Goal: Task Accomplishment & Management: Use online tool/utility

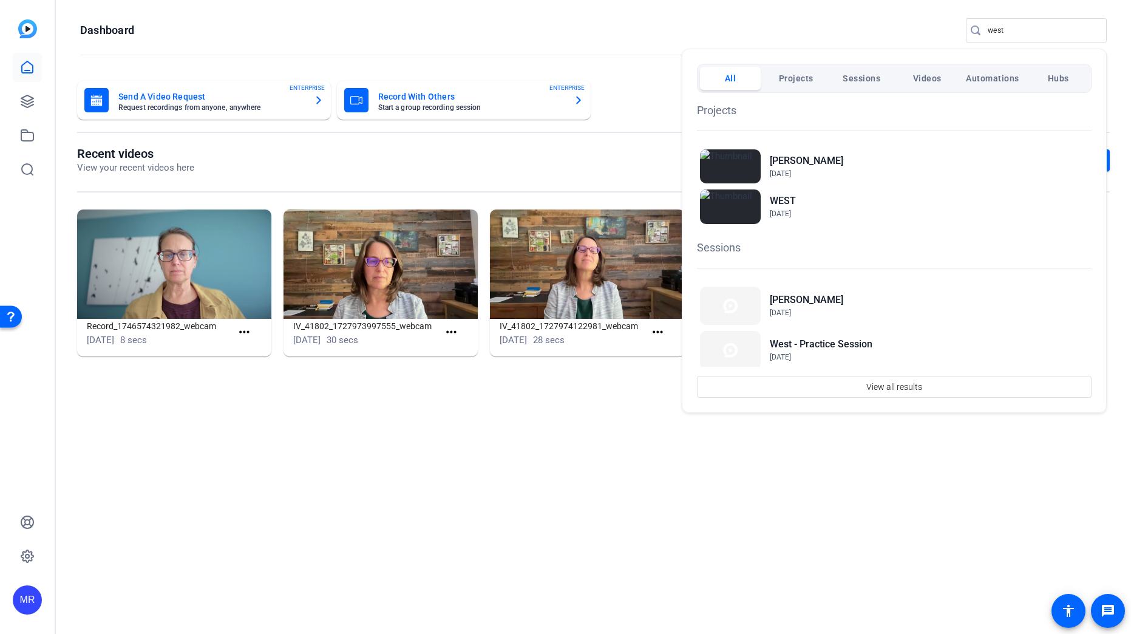
click at [0, 0] on div at bounding box center [0, 0] width 0 height 0
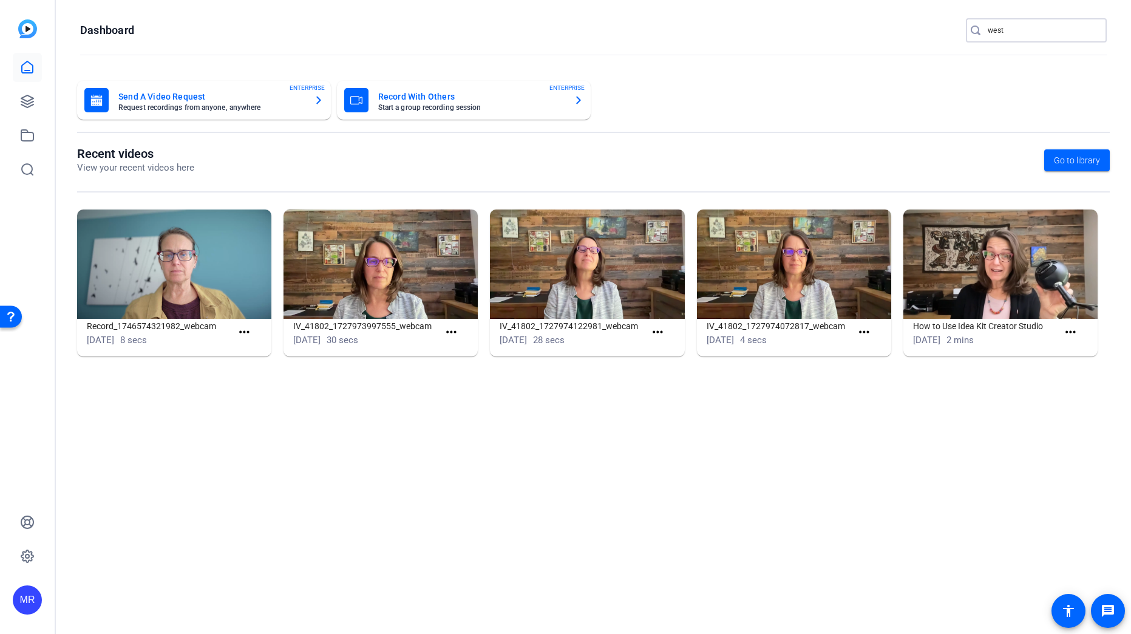
click at [1017, 29] on input "west" at bounding box center [1042, 30] width 109 height 15
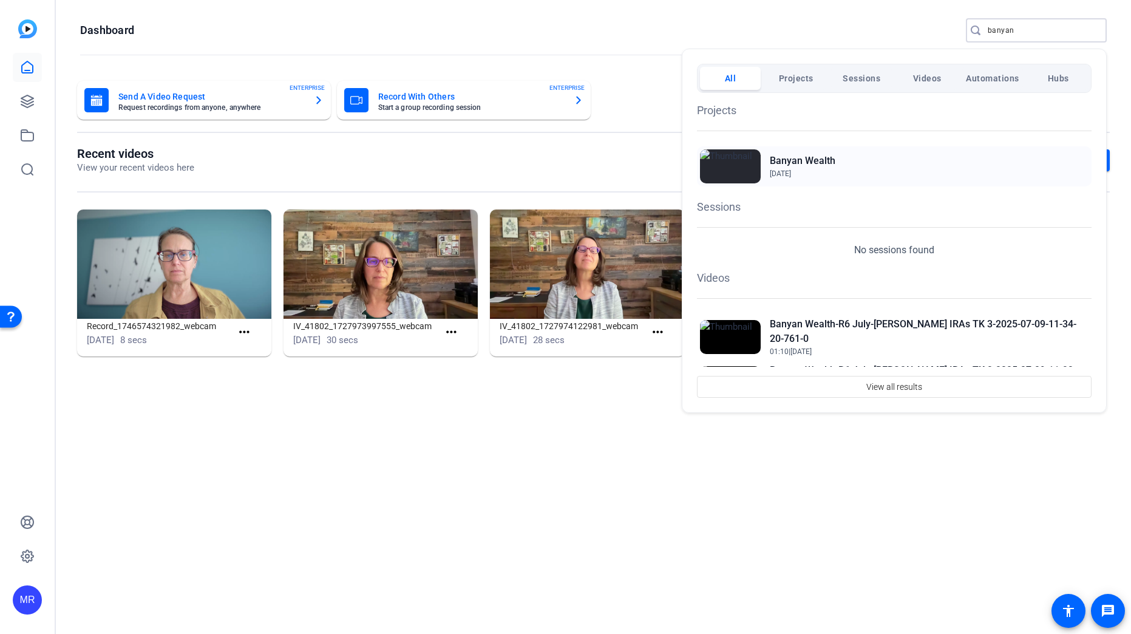
type input "banyan"
click at [820, 158] on h2 "Banyan Wealth" at bounding box center [803, 161] width 66 height 15
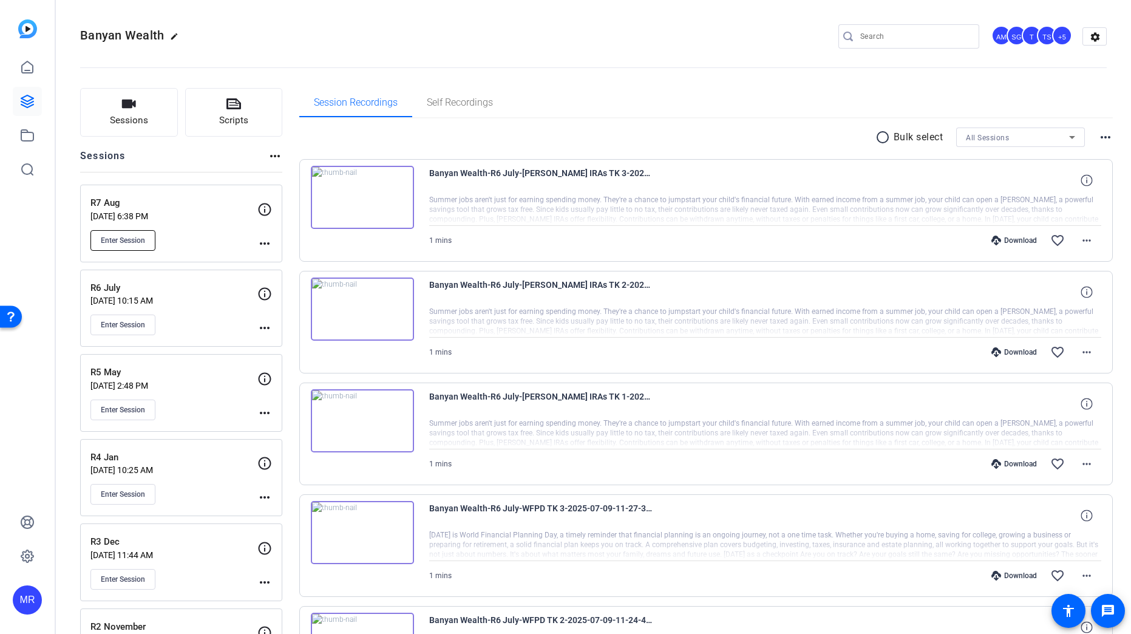
click at [138, 241] on span "Enter Session" at bounding box center [123, 241] width 44 height 10
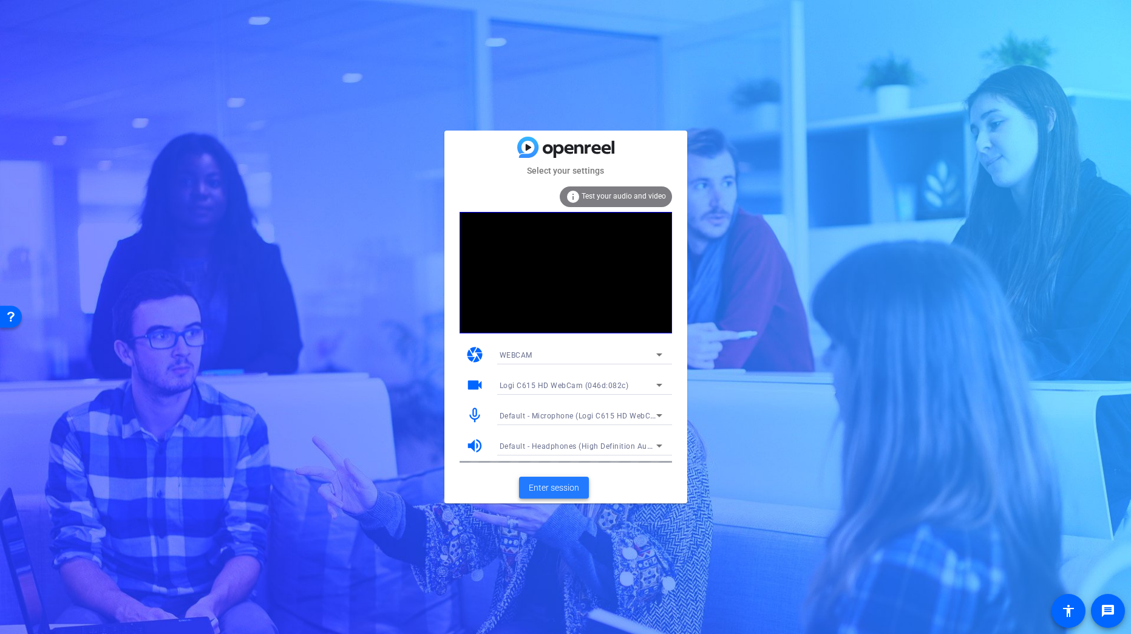
click at [568, 491] on span "Enter session" at bounding box center [554, 487] width 50 height 13
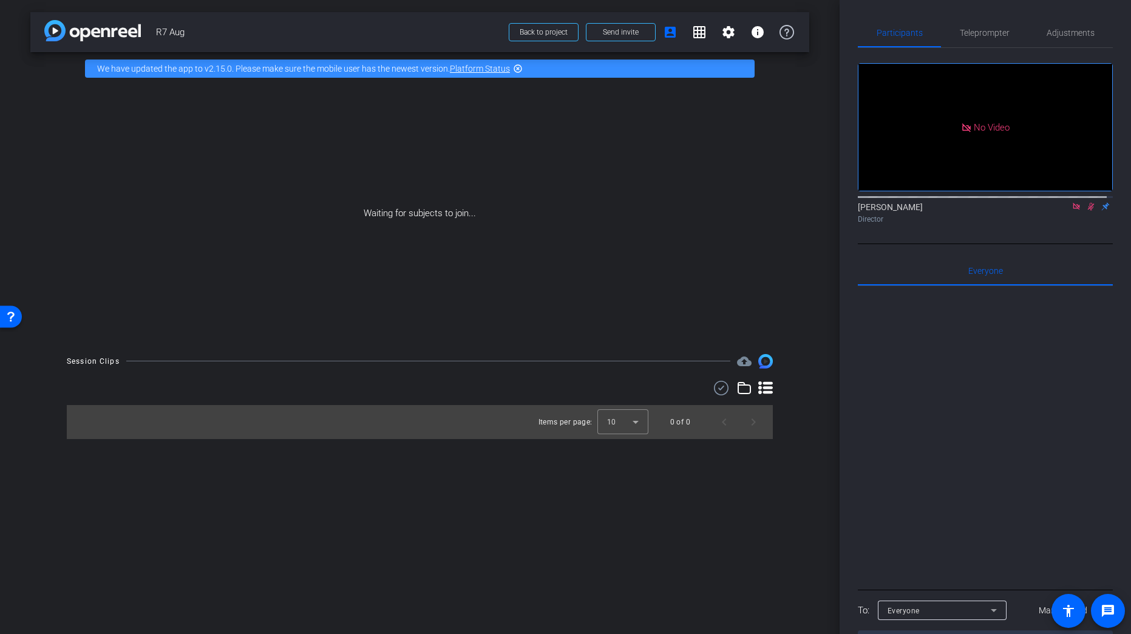
click at [1073, 209] on icon at bounding box center [1076, 206] width 7 height 7
click at [1072, 211] on icon at bounding box center [1077, 206] width 10 height 9
click at [636, 31] on span "Send invite" at bounding box center [621, 32] width 36 height 10
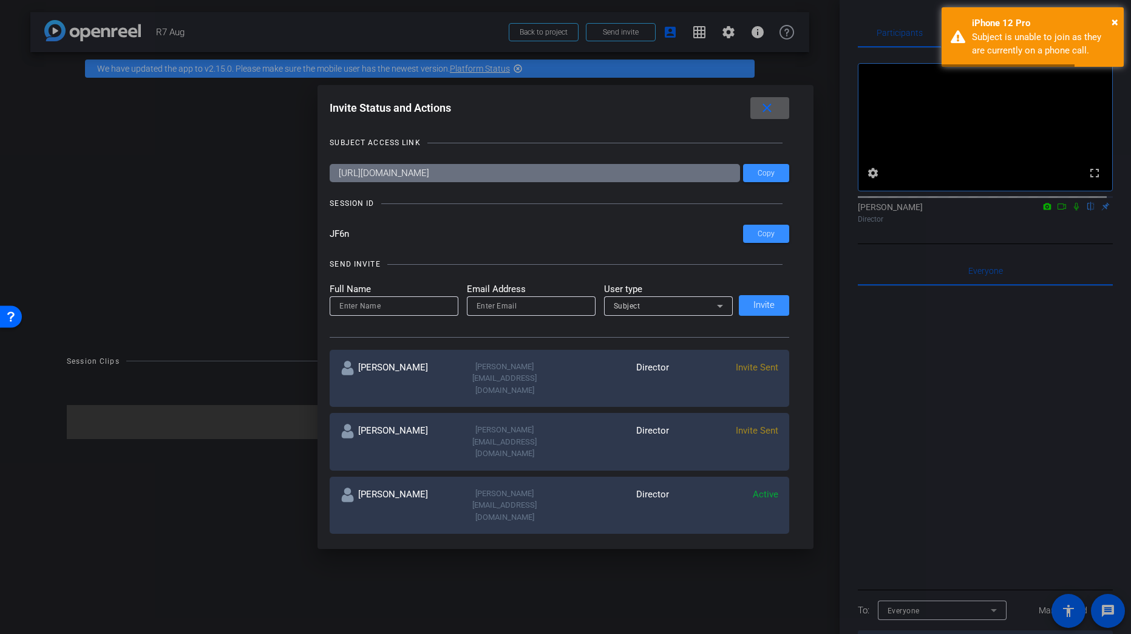
click at [775, 110] on mat-icon "close" at bounding box center [767, 108] width 15 height 15
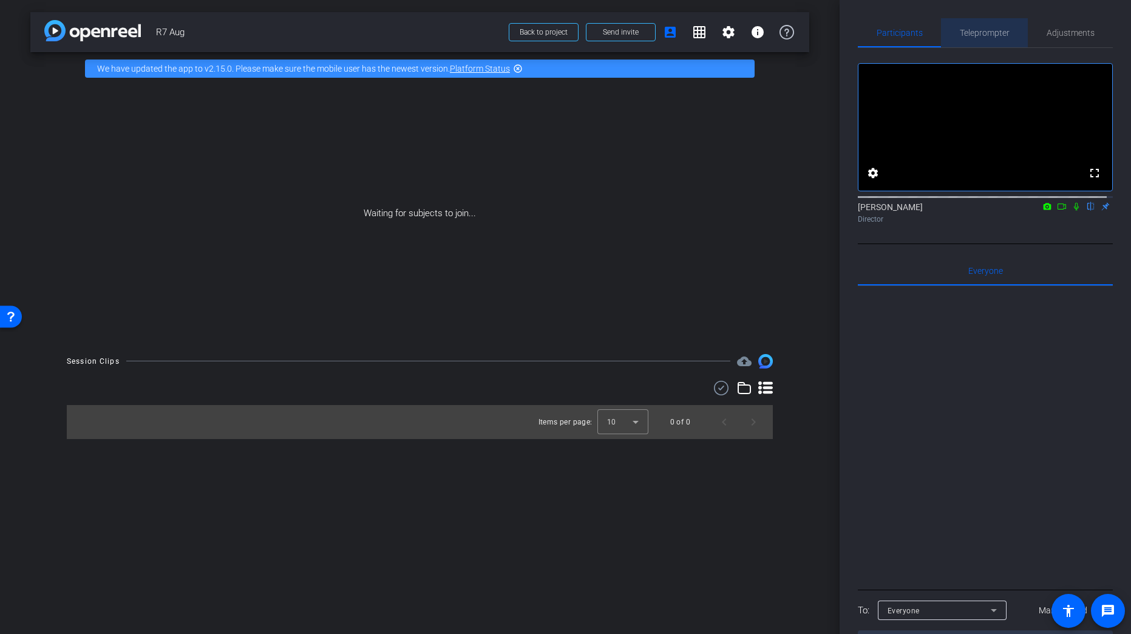
click at [1006, 30] on div "Teleprompter" at bounding box center [984, 32] width 87 height 29
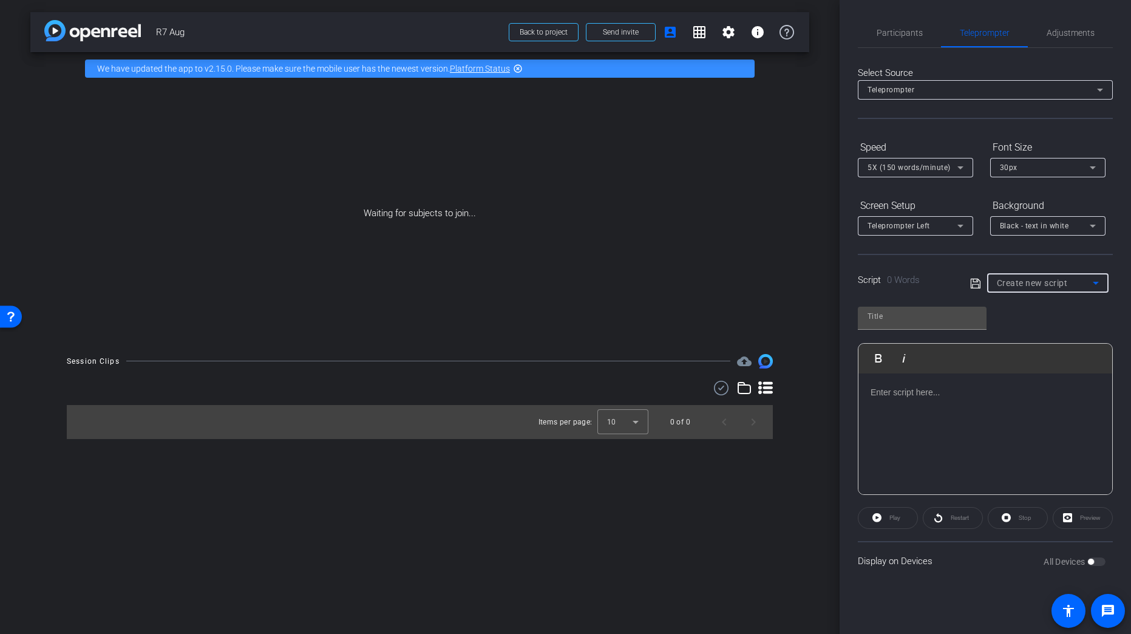
click at [1026, 279] on span "Create new script" at bounding box center [1032, 283] width 71 height 10
click at [1046, 328] on span "Quarter 3 Insights" at bounding box center [1030, 326] width 66 height 15
type input "Quarter 3 Insights"
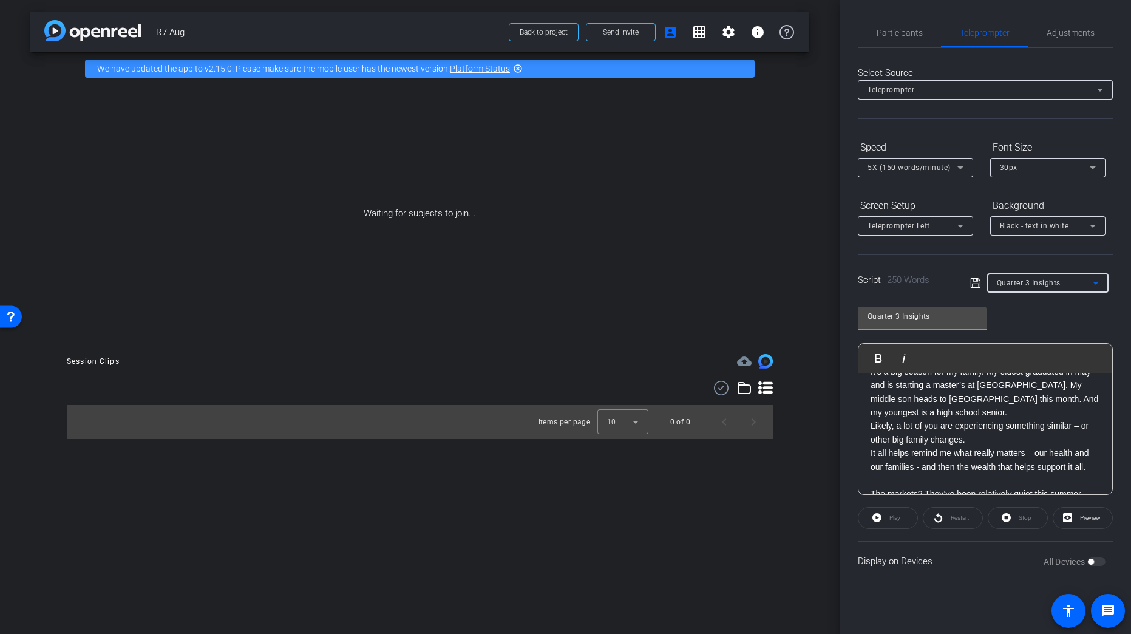
scroll to position [121, 0]
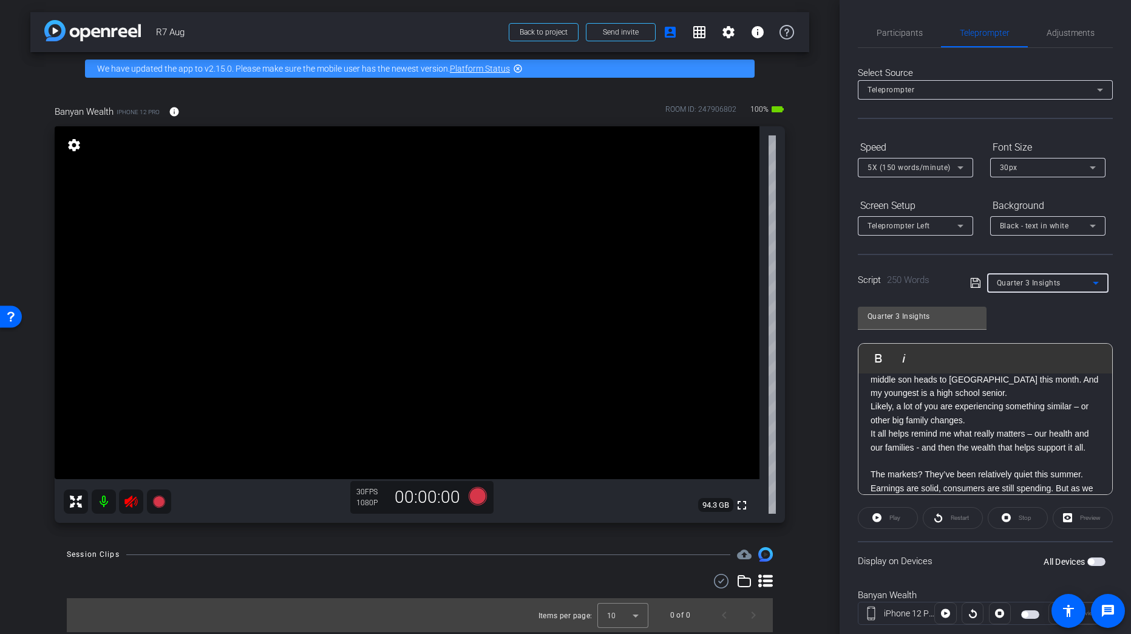
click at [135, 498] on icon at bounding box center [130, 501] width 13 height 12
click at [1078, 35] on span "Adjustments" at bounding box center [1071, 33] width 48 height 9
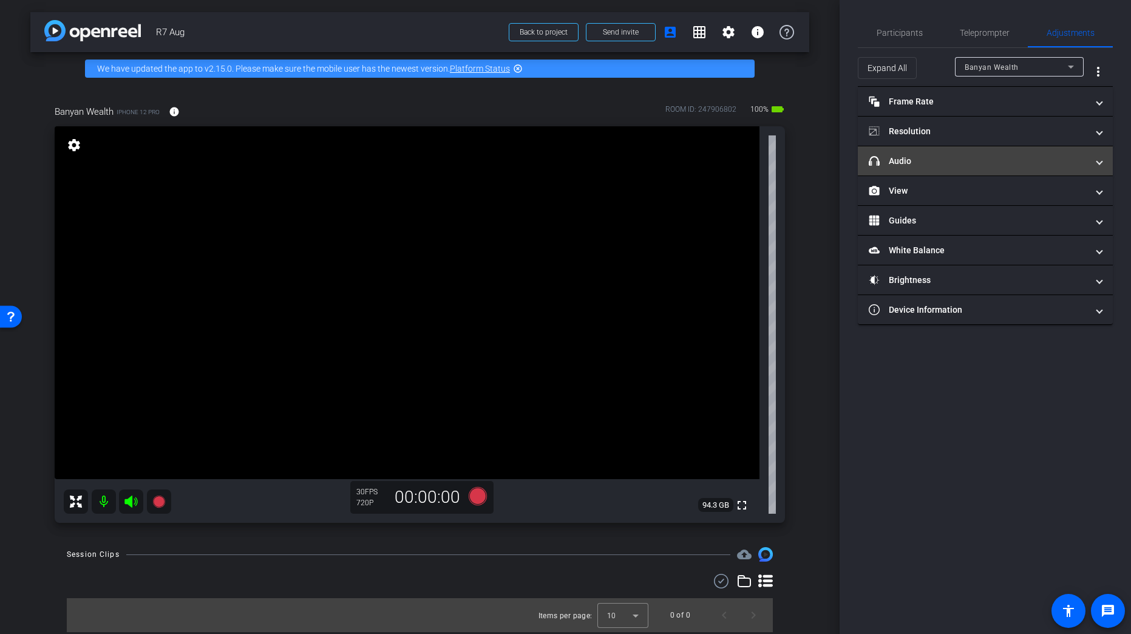
click at [935, 163] on mat-panel-title "headphone icon Audio" at bounding box center [978, 161] width 219 height 13
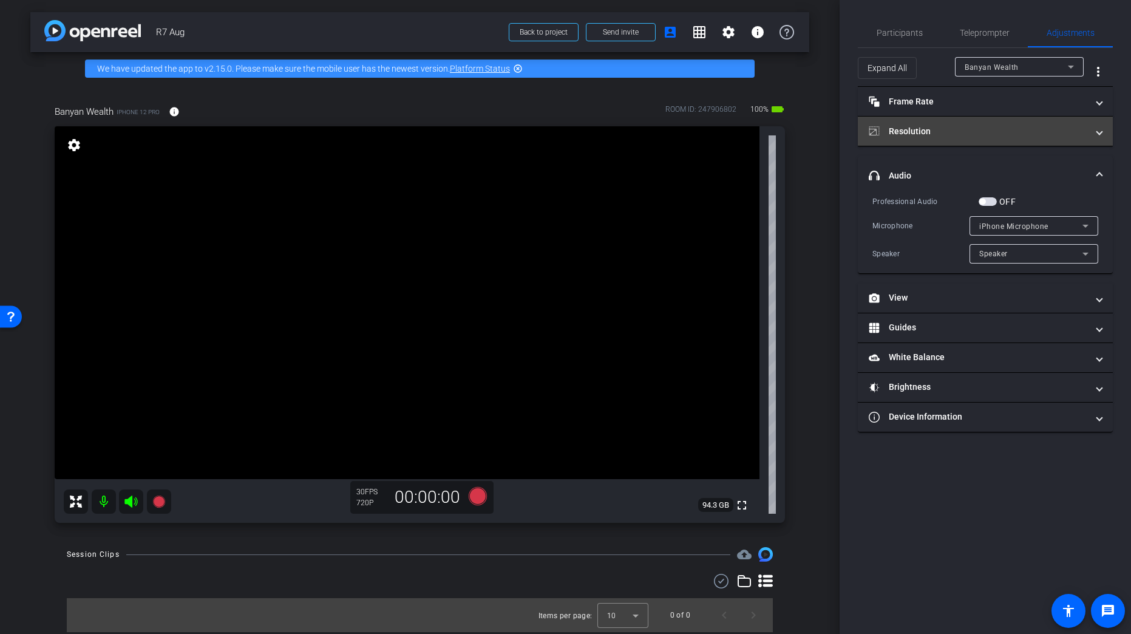
click at [973, 135] on mat-panel-title "Resolution" at bounding box center [978, 131] width 219 height 13
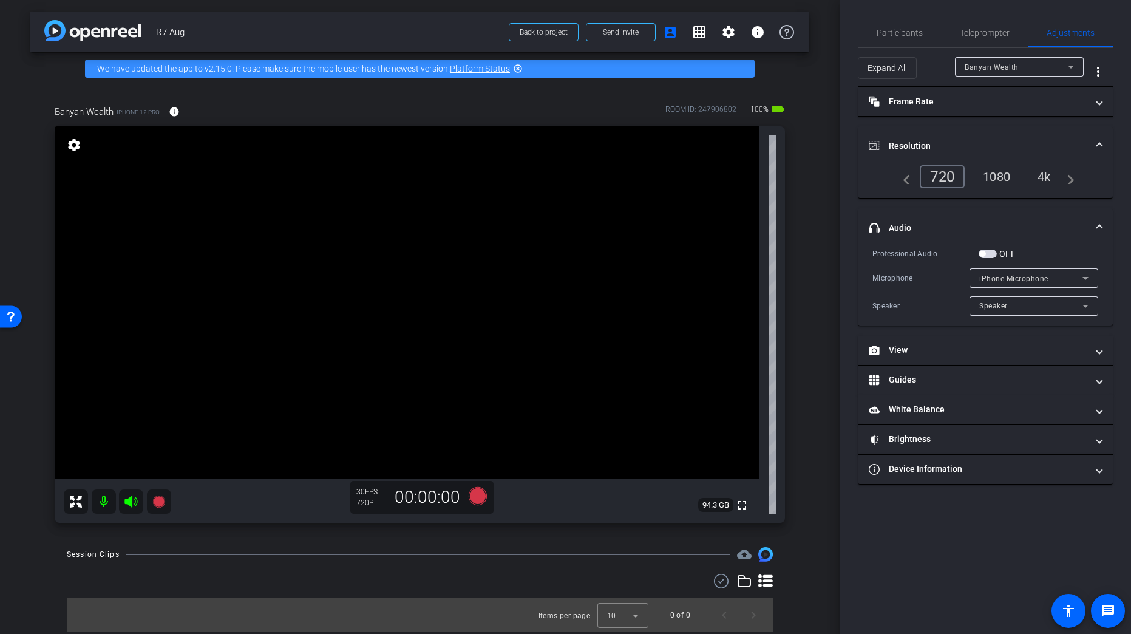
click at [998, 177] on div "1080" at bounding box center [997, 176] width 46 height 21
click at [961, 102] on mat-panel-title "Frame Rate Frame Rate" at bounding box center [978, 101] width 219 height 13
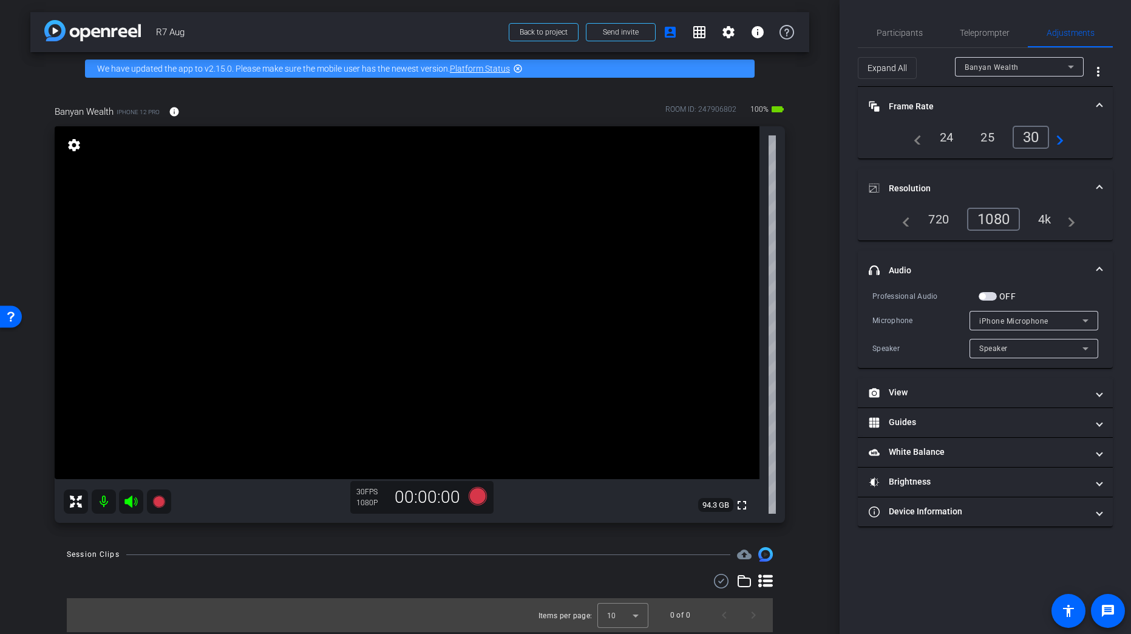
click at [1029, 138] on div "30" at bounding box center [1031, 137] width 37 height 23
click at [1097, 106] on span at bounding box center [1099, 106] width 5 height 13
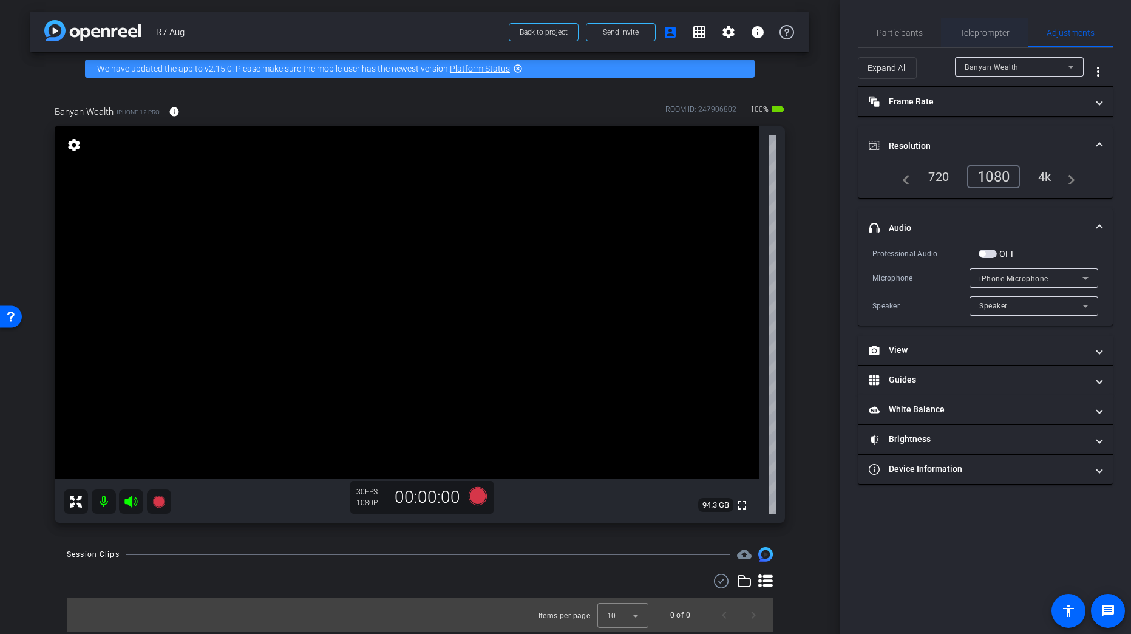
click at [988, 38] on span "Teleprompter" at bounding box center [985, 32] width 50 height 29
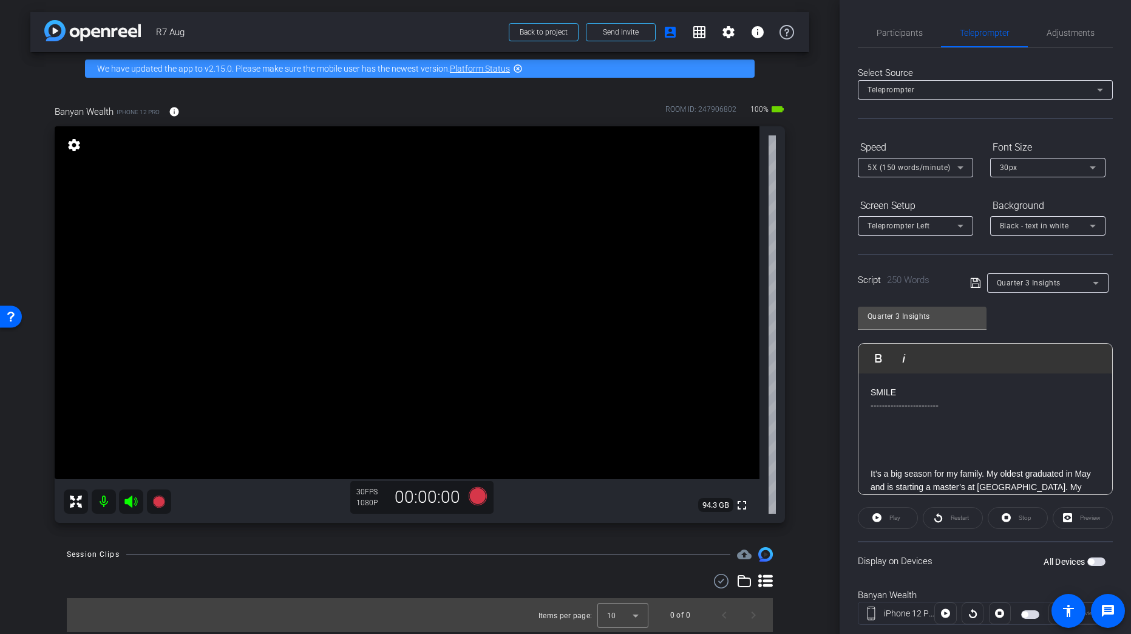
scroll to position [61, 0]
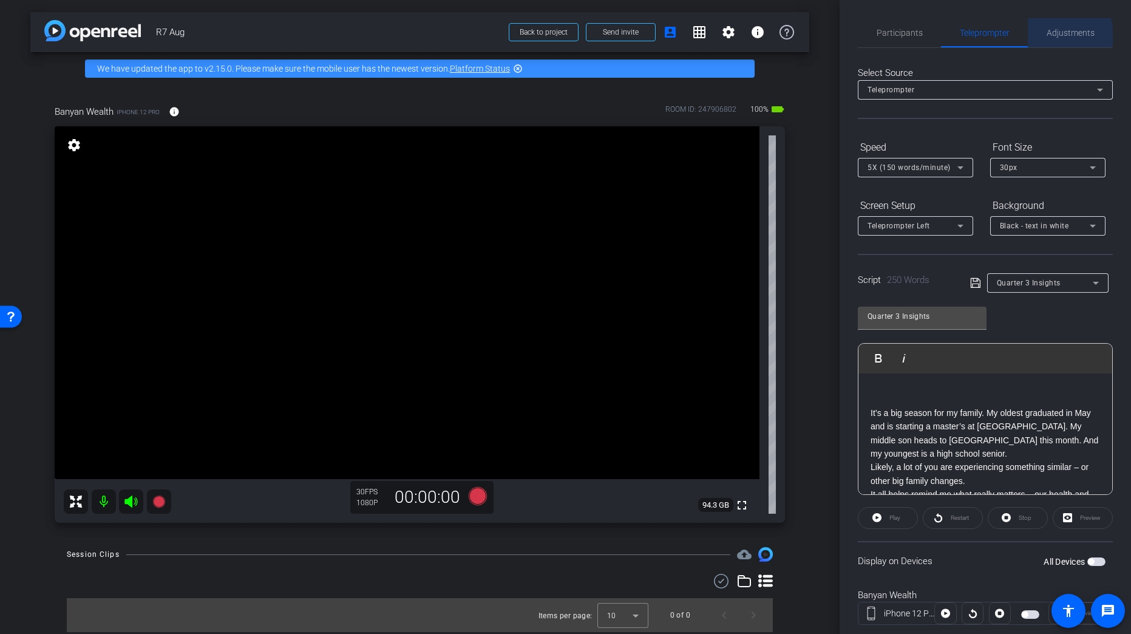
click at [1055, 36] on span "Adjustments" at bounding box center [1071, 33] width 48 height 9
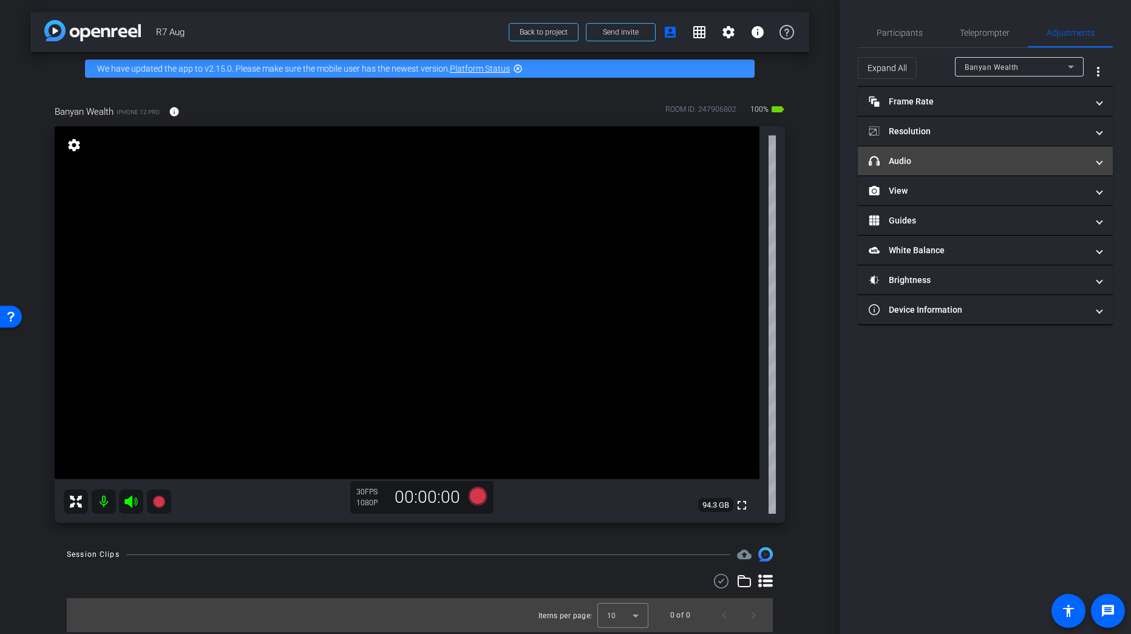
click at [941, 165] on mat-panel-title "headphone icon Audio" at bounding box center [978, 161] width 219 height 13
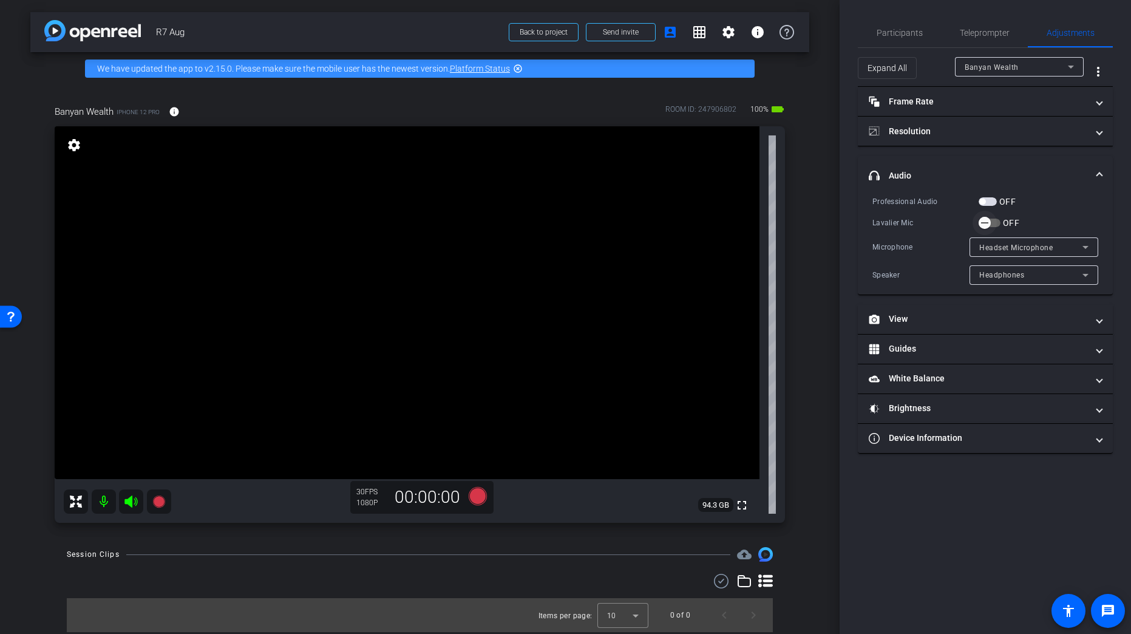
click at [986, 223] on icon "button" at bounding box center [984, 223] width 7 height 1
drag, startPoint x: 91, startPoint y: 249, endPoint x: 84, endPoint y: 233, distance: 17.7
click at [984, 35] on span "Teleprompter" at bounding box center [985, 33] width 50 height 9
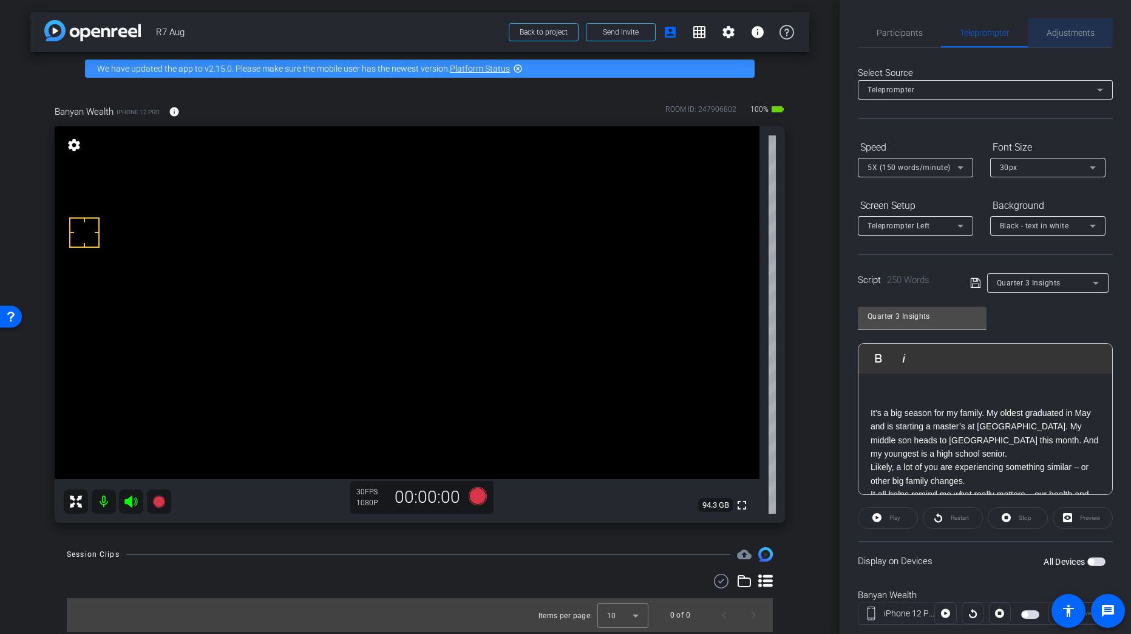
click at [1061, 29] on span "Adjustments" at bounding box center [1071, 33] width 48 height 9
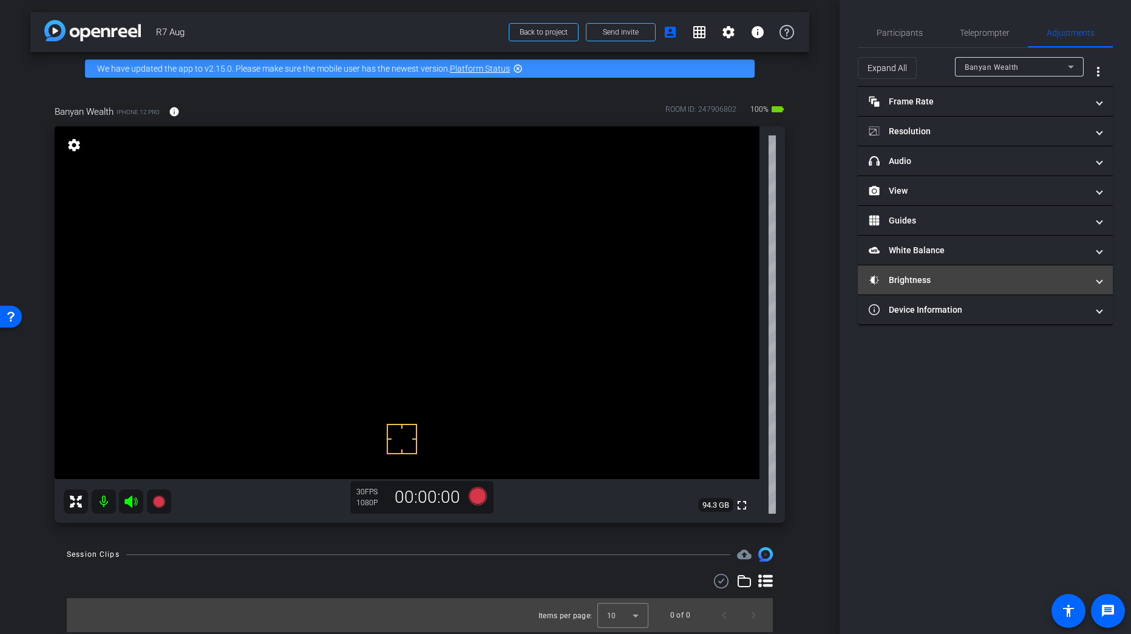
click at [942, 284] on mat-panel-title "Brightness" at bounding box center [978, 280] width 219 height 13
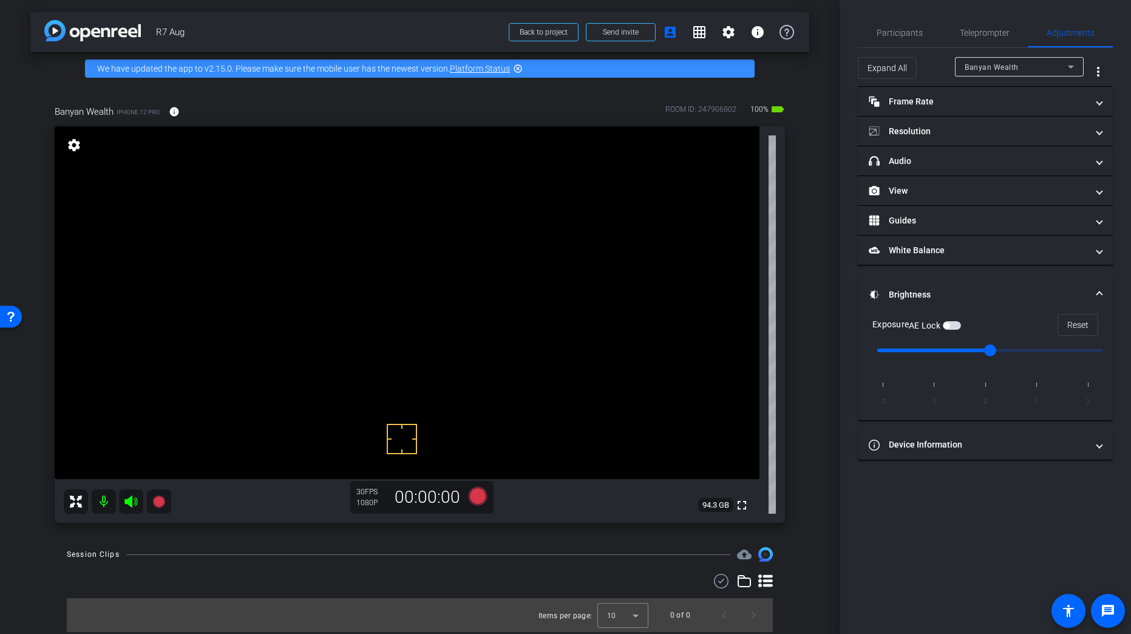
click at [945, 321] on button "AE Lock" at bounding box center [952, 325] width 18 height 9
click at [912, 31] on span "Participants" at bounding box center [900, 33] width 46 height 9
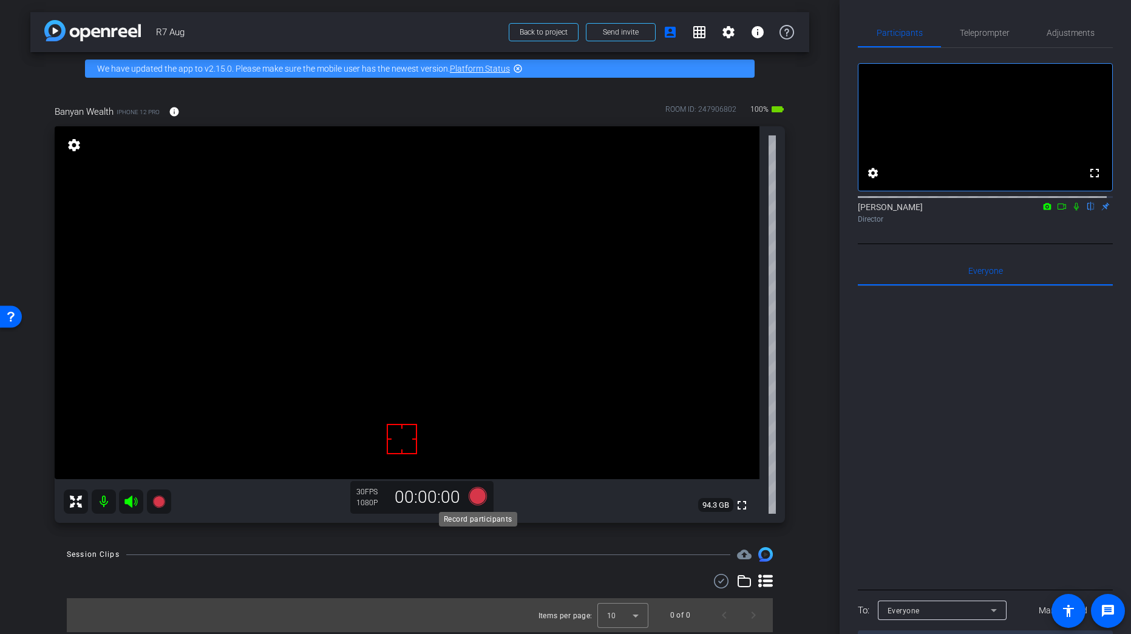
click at [470, 486] on icon at bounding box center [477, 496] width 29 height 22
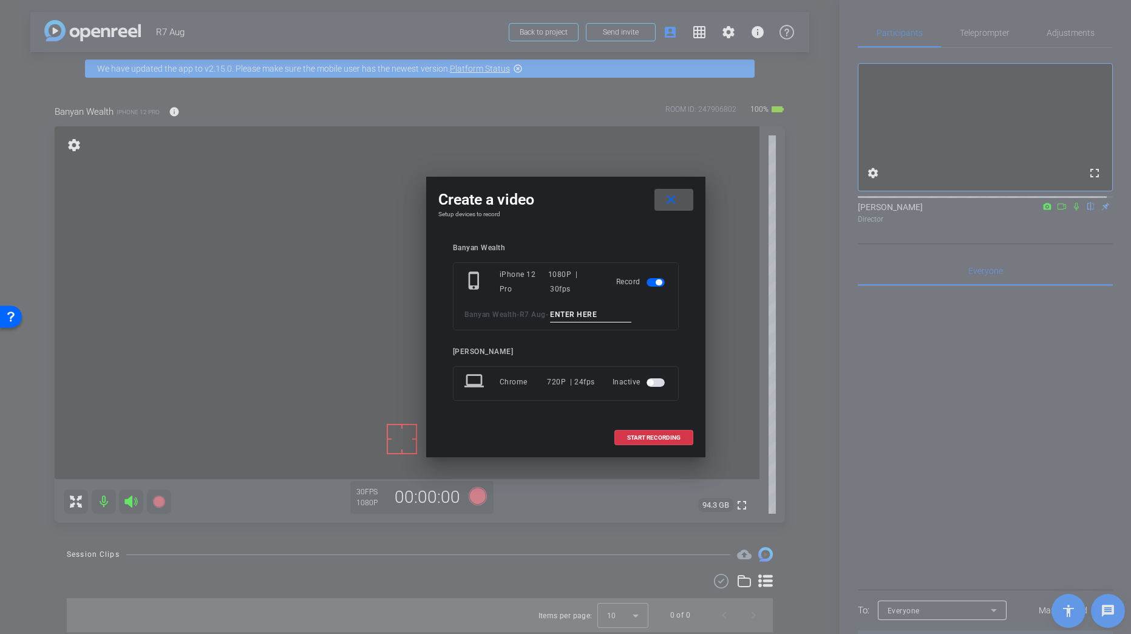
click at [594, 319] on input at bounding box center [590, 314] width 81 height 15
click at [580, 314] on input "Mic Test" at bounding box center [590, 314] width 81 height 15
type input "Mic Test"
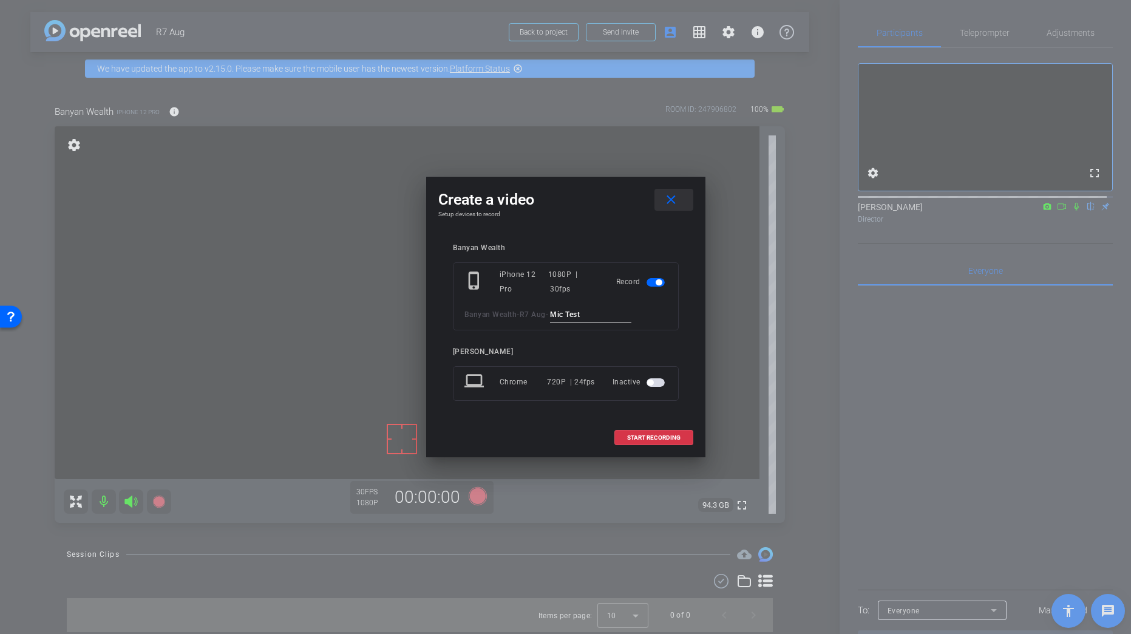
click at [671, 196] on mat-icon "close" at bounding box center [671, 199] width 15 height 15
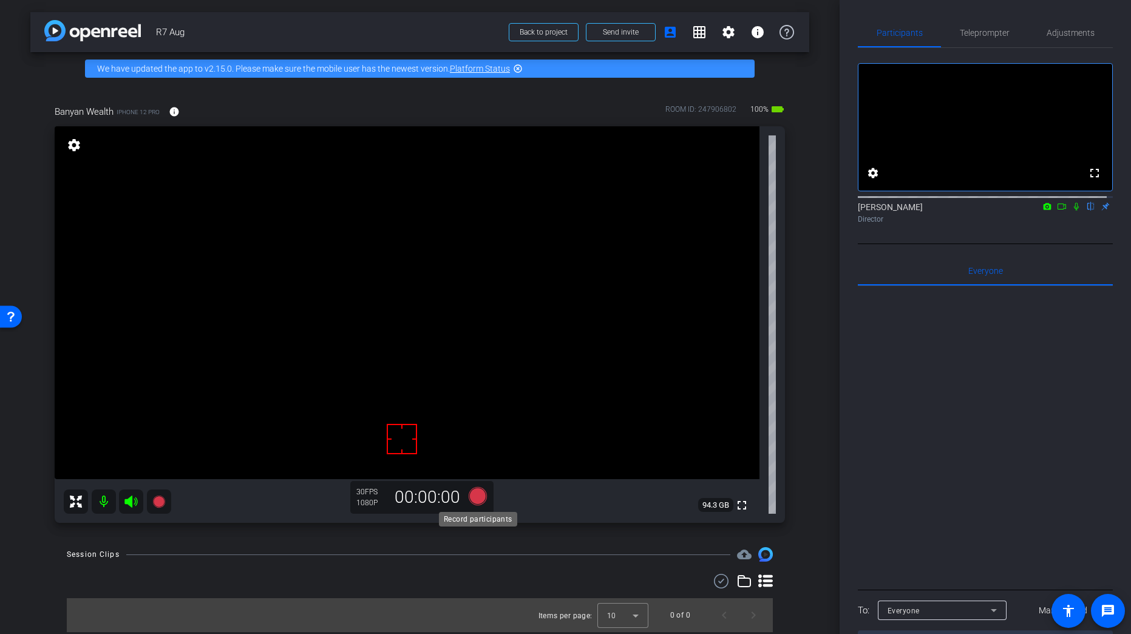
click at [477, 495] on icon at bounding box center [477, 496] width 18 height 18
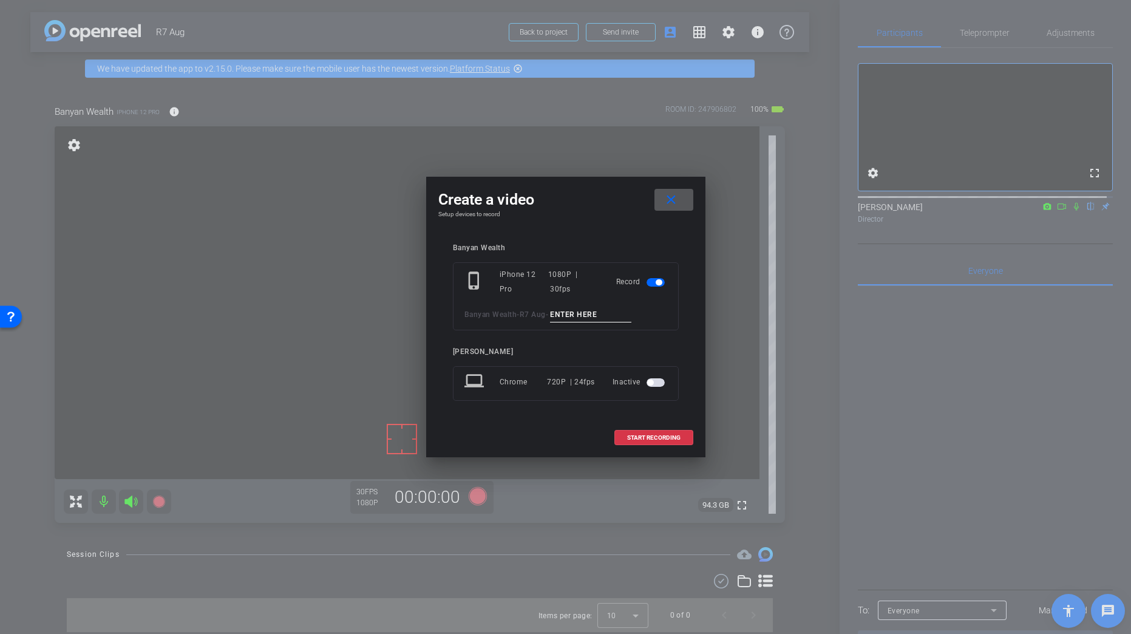
click at [596, 321] on input at bounding box center [590, 314] width 81 height 15
paste input "Mic Test"
type input "Mic Test"
click at [665, 435] on span "START RECORDING" at bounding box center [653, 438] width 53 height 6
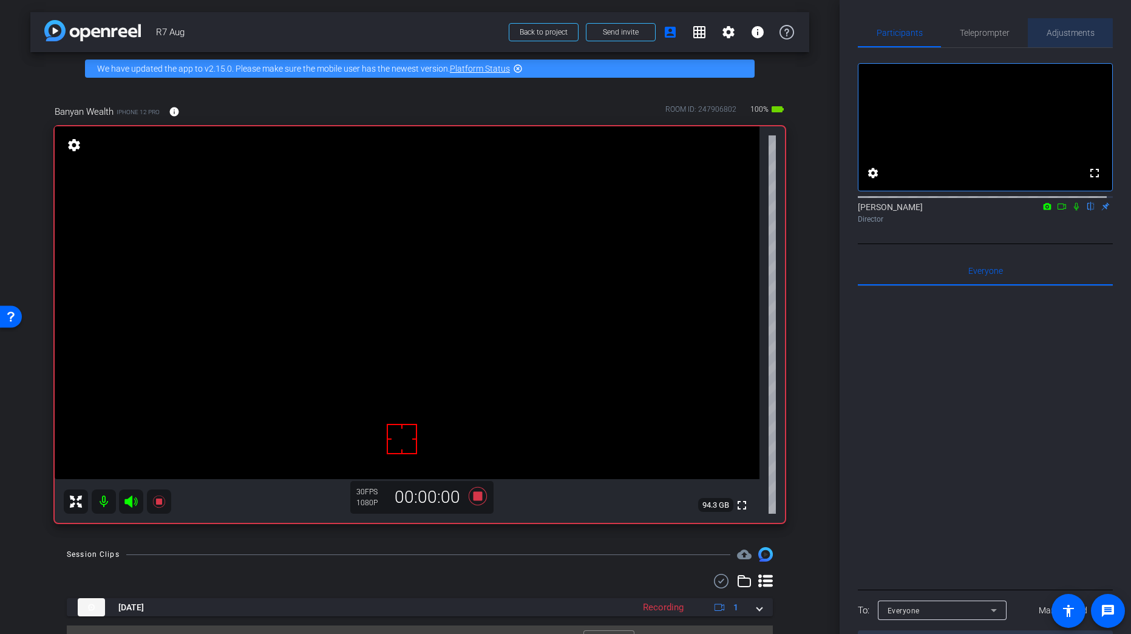
click at [1066, 37] on span "Adjustments" at bounding box center [1071, 33] width 48 height 9
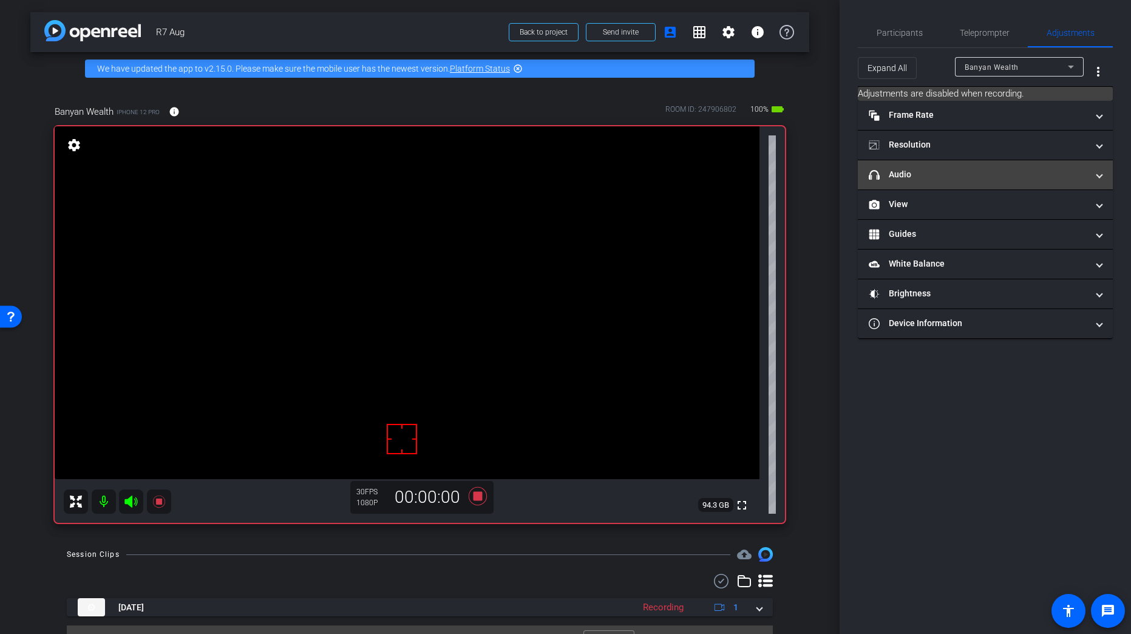
click at [933, 173] on mat-panel-title "headphone icon Audio" at bounding box center [978, 174] width 219 height 13
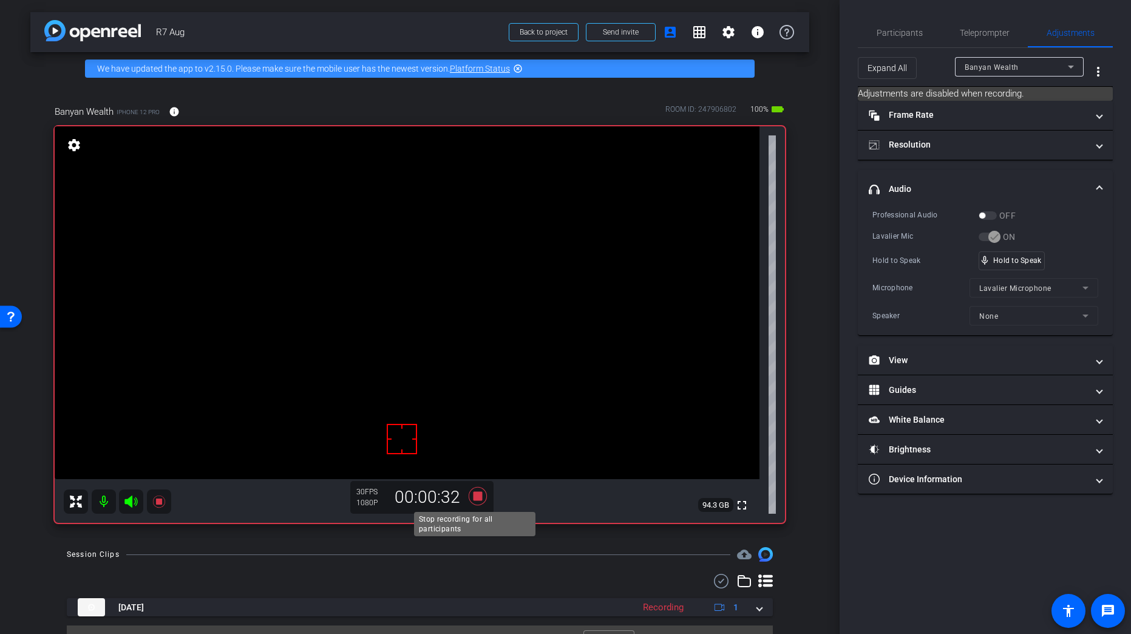
click at [475, 493] on icon at bounding box center [477, 496] width 18 height 18
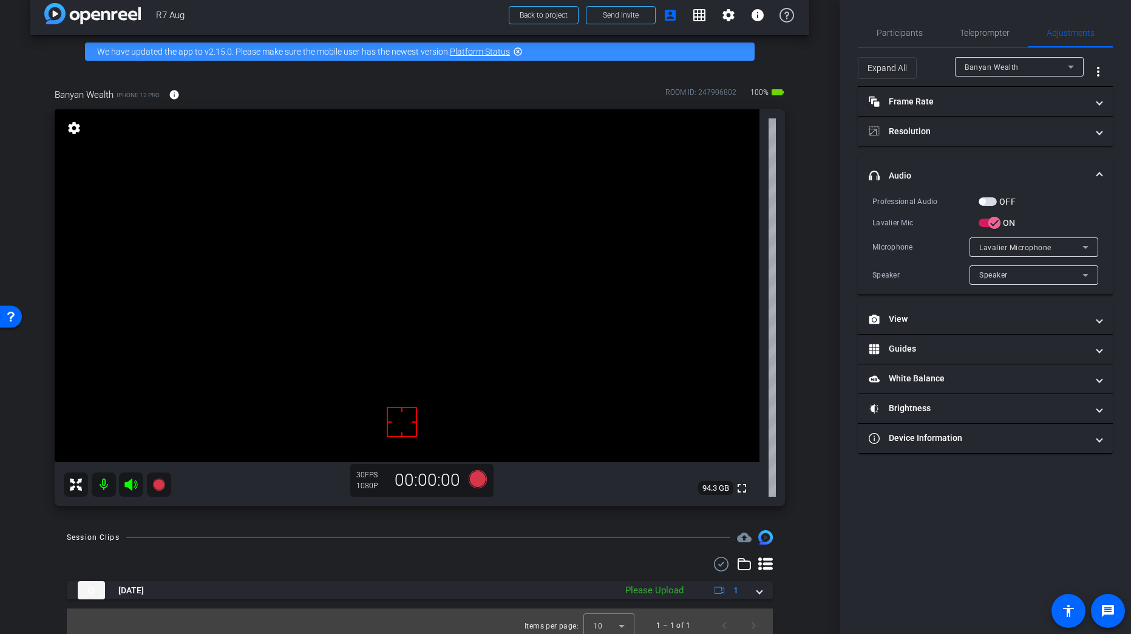
scroll to position [26, 0]
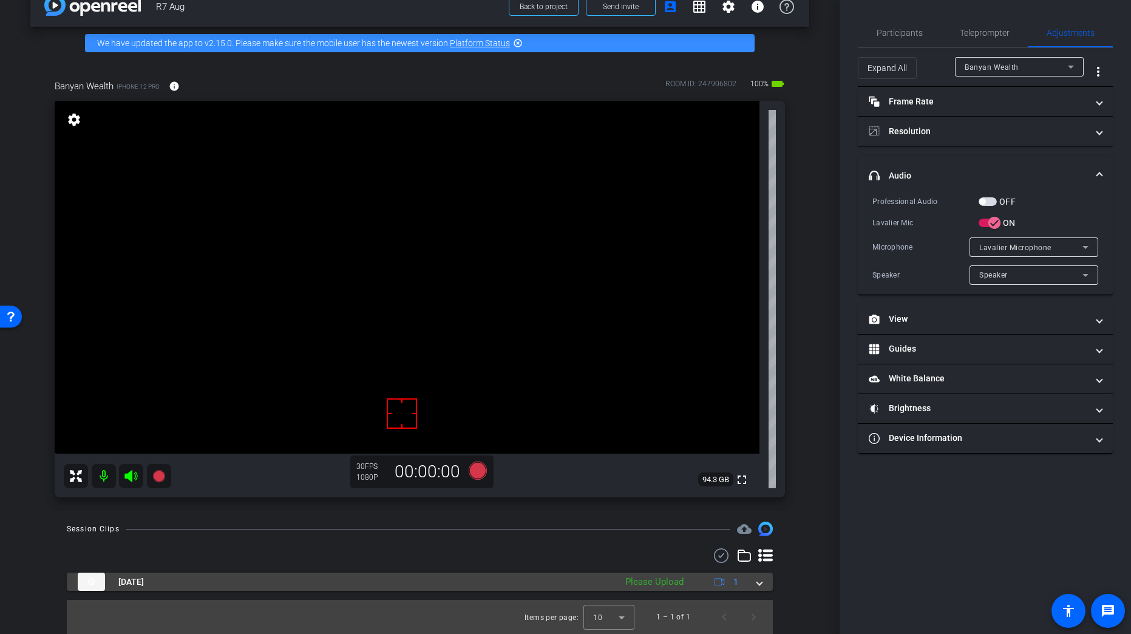
click at [759, 585] on mat-expansion-panel-header "Aug 27, 2025 Please Upload 1" at bounding box center [420, 582] width 706 height 18
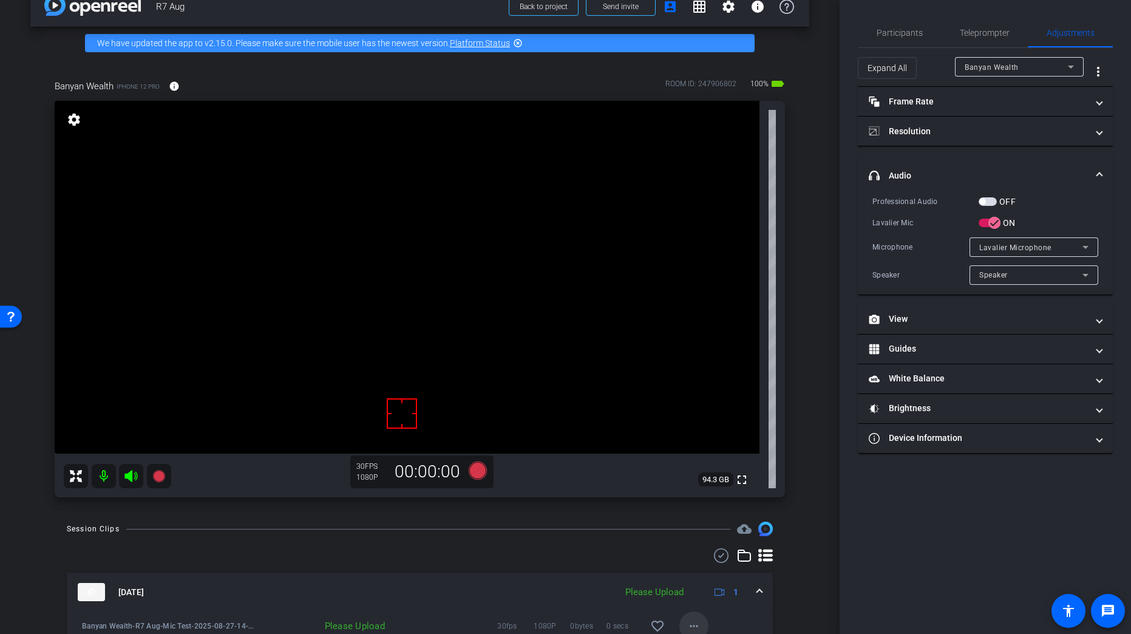
click at [687, 620] on mat-icon "more_horiz" at bounding box center [694, 626] width 15 height 15
click at [704, 570] on span "Upload" at bounding box center [708, 570] width 49 height 15
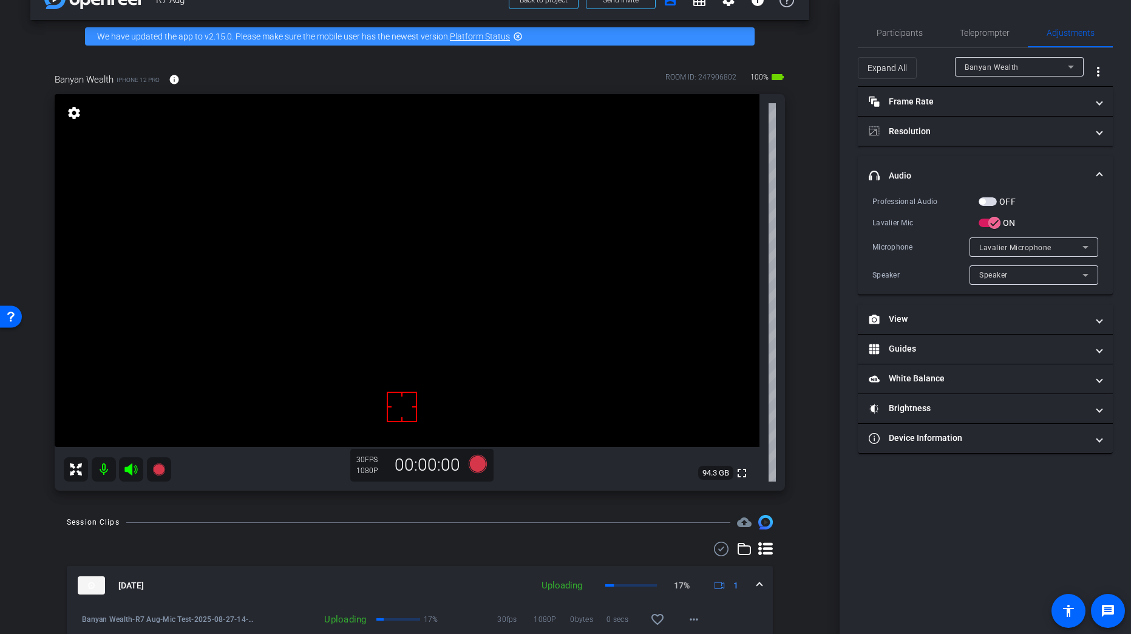
click at [750, 580] on div "Aug 27, 2025 Uploading 17% 1" at bounding box center [417, 585] width 679 height 18
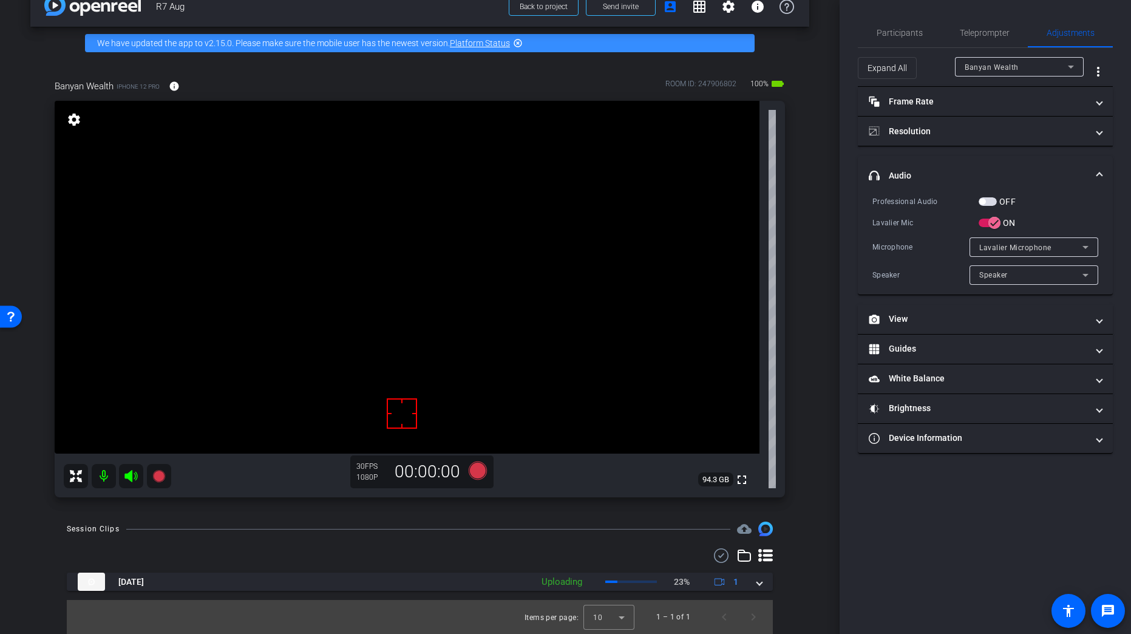
scroll to position [26, 0]
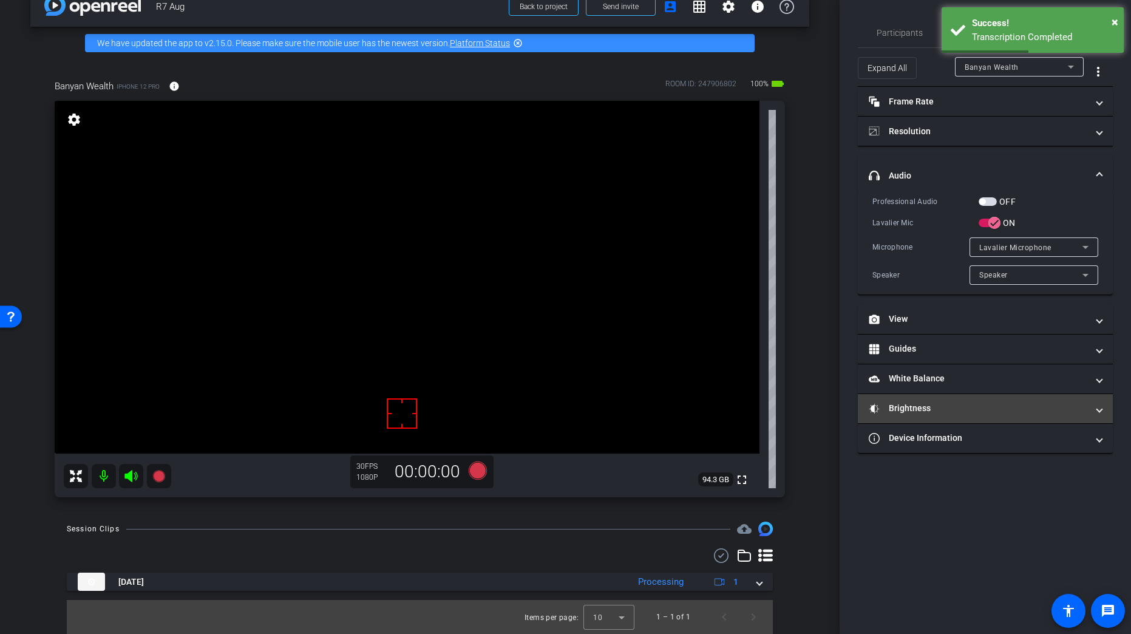
click at [924, 411] on mat-panel-title "Brightness" at bounding box center [978, 408] width 219 height 13
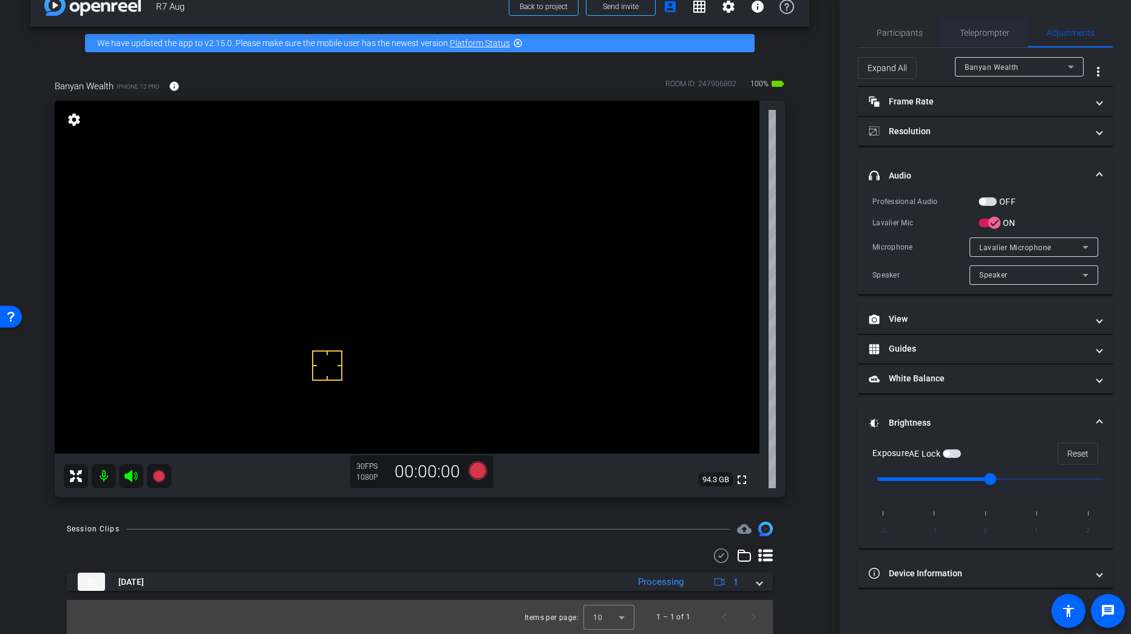
click at [969, 39] on span "Teleprompter" at bounding box center [985, 32] width 50 height 29
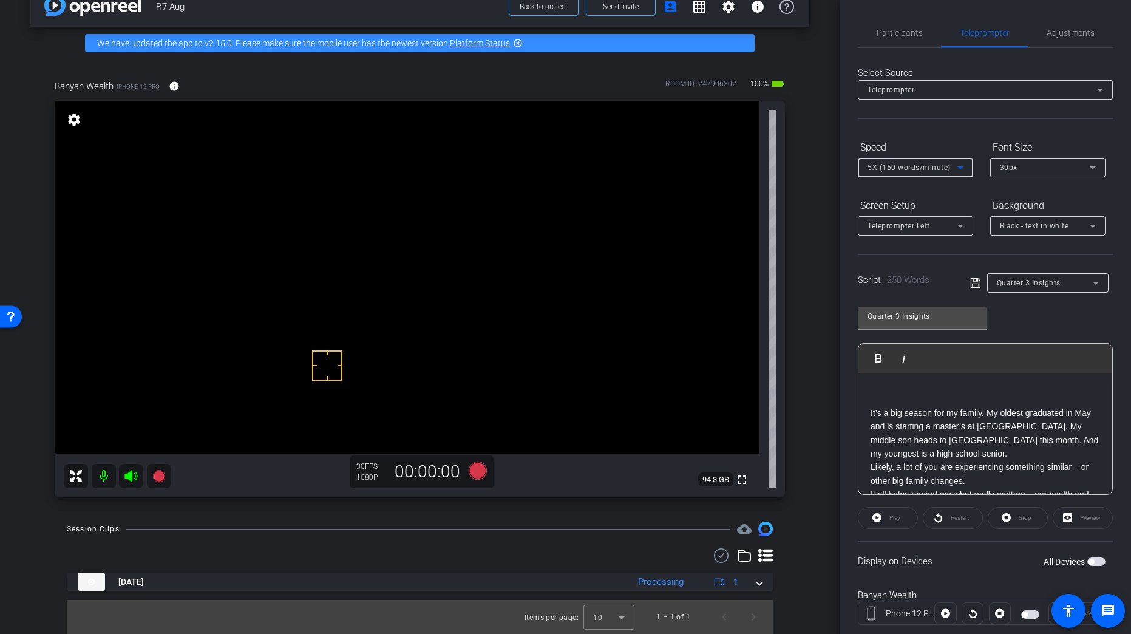
click at [910, 171] on span "5X (150 words/minute)" at bounding box center [909, 167] width 83 height 9
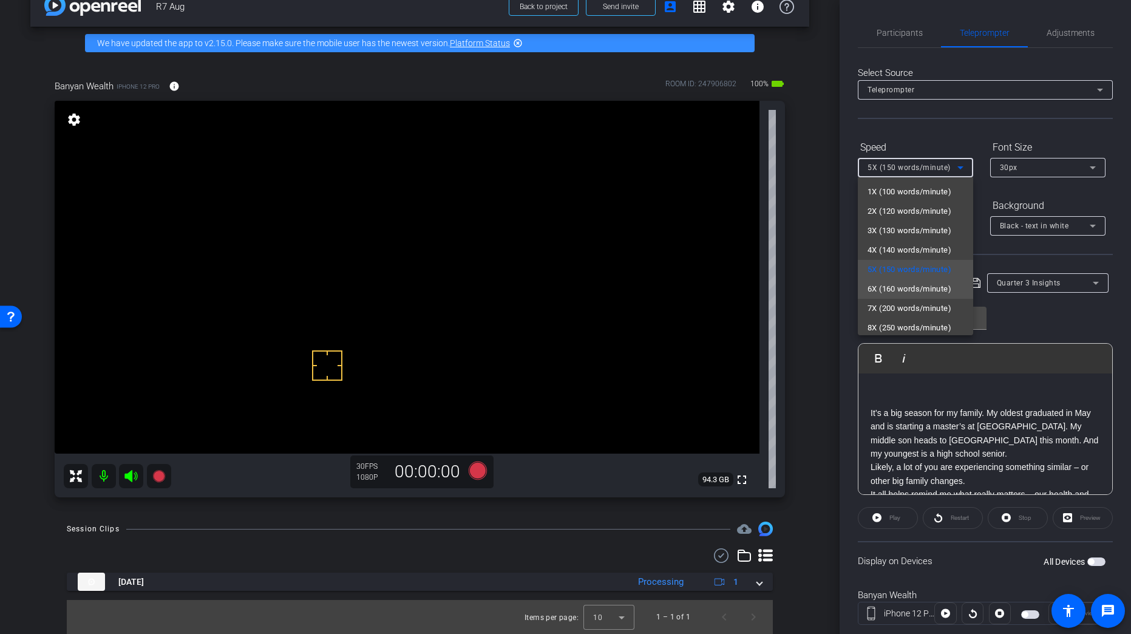
click at [910, 281] on mat-option "6X (160 words/minute)" at bounding box center [915, 288] width 115 height 19
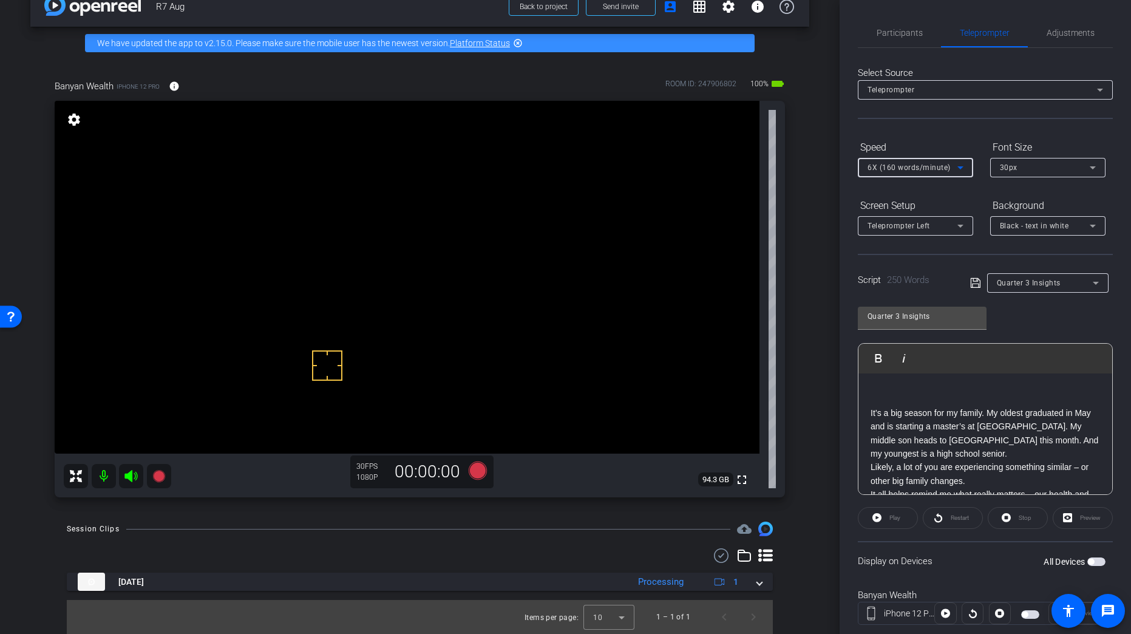
scroll to position [0, 0]
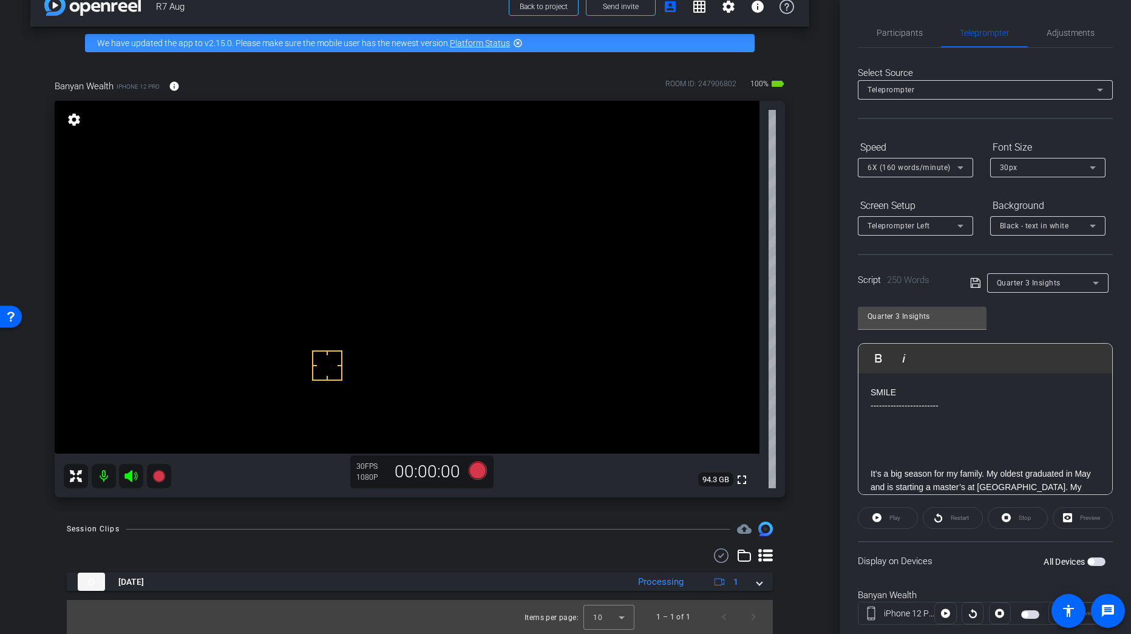
click at [1087, 557] on span "button" at bounding box center [1096, 561] width 18 height 9
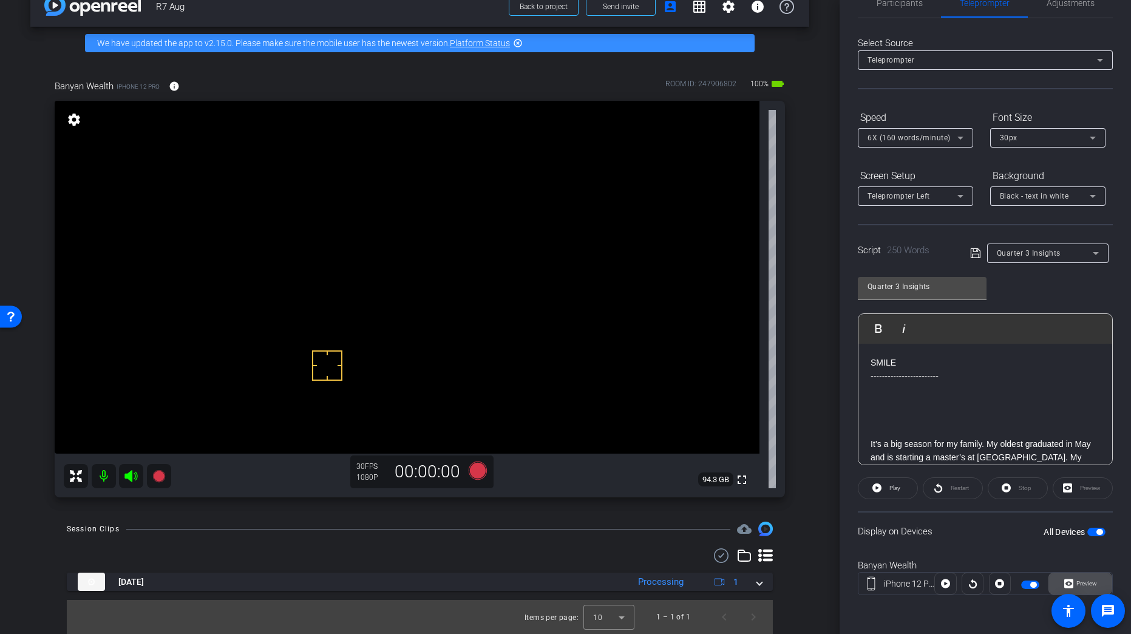
click at [1081, 584] on span "Preview" at bounding box center [1087, 583] width 21 height 7
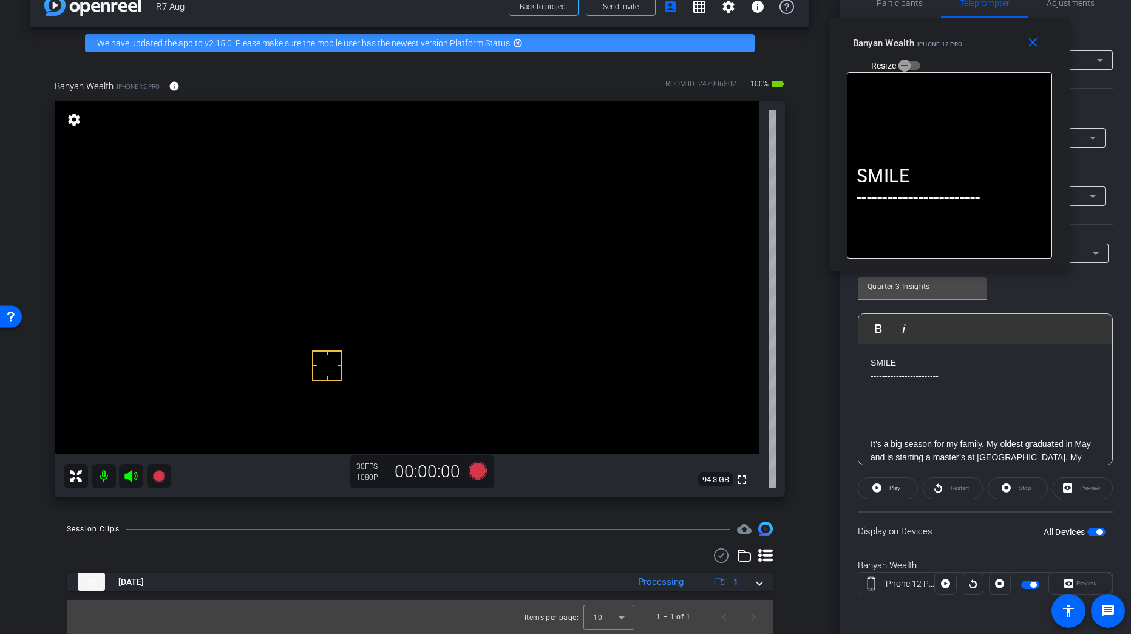
drag, startPoint x: 596, startPoint y: 228, endPoint x: 981, endPoint y: 55, distance: 421.5
click at [981, 55] on div "Banyan Wealth iPhone 12 Pro Resize" at bounding box center [954, 53] width 202 height 43
click at [481, 469] on icon at bounding box center [477, 470] width 18 height 18
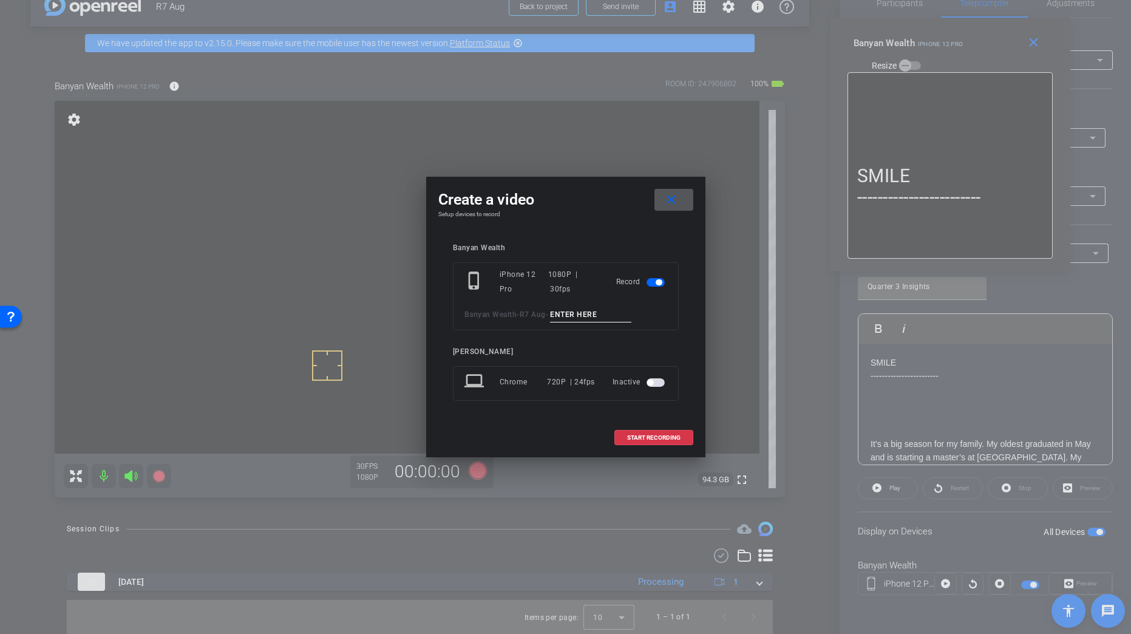
click at [578, 309] on input at bounding box center [590, 314] width 81 height 15
click at [592, 315] on input "Tk_1_Quarter3" at bounding box center [590, 314] width 81 height 15
type input "Tk_1_Quarter3"
click at [652, 435] on span "START RECORDING" at bounding box center [653, 438] width 53 height 6
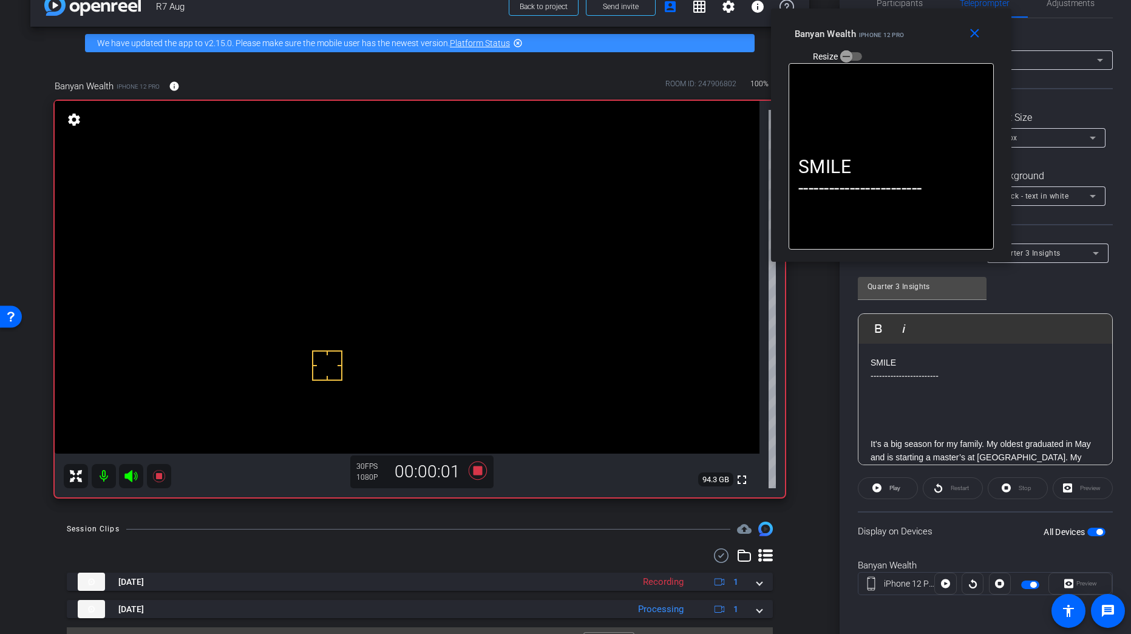
drag, startPoint x: 975, startPoint y: 43, endPoint x: 1076, endPoint y: 5, distance: 108.2
click at [919, 31] on div "Banyan Wealth iPhone 12 Pro Resize" at bounding box center [896, 44] width 202 height 43
click at [1085, 1] on span "Adjustments" at bounding box center [1071, 3] width 48 height 9
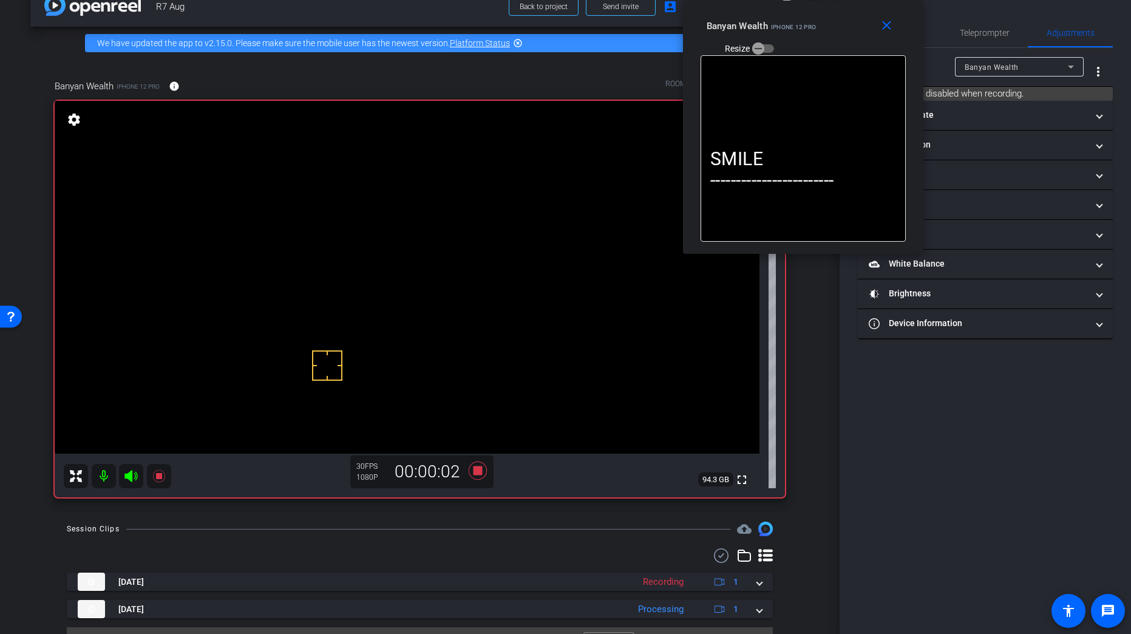
drag, startPoint x: 942, startPoint y: 49, endPoint x: 841, endPoint y: 41, distance: 101.7
click at [840, 37] on div "Banyan Wealth iPhone 12 Pro Resize" at bounding box center [808, 36] width 202 height 43
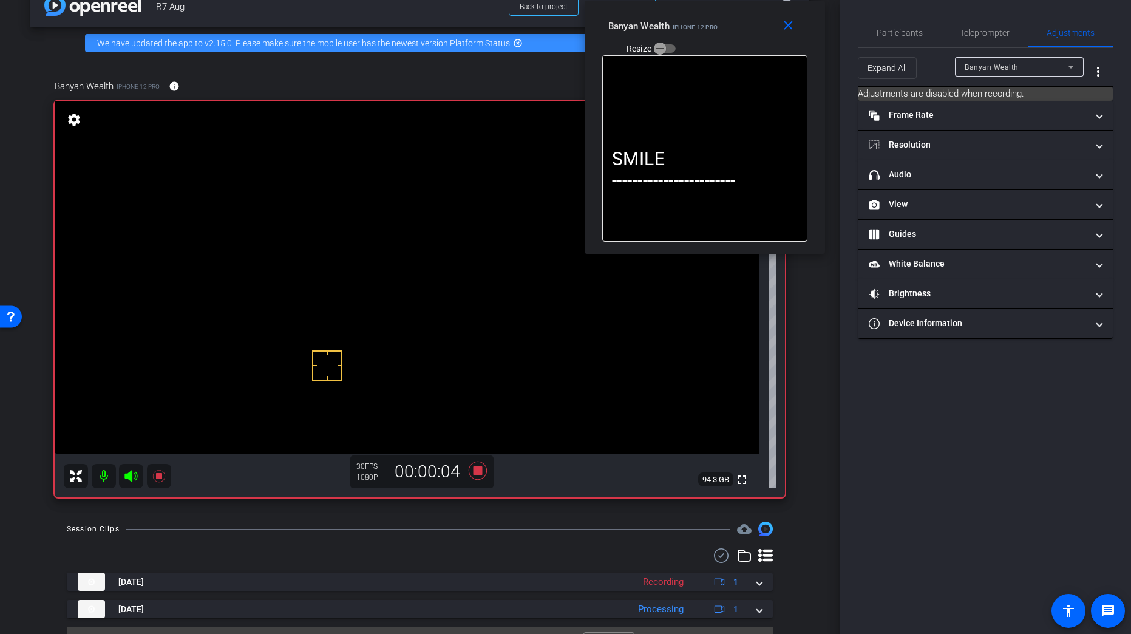
drag, startPoint x: 839, startPoint y: 27, endPoint x: 766, endPoint y: 7, distance: 75.1
click at [757, 4] on div "close Banyan Wealth iPhone 12 Pro Resize" at bounding box center [705, 28] width 240 height 55
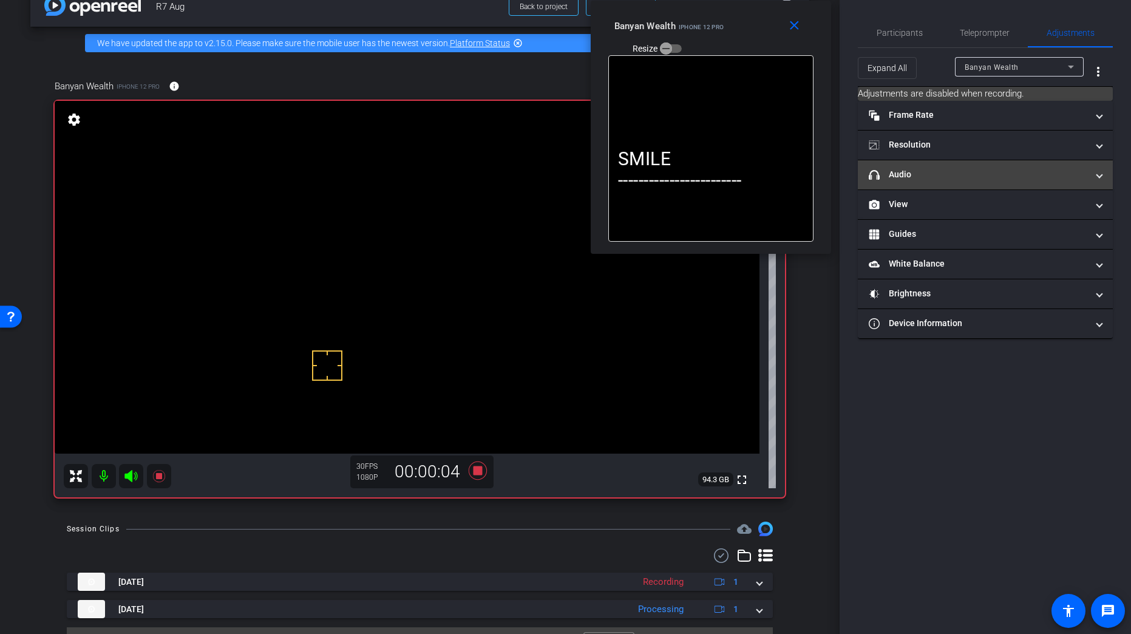
click at [975, 169] on mat-panel-title "headphone icon Audio" at bounding box center [978, 174] width 219 height 13
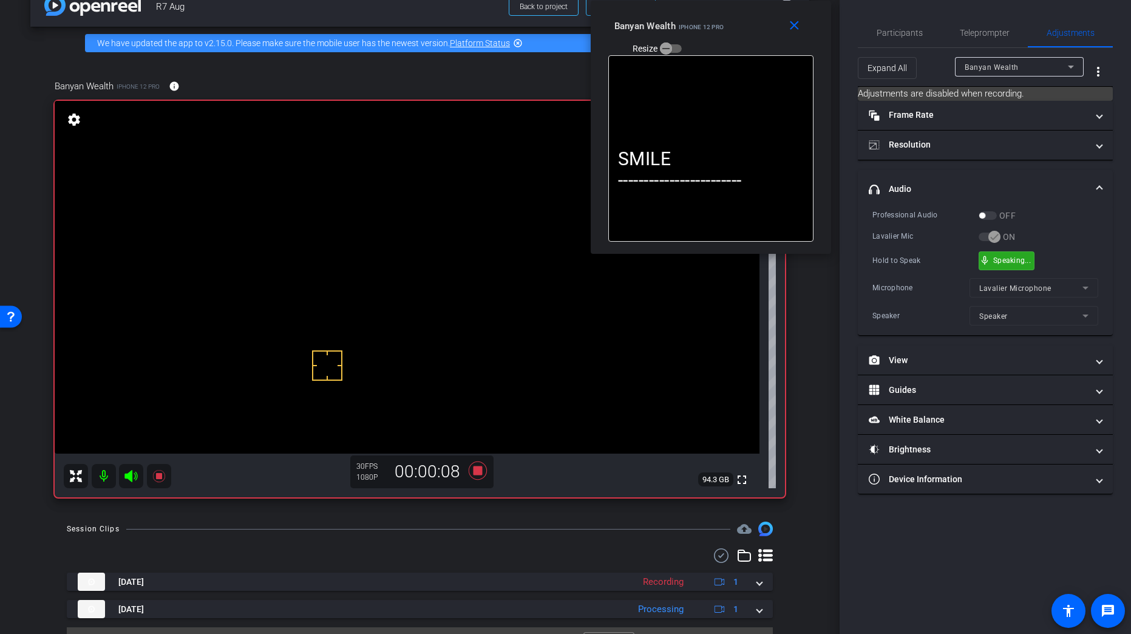
click at [1018, 253] on div "mic_none Speaking..." at bounding box center [1006, 261] width 55 height 18
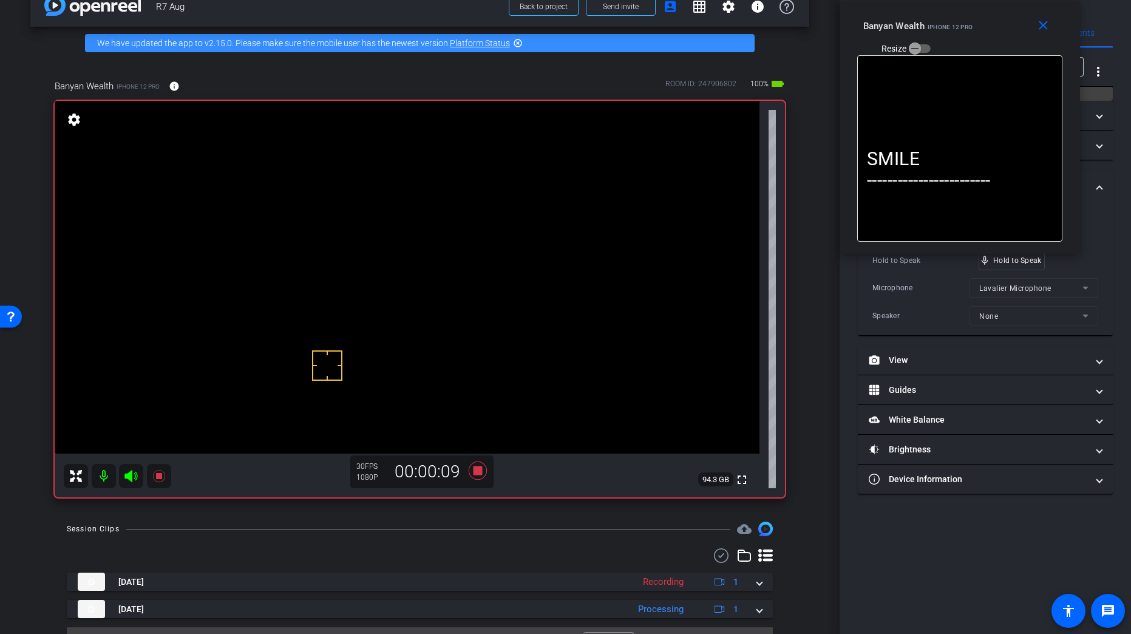
drag, startPoint x: 737, startPoint y: 31, endPoint x: 989, endPoint y: 16, distance: 252.4
click at [989, 16] on div "Banyan Wealth iPhone 12 Pro Resize" at bounding box center [964, 36] width 202 height 43
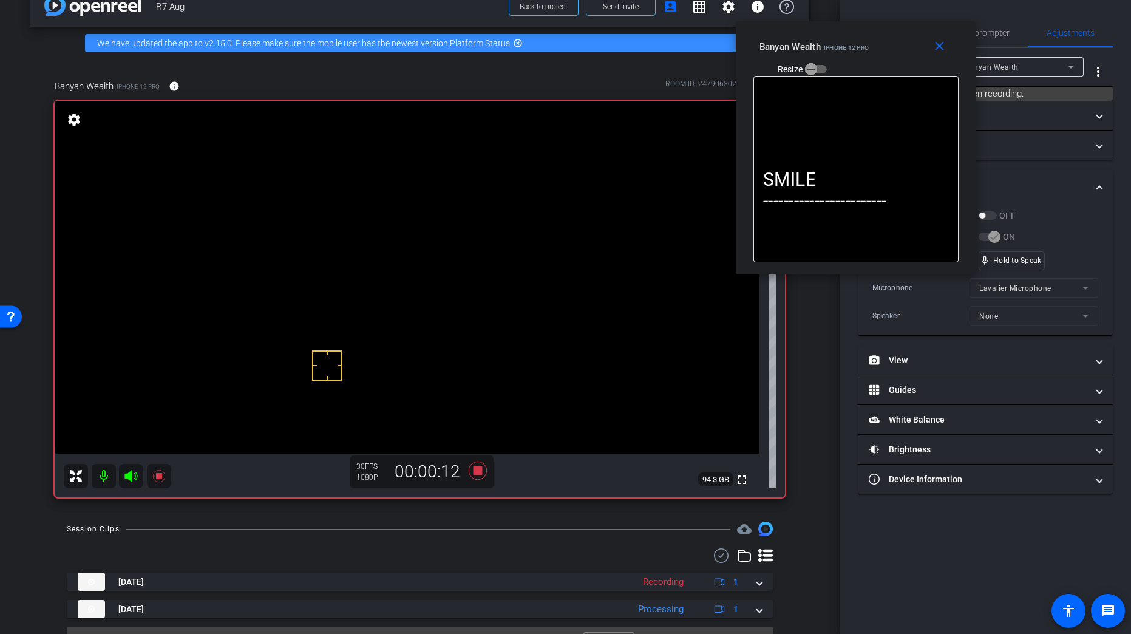
drag, startPoint x: 996, startPoint y: 26, endPoint x: 854, endPoint y: 49, distance: 143.3
click at [849, 50] on div "Banyan Wealth iPhone 12 Pro Resize" at bounding box center [861, 57] width 202 height 43
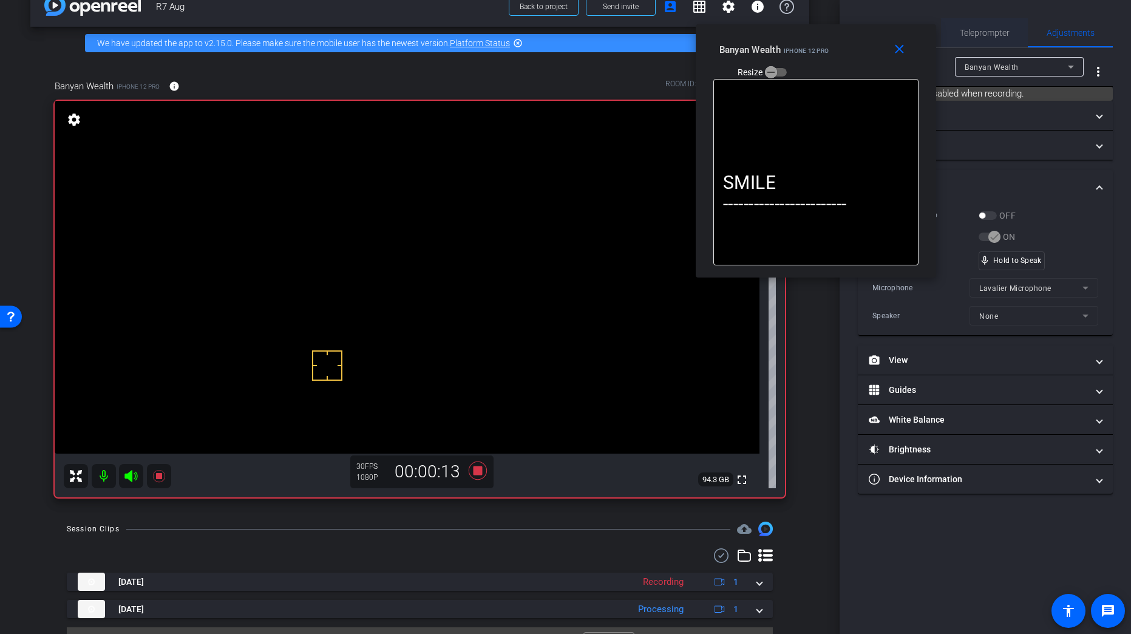
click at [997, 29] on span "Teleprompter" at bounding box center [985, 33] width 50 height 9
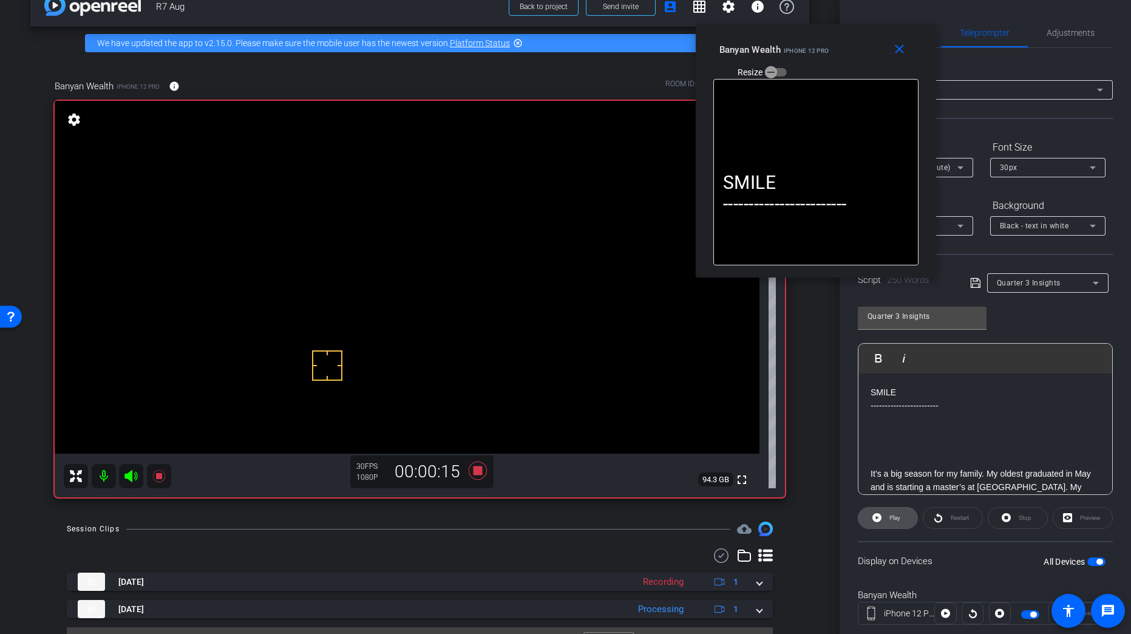
click at [883, 518] on span at bounding box center [888, 517] width 59 height 29
click at [873, 508] on span at bounding box center [888, 517] width 60 height 29
click at [873, 508] on span at bounding box center [888, 517] width 59 height 29
click at [873, 508] on span at bounding box center [888, 517] width 60 height 29
click at [873, 508] on span at bounding box center [888, 517] width 59 height 29
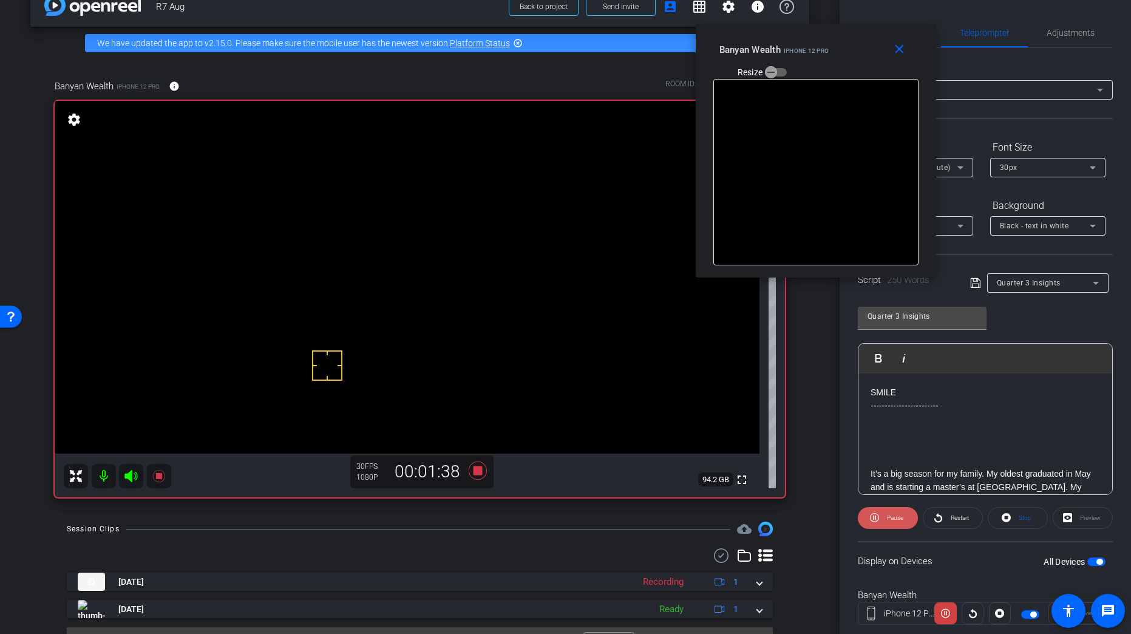
click at [873, 508] on span at bounding box center [888, 517] width 60 height 29
click at [873, 508] on span at bounding box center [888, 517] width 59 height 29
drag, startPoint x: 640, startPoint y: 443, endPoint x: 653, endPoint y: 459, distance: 20.7
click at [477, 469] on icon at bounding box center [477, 470] width 18 height 18
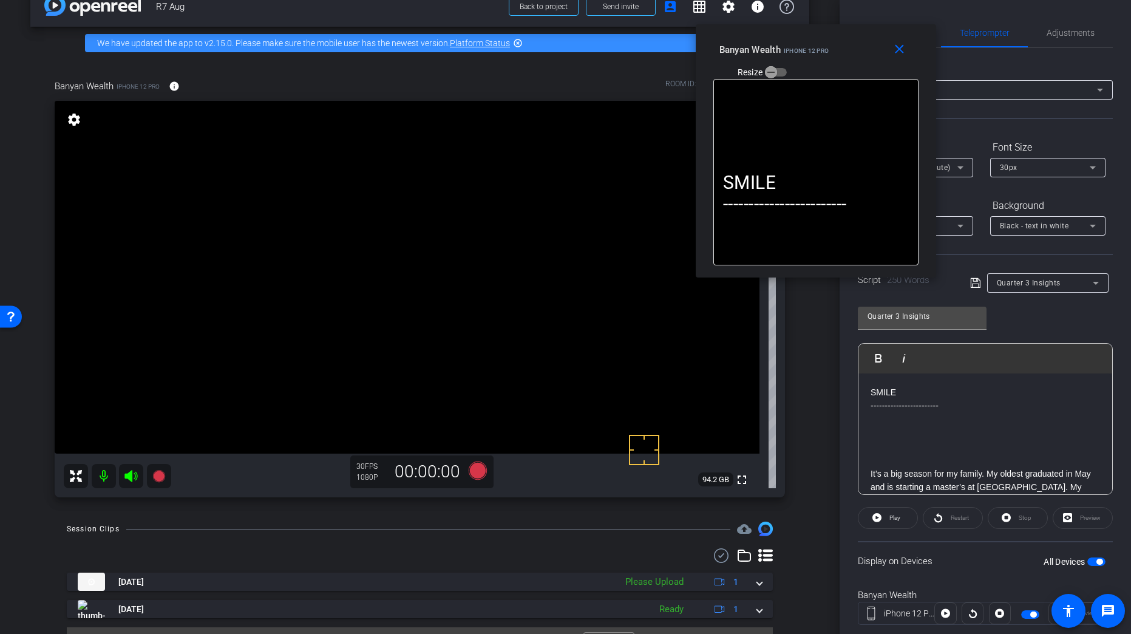
scroll to position [53, 0]
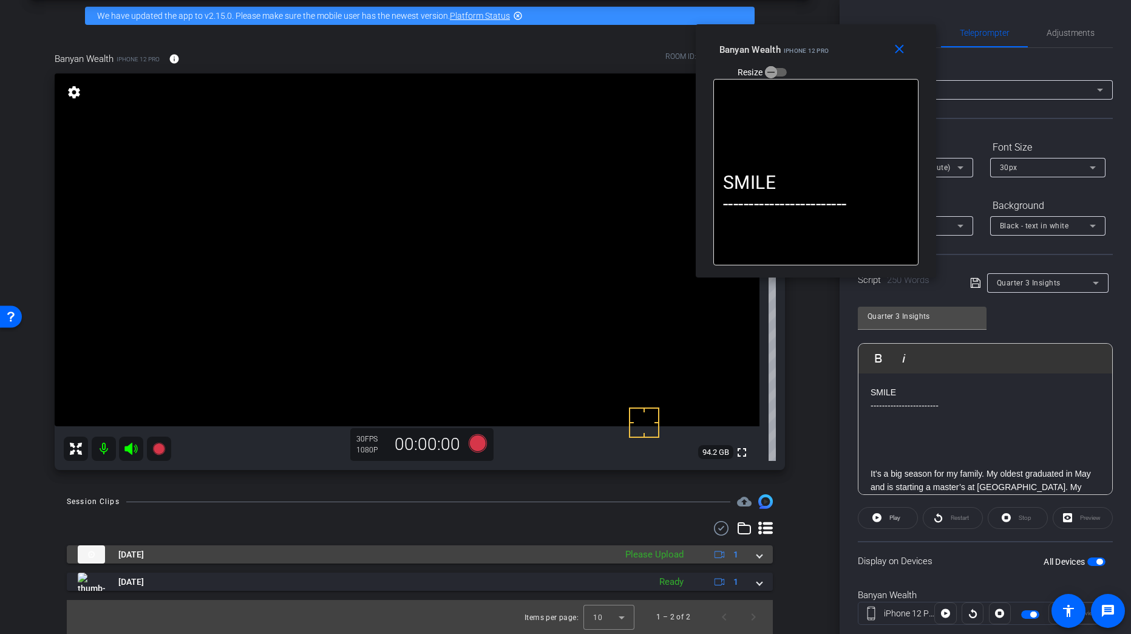
click at [744, 558] on div "Aug 27, 2025 Please Upload 1" at bounding box center [417, 554] width 679 height 18
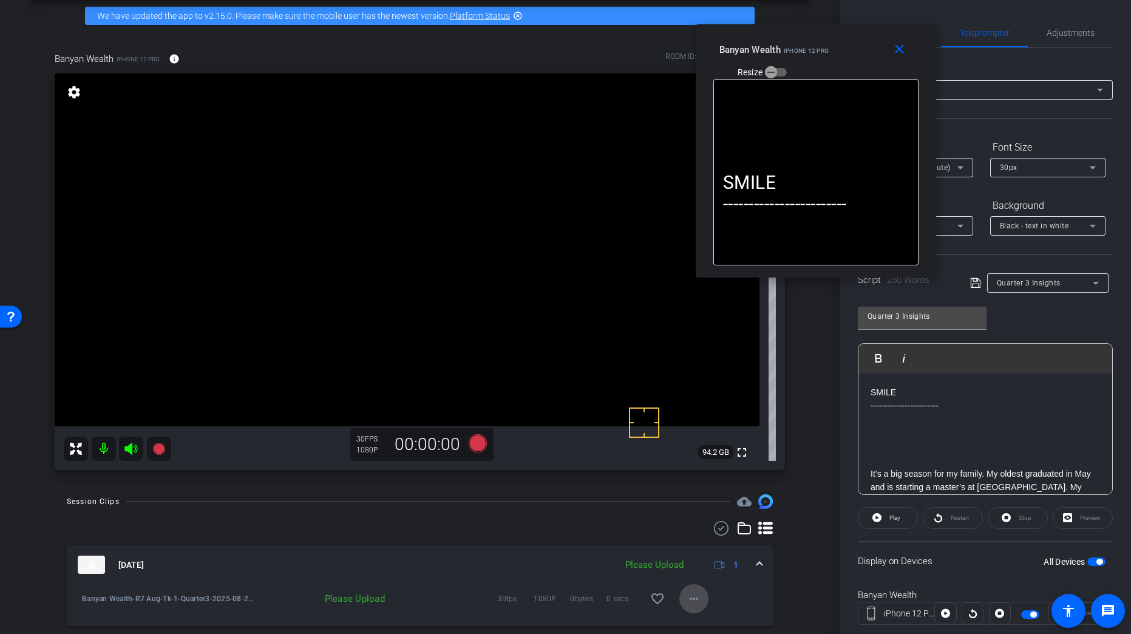
click at [688, 593] on mat-icon "more_horiz" at bounding box center [694, 598] width 15 height 15
click at [706, 545] on span "Upload" at bounding box center [708, 543] width 49 height 15
click at [748, 565] on div "Aug 27, 2025 Uploading 1" at bounding box center [417, 565] width 679 height 18
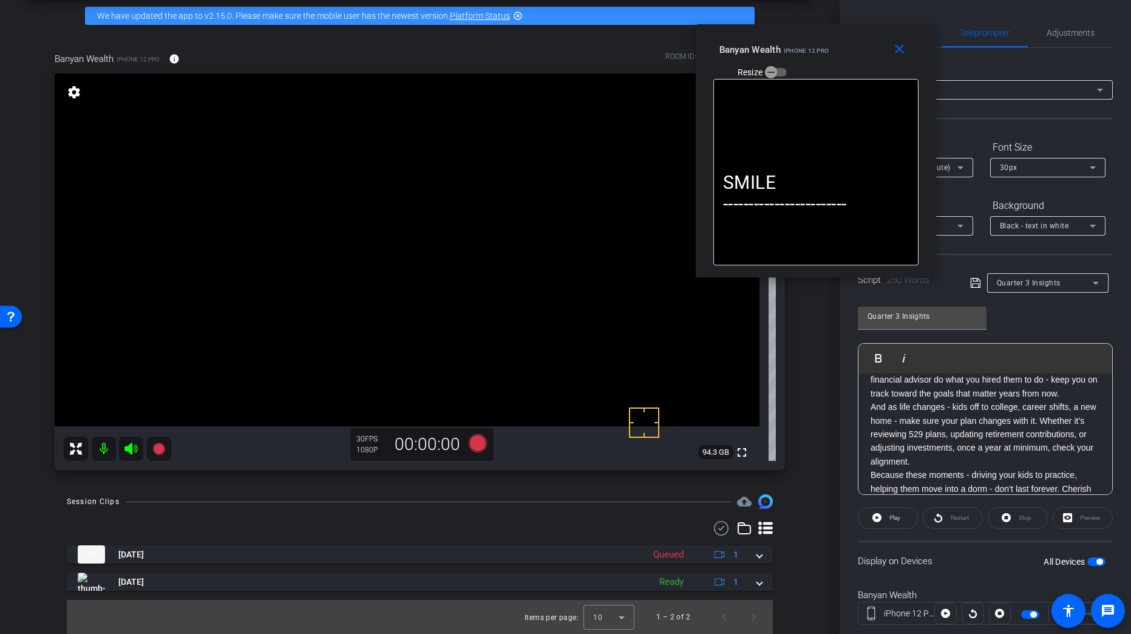
scroll to position [446, 0]
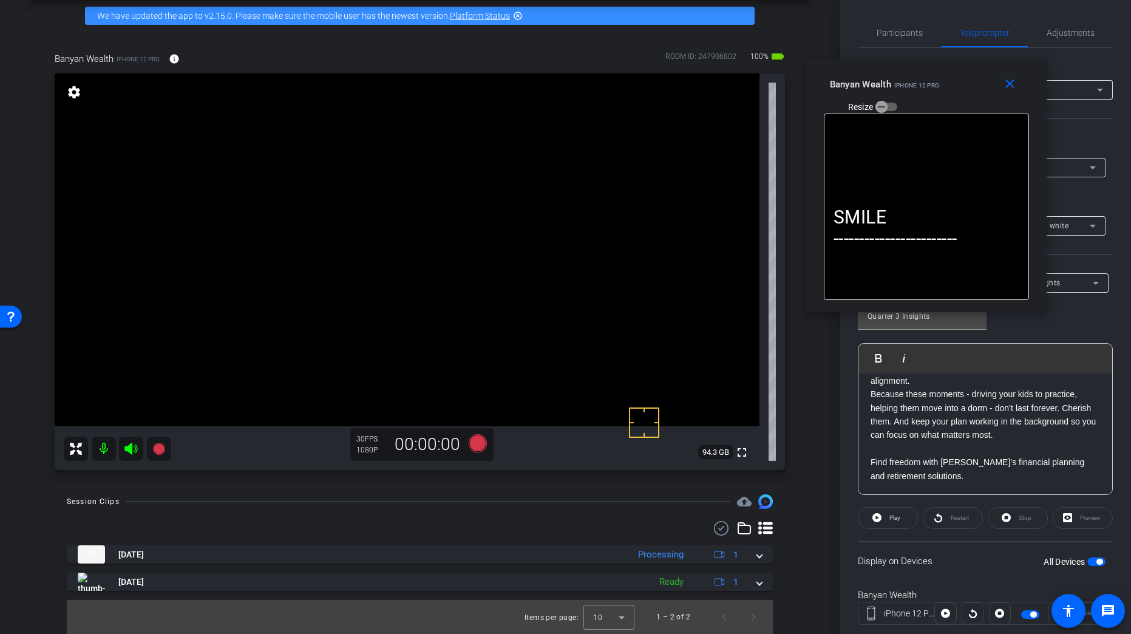
drag, startPoint x: 861, startPoint y: 49, endPoint x: 971, endPoint y: 83, distance: 115.8
click at [971, 83] on div "Banyan Wealth iPhone 12 Pro Resize" at bounding box center [931, 94] width 202 height 43
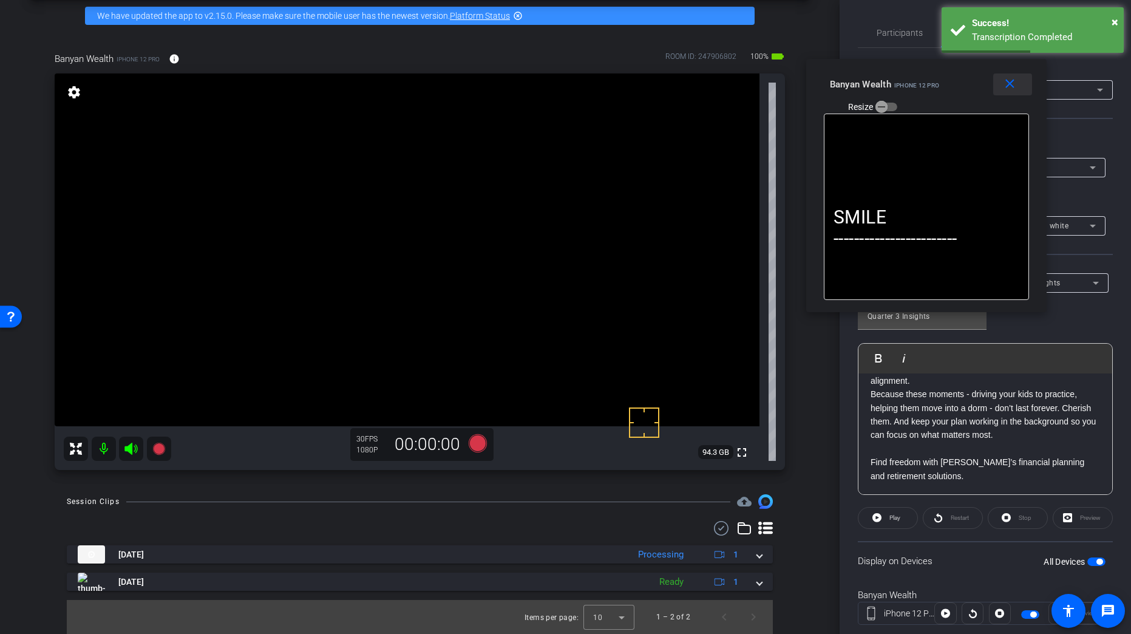
click at [1004, 91] on mat-icon "close" at bounding box center [1009, 84] width 15 height 15
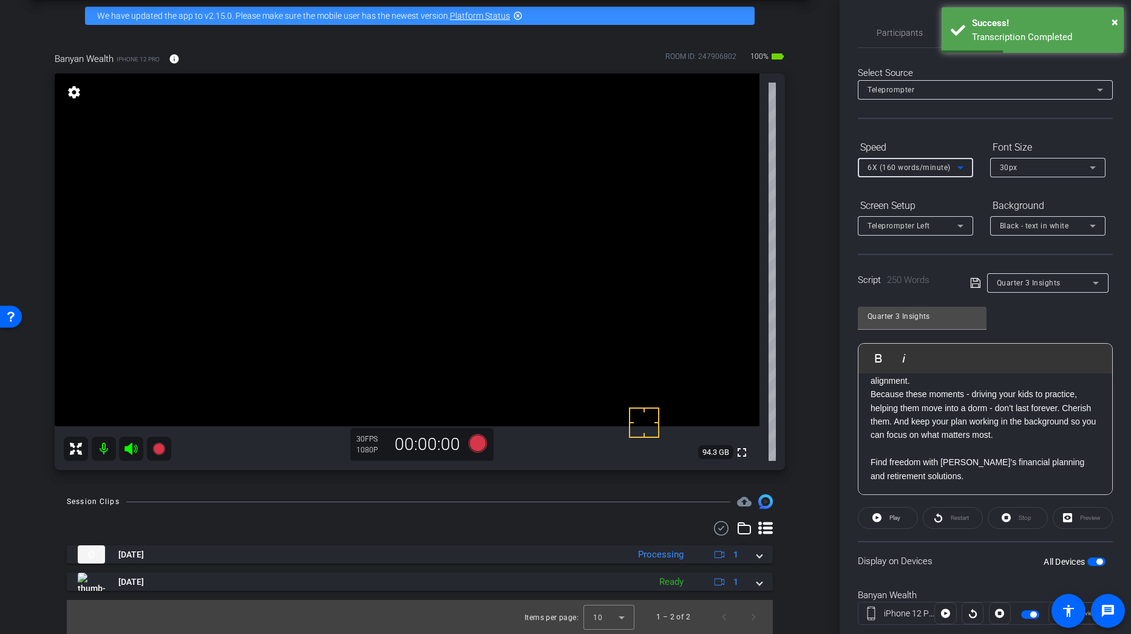
click at [912, 171] on span "6X (160 words/minute)" at bounding box center [909, 167] width 83 height 9
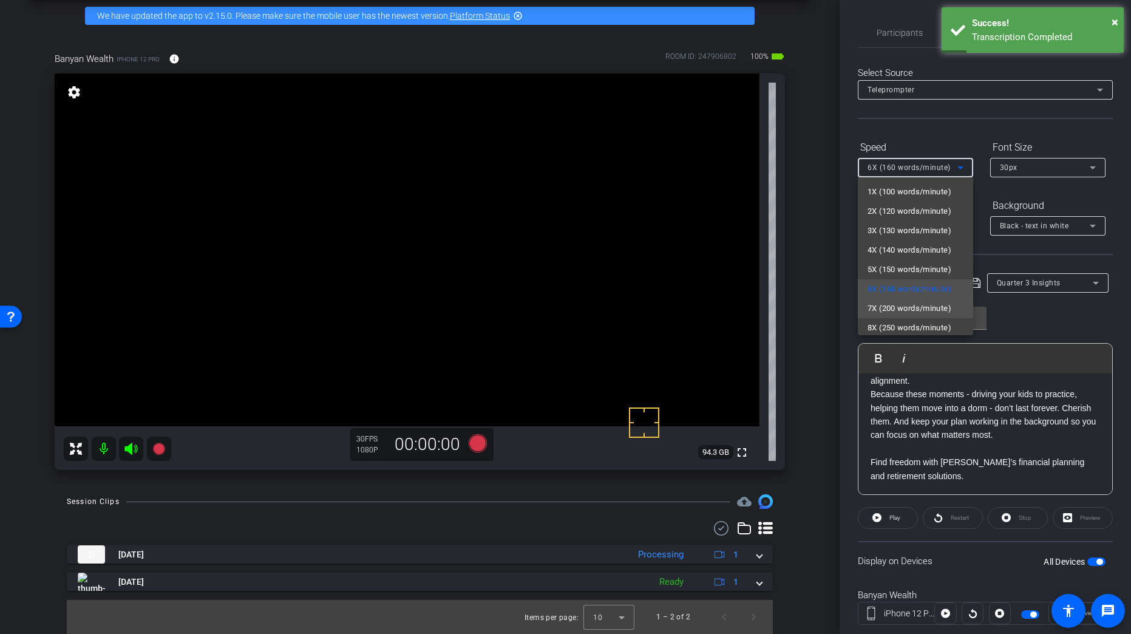
click at [913, 307] on span "7X (200 words/minute)" at bounding box center [910, 308] width 84 height 15
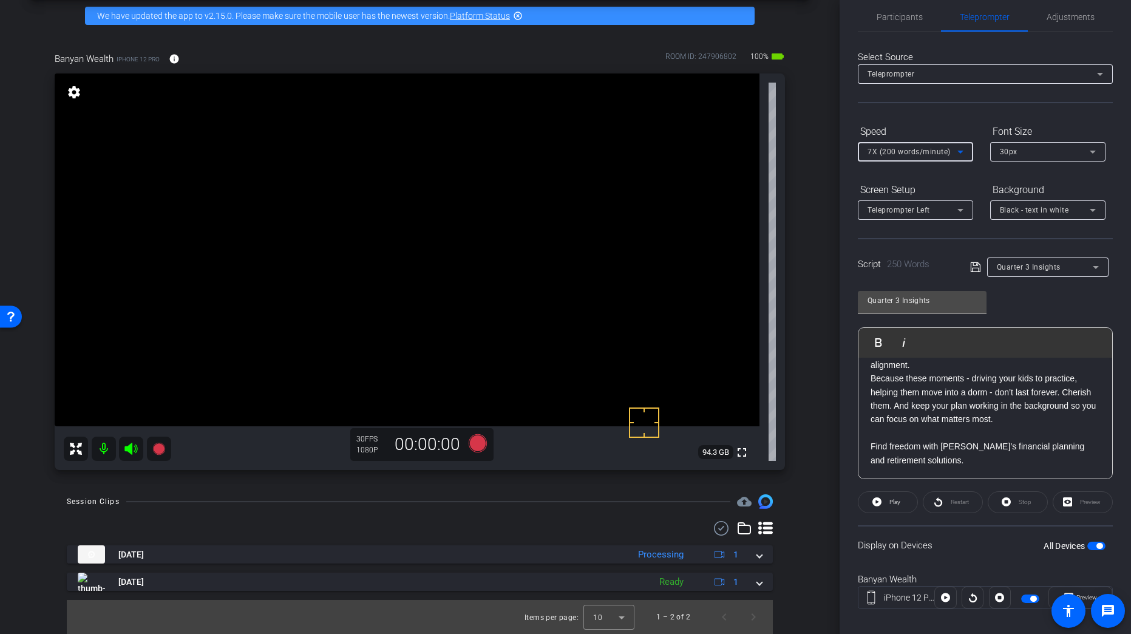
scroll to position [30, 0]
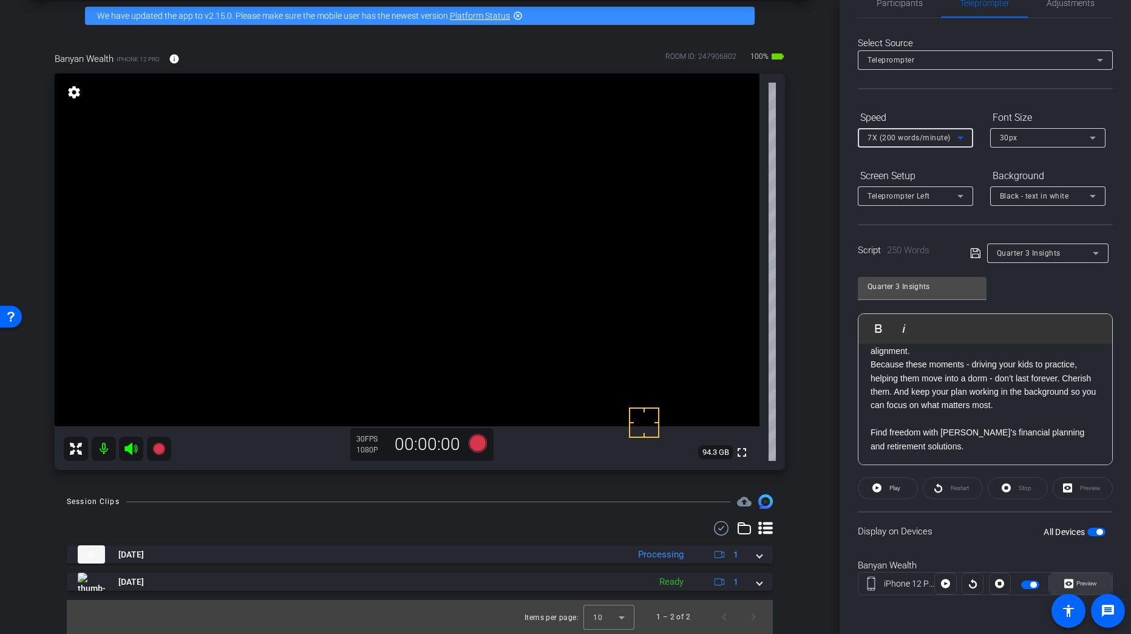
click at [1073, 582] on span "Preview" at bounding box center [1085, 583] width 24 height 17
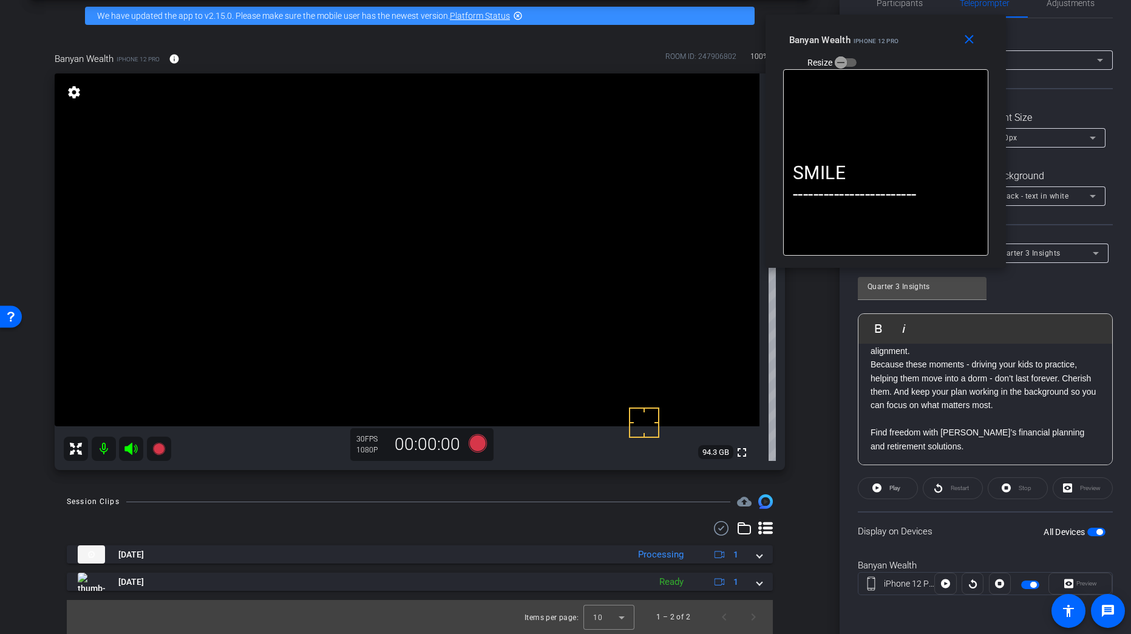
drag, startPoint x: 606, startPoint y: 225, endPoint x: 926, endPoint y: 49, distance: 365.2
click at [926, 49] on div "Banyan Wealth iPhone 12 Pro Resize" at bounding box center [890, 50] width 202 height 43
click at [471, 447] on icon at bounding box center [477, 443] width 18 height 18
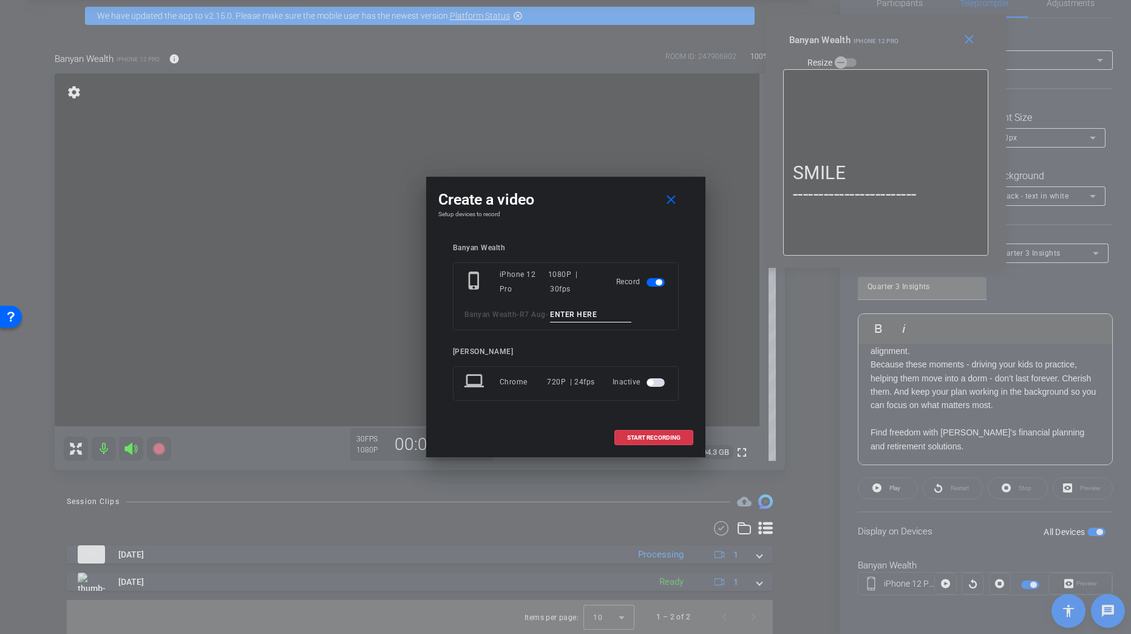
click at [596, 315] on input at bounding box center [590, 314] width 81 height 15
paste input "Tk_1_Quarter3"
click at [570, 315] on input "Tk_1_Quarter3" at bounding box center [590, 314] width 81 height 15
type input "Tk_2_Quarter3"
click at [653, 436] on span "START RECORDING" at bounding box center [653, 438] width 53 height 6
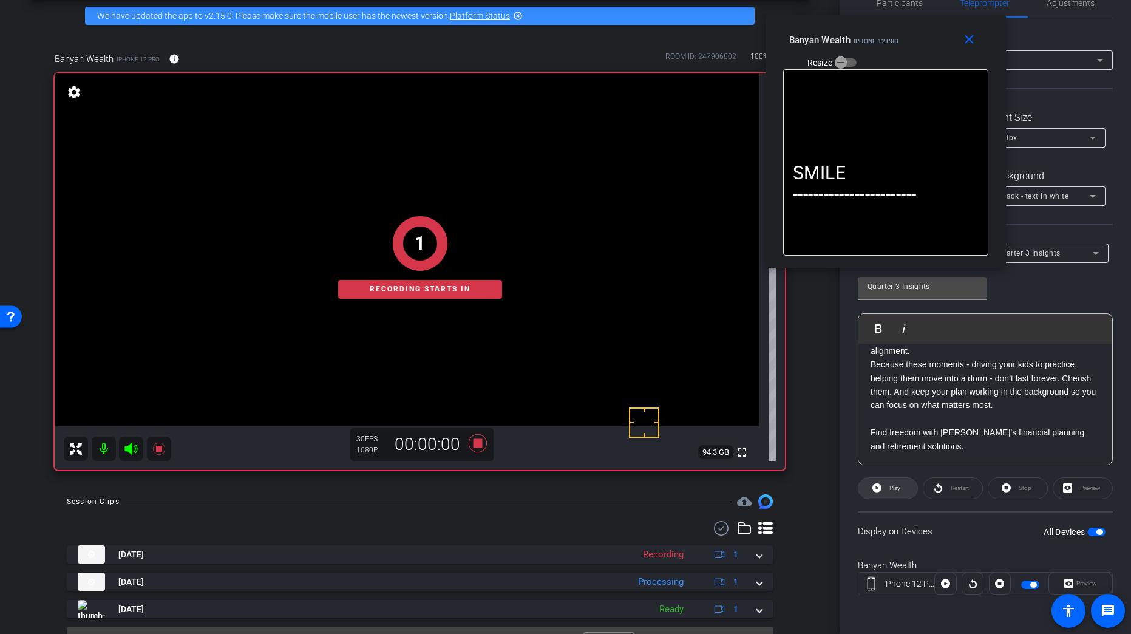
click at [889, 495] on span "Play" at bounding box center [893, 488] width 14 height 17
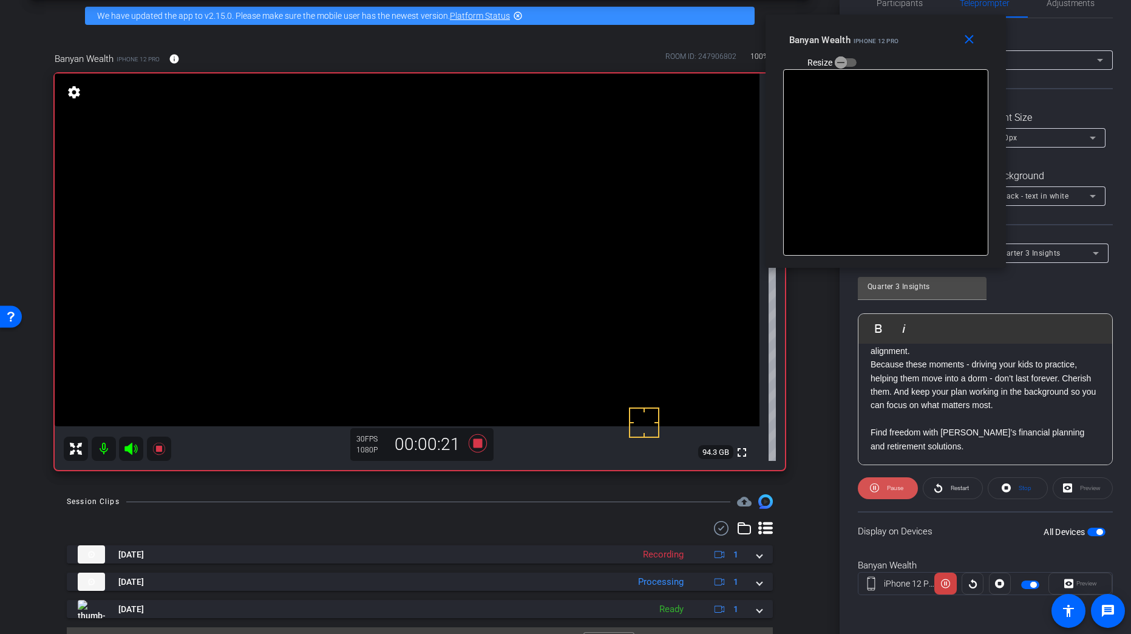
click at [888, 497] on span at bounding box center [888, 488] width 60 height 29
click at [888, 497] on span at bounding box center [888, 488] width 59 height 29
click at [886, 497] on span at bounding box center [888, 488] width 60 height 29
click at [886, 497] on span at bounding box center [888, 488] width 59 height 29
click at [885, 497] on span at bounding box center [888, 488] width 60 height 29
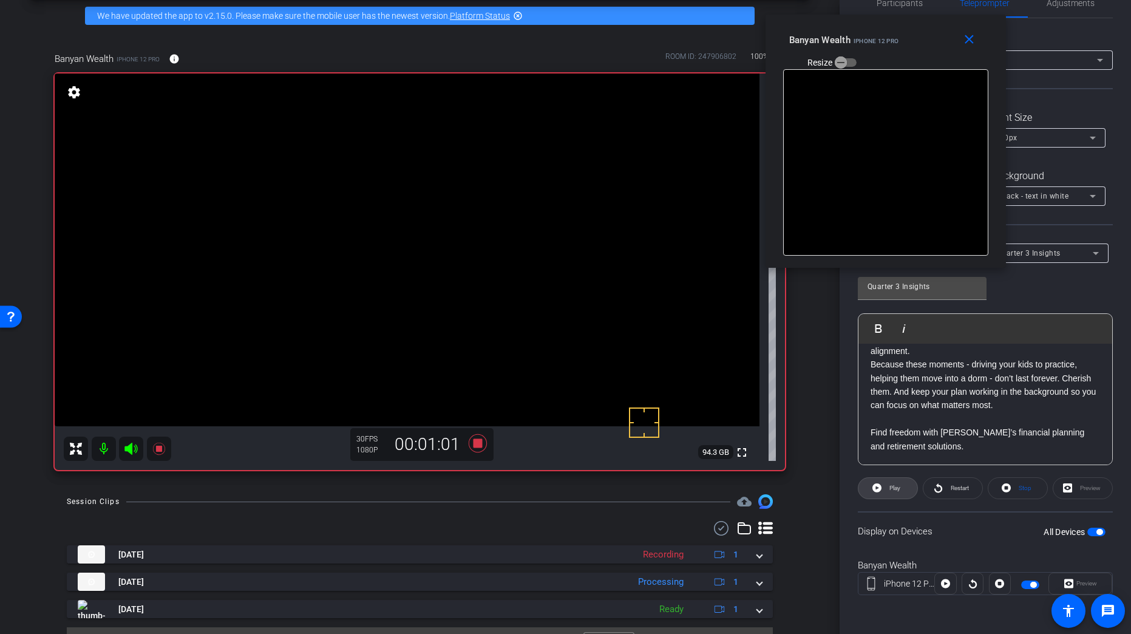
click at [885, 497] on span at bounding box center [888, 488] width 59 height 29
click at [885, 497] on span at bounding box center [888, 488] width 60 height 29
click at [885, 497] on span at bounding box center [888, 488] width 59 height 29
click at [885, 497] on span at bounding box center [888, 488] width 60 height 29
click at [885, 497] on span at bounding box center [888, 488] width 59 height 29
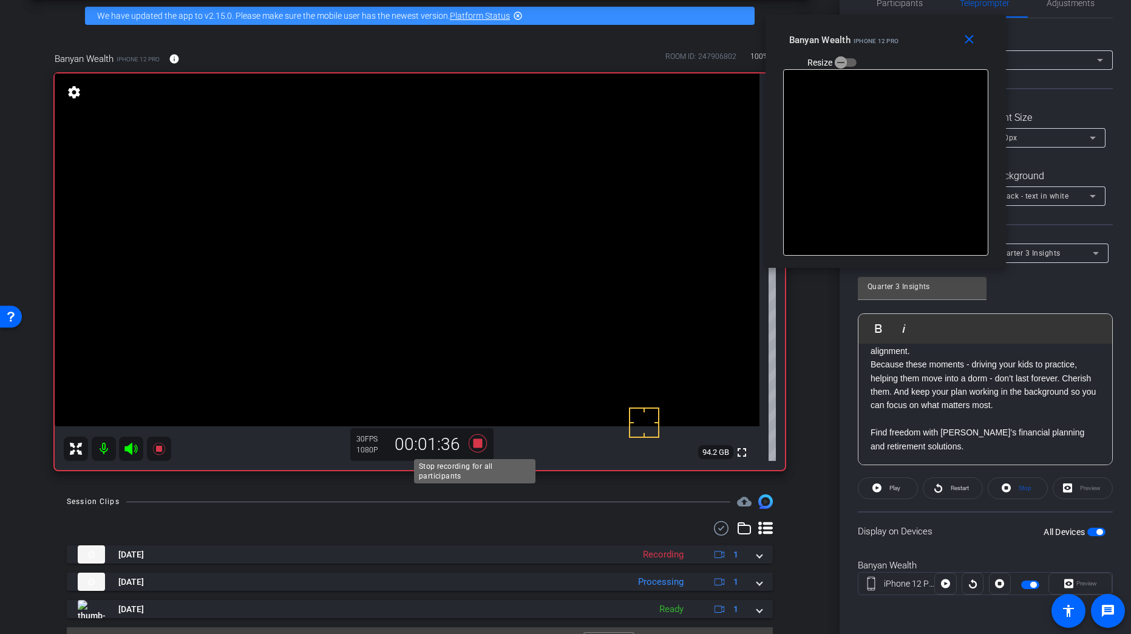
click at [480, 444] on icon at bounding box center [477, 443] width 29 height 22
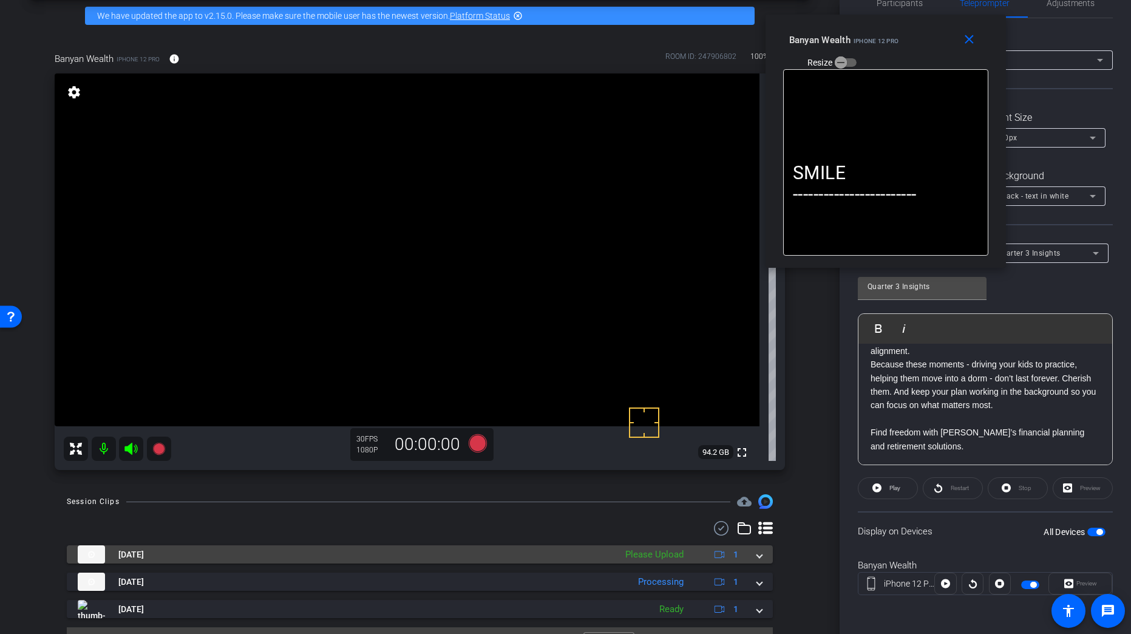
click at [749, 559] on div "Aug 27, 2025 Please Upload 1" at bounding box center [417, 554] width 679 height 18
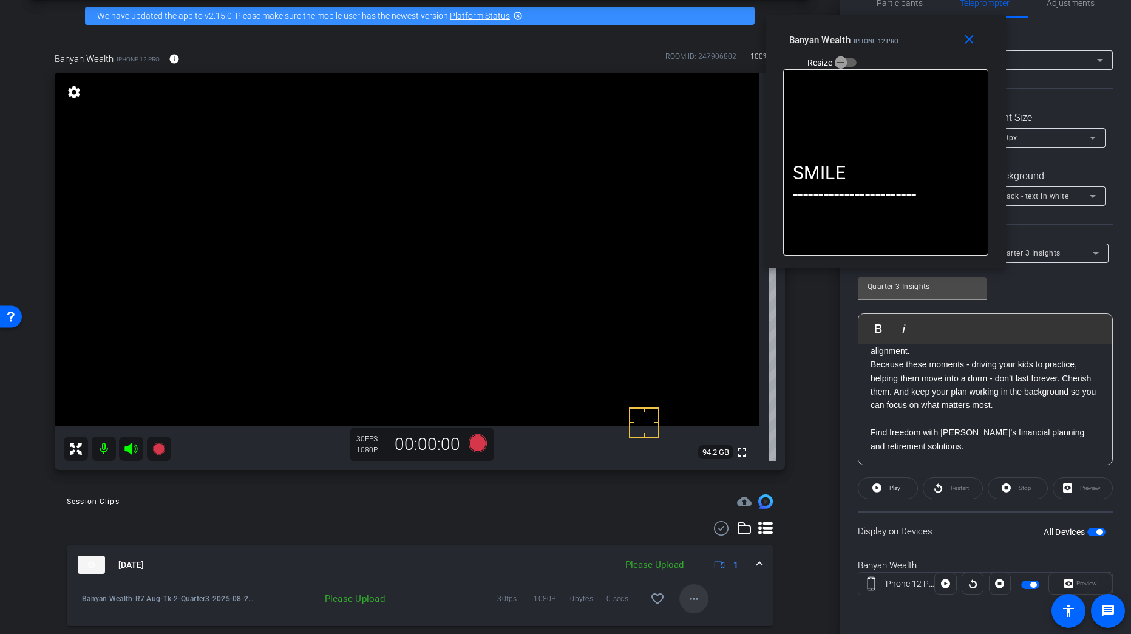
click at [688, 594] on mat-icon "more_horiz" at bounding box center [694, 598] width 15 height 15
click at [704, 540] on span "Upload" at bounding box center [708, 543] width 49 height 15
click at [758, 567] on mat-expansion-panel-header "Aug 27, 2025 Uploading 4% 1" at bounding box center [420, 564] width 706 height 39
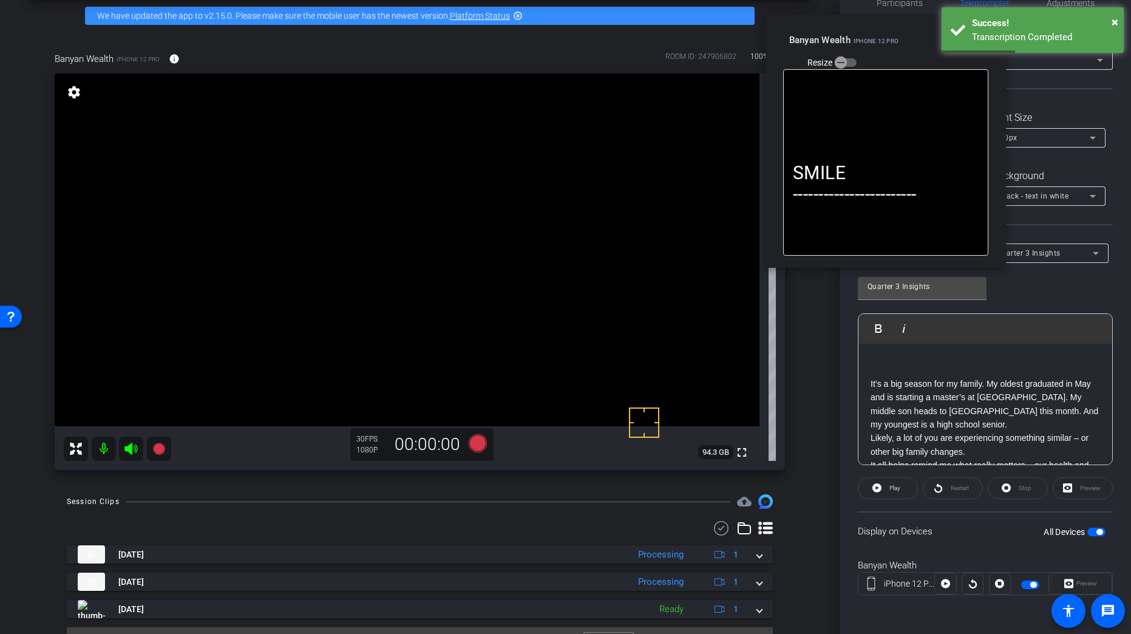
scroll to position [82, 0]
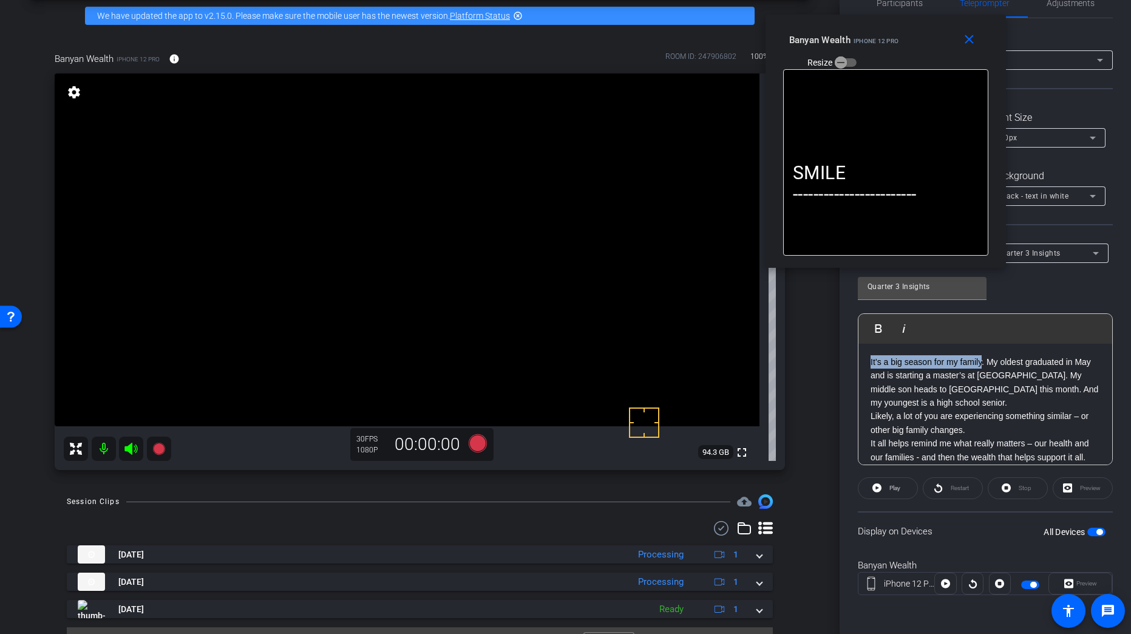
drag, startPoint x: 865, startPoint y: 358, endPoint x: 982, endPoint y: 365, distance: 116.8
click at [982, 365] on div "SMILE ------------------------ It’s a big season for my family. My oldest gradu…" at bounding box center [986, 525] width 254 height 527
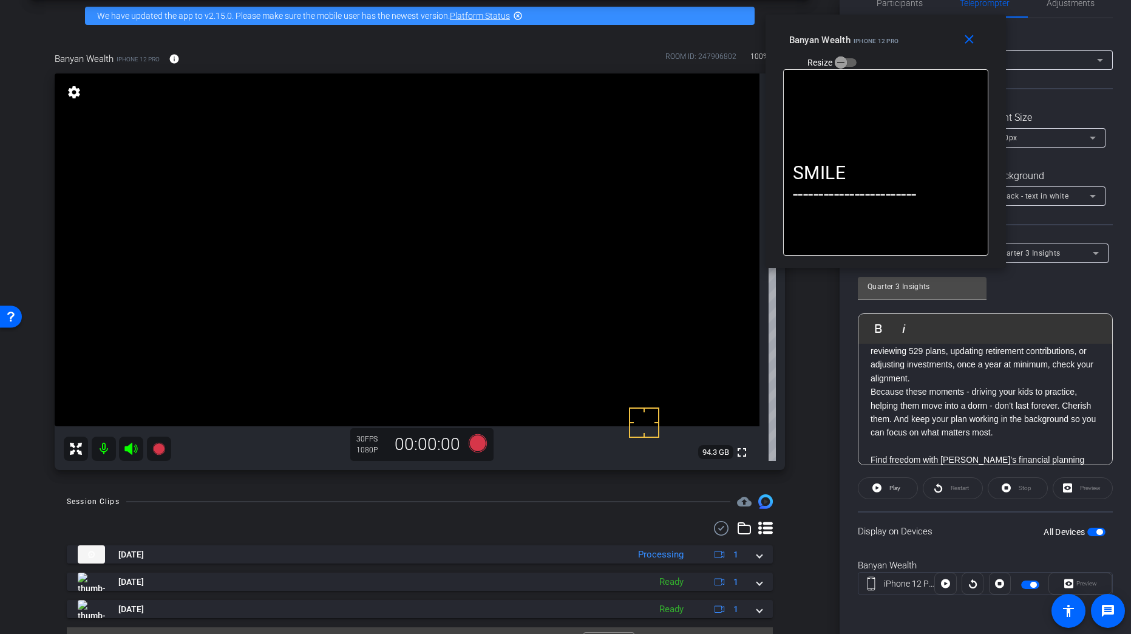
scroll to position [446, 0]
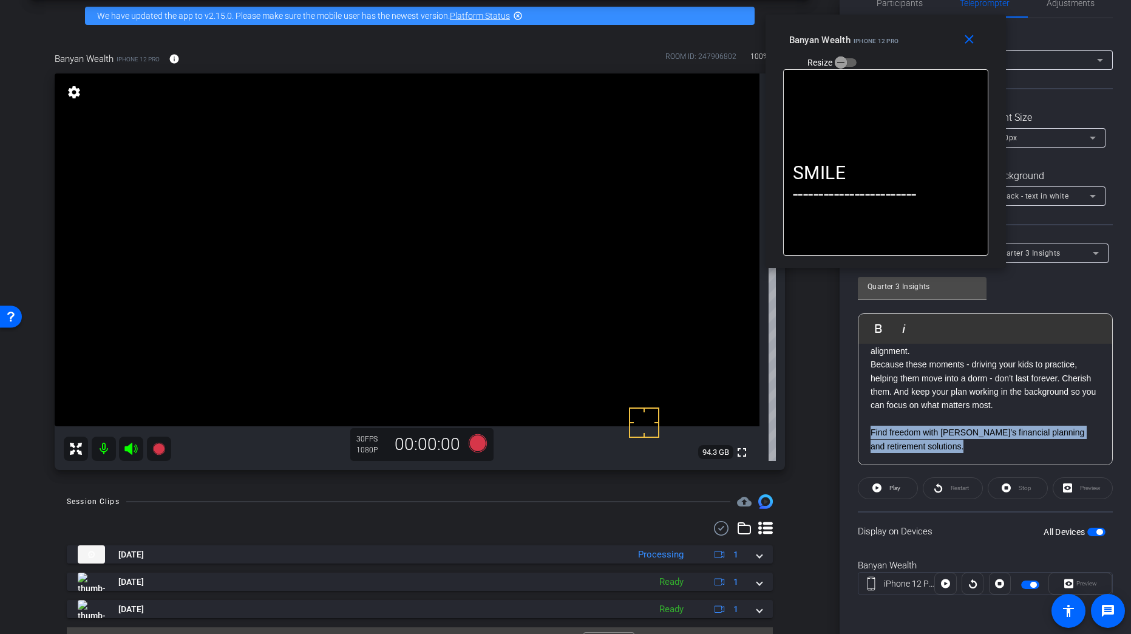
drag, startPoint x: 973, startPoint y: 447, endPoint x: 936, endPoint y: 436, distance: 38.0
click at [864, 437] on div "SMILE ------------------------ It’s a big season for my family. My oldest gradu…" at bounding box center [986, 201] width 254 height 527
click at [965, 451] on p "Find freedom with Banyan Wealth’s financial planning and retirement solutions." at bounding box center [986, 439] width 230 height 27
click at [478, 443] on icon at bounding box center [477, 443] width 18 height 18
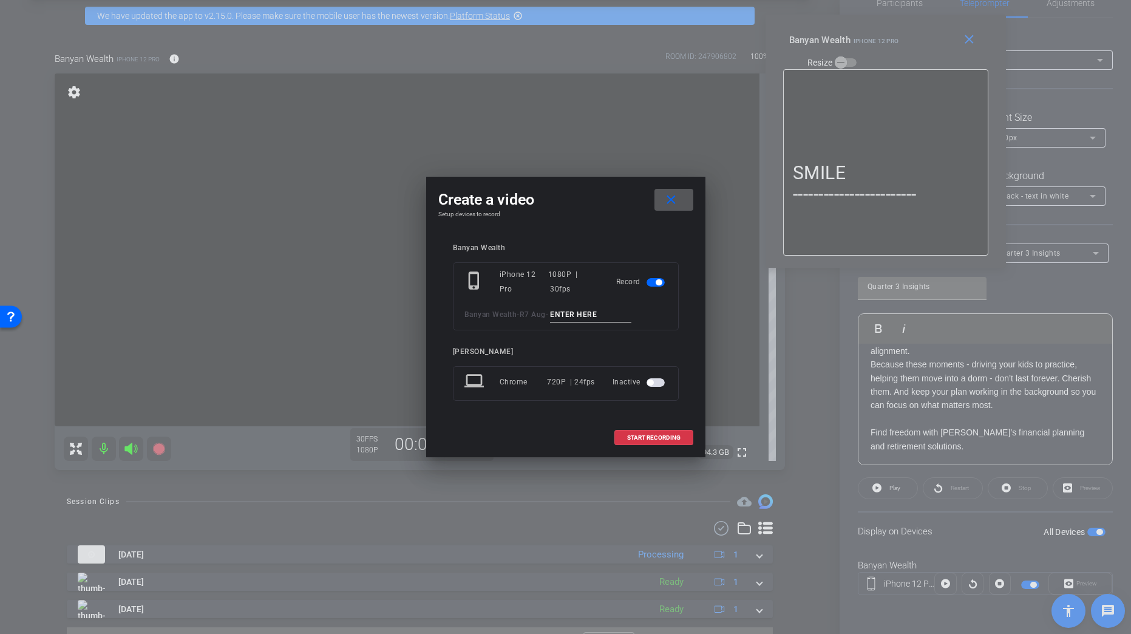
click at [577, 315] on input at bounding box center [590, 314] width 81 height 15
paste input "Tk_1_Quarter3"
click at [570, 311] on input "Tk_1_Quarter3" at bounding box center [590, 314] width 81 height 15
type input "Tk_3_Quarter3"
drag, startPoint x: 594, startPoint y: 187, endPoint x: 634, endPoint y: 220, distance: 51.3
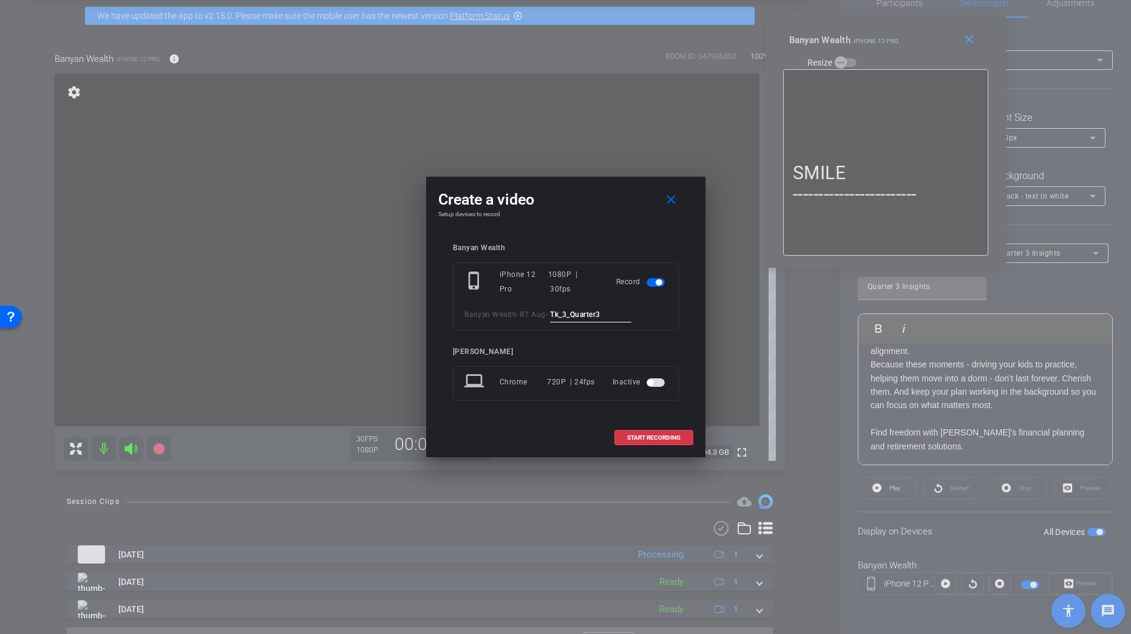
click at [634, 220] on div "Create a video close Setup devices to record Banyan Wealth phone_iphone iPhone …" at bounding box center [565, 317] width 279 height 281
click at [556, 223] on div "Create a video close Setup devices to record Banyan Wealth phone_iphone iPhone …" at bounding box center [565, 317] width 279 height 281
click at [677, 436] on span "START RECORDING" at bounding box center [653, 438] width 53 height 6
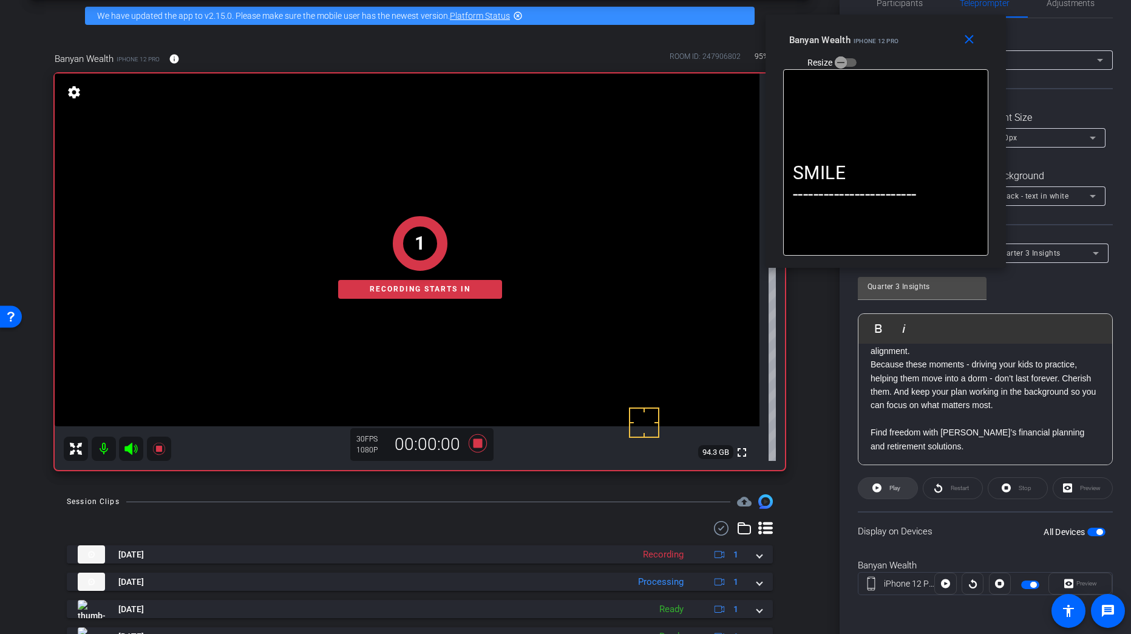
click at [876, 492] on icon at bounding box center [877, 487] width 9 height 9
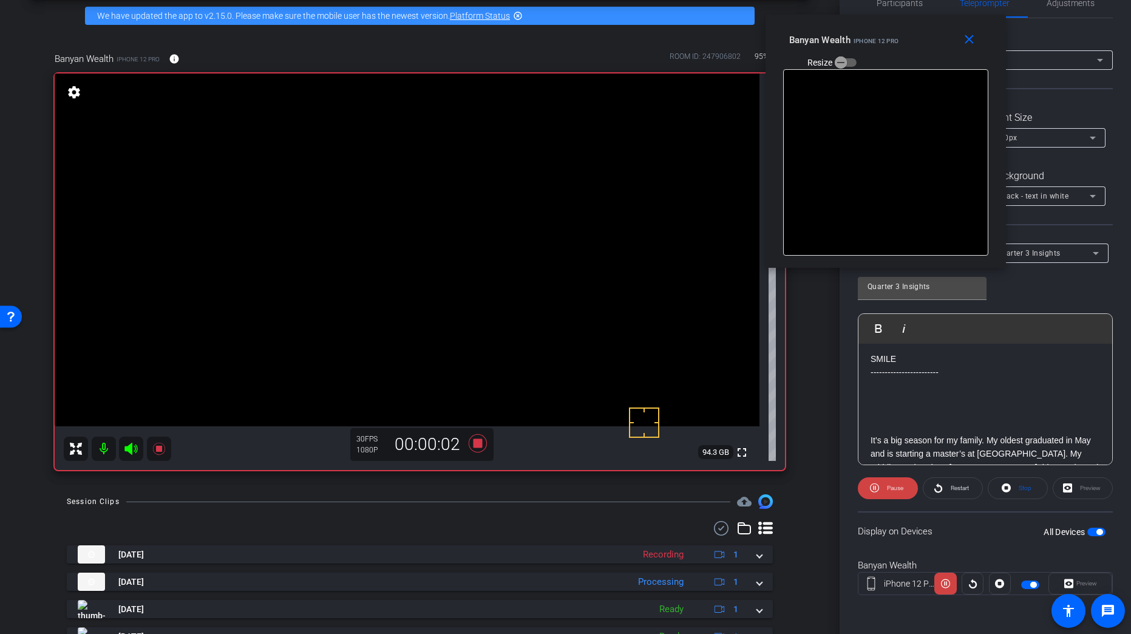
scroll to position [0, 0]
click at [890, 488] on span "Pause" at bounding box center [895, 488] width 16 height 7
click at [935, 485] on icon at bounding box center [938, 487] width 8 height 9
click at [941, 485] on span at bounding box center [953, 488] width 59 height 29
click at [889, 489] on span "Pause" at bounding box center [895, 488] width 16 height 7
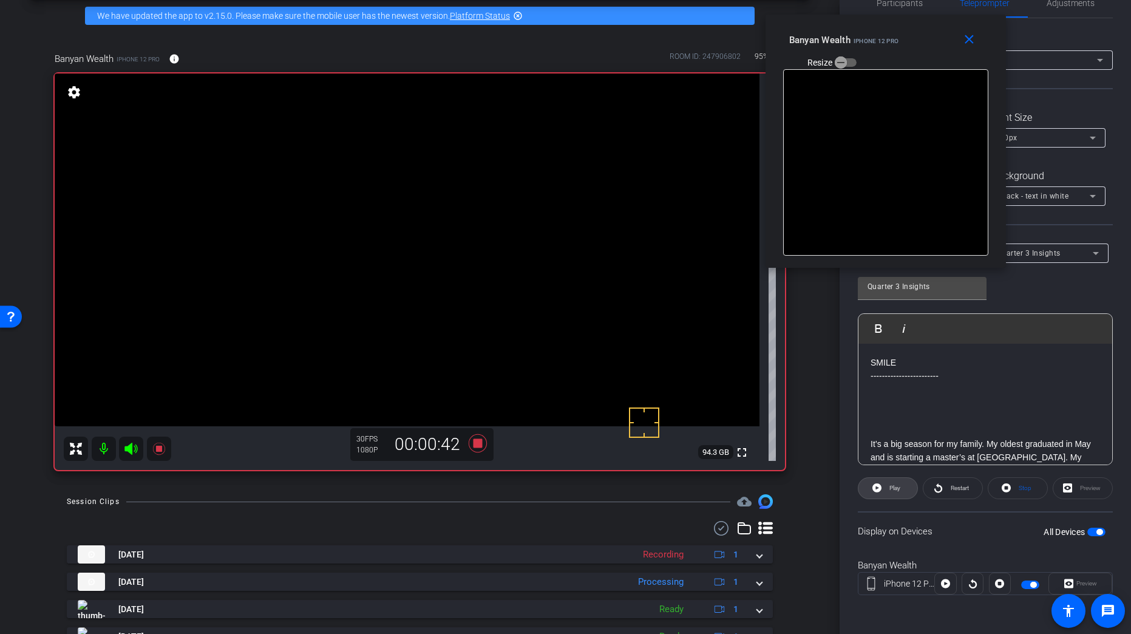
click at [890, 489] on span "Play" at bounding box center [895, 488] width 11 height 7
click at [888, 487] on span "Pause" at bounding box center [895, 488] width 16 height 7
click at [888, 487] on span "Play" at bounding box center [893, 488] width 14 height 17
click at [885, 486] on span "Pause" at bounding box center [893, 488] width 19 height 17
click at [885, 486] on span at bounding box center [888, 488] width 59 height 29
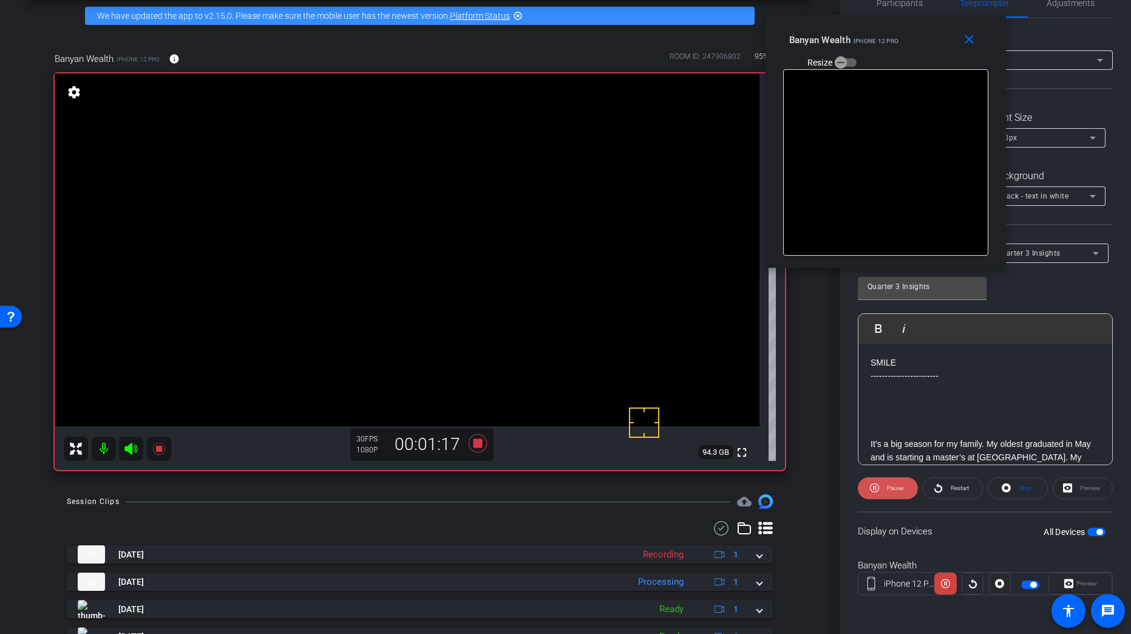
click at [884, 486] on span "Pause" at bounding box center [893, 488] width 19 height 17
click at [883, 487] on span at bounding box center [888, 488] width 59 height 29
click at [880, 488] on span at bounding box center [888, 488] width 60 height 29
click at [880, 488] on icon at bounding box center [877, 487] width 9 height 9
click at [877, 489] on icon at bounding box center [874, 487] width 9 height 15
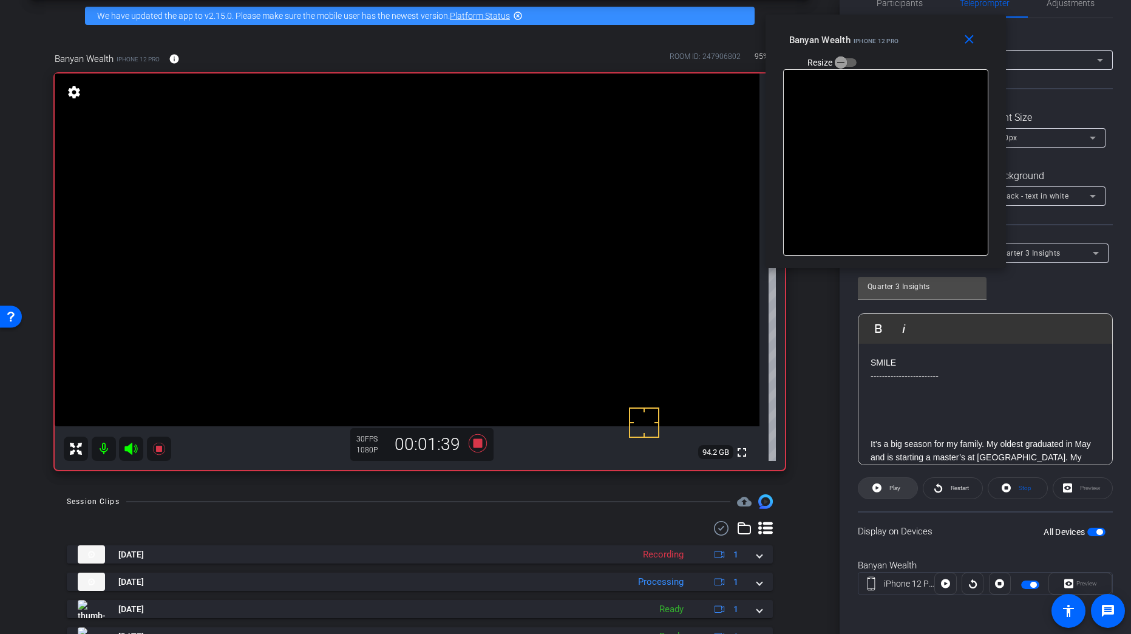
click at [874, 491] on icon at bounding box center [877, 487] width 9 height 9
click at [873, 491] on icon at bounding box center [874, 487] width 9 height 15
click at [477, 441] on icon at bounding box center [477, 443] width 18 height 18
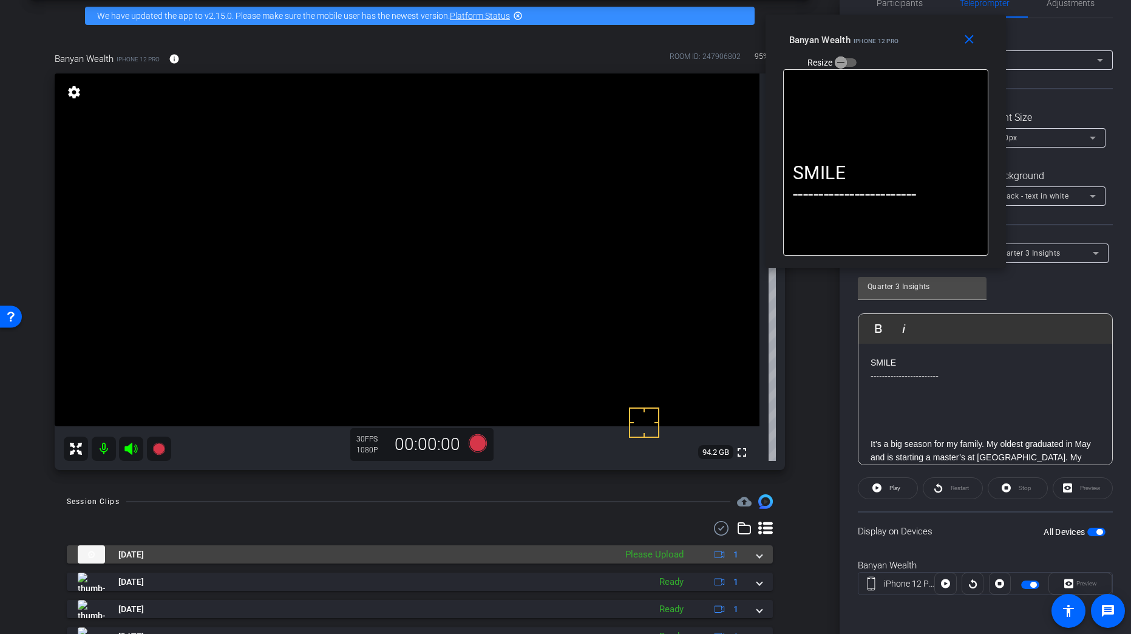
click at [744, 553] on div "Aug 27, 2025 Please Upload 1" at bounding box center [417, 554] width 679 height 18
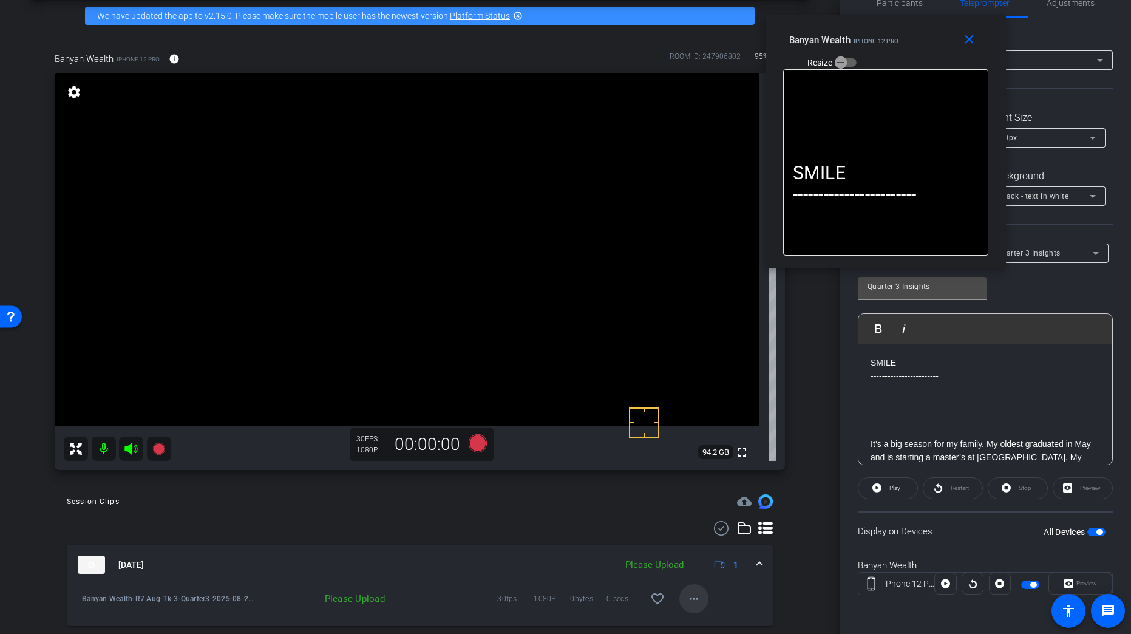
click at [694, 593] on mat-icon "more_horiz" at bounding box center [694, 598] width 15 height 15
click at [706, 545] on span "Upload" at bounding box center [708, 543] width 49 height 15
click at [1065, 5] on span "Adjustments" at bounding box center [1071, 3] width 48 height 9
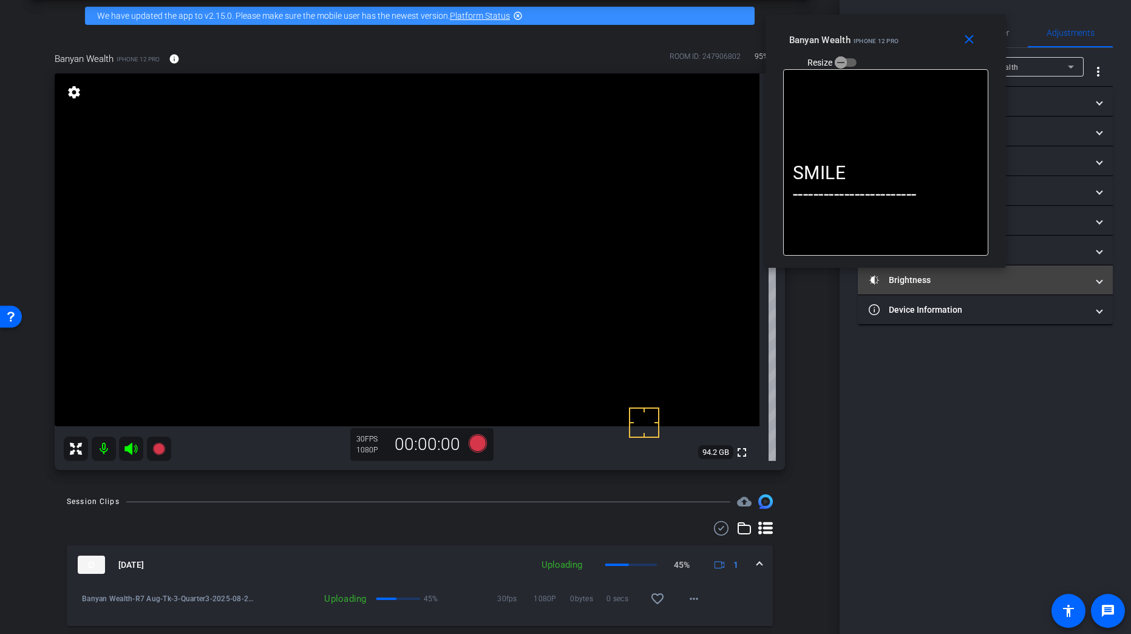
click at [932, 274] on mat-panel-title "Brightness" at bounding box center [978, 280] width 219 height 13
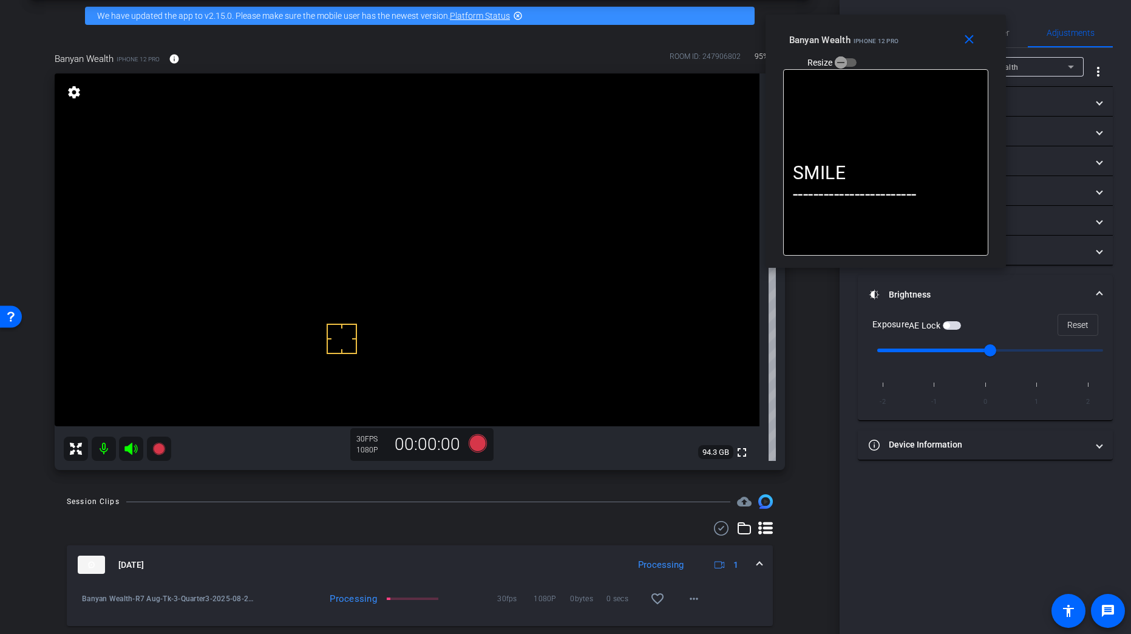
click at [950, 326] on span "button" at bounding box center [947, 325] width 6 height 6
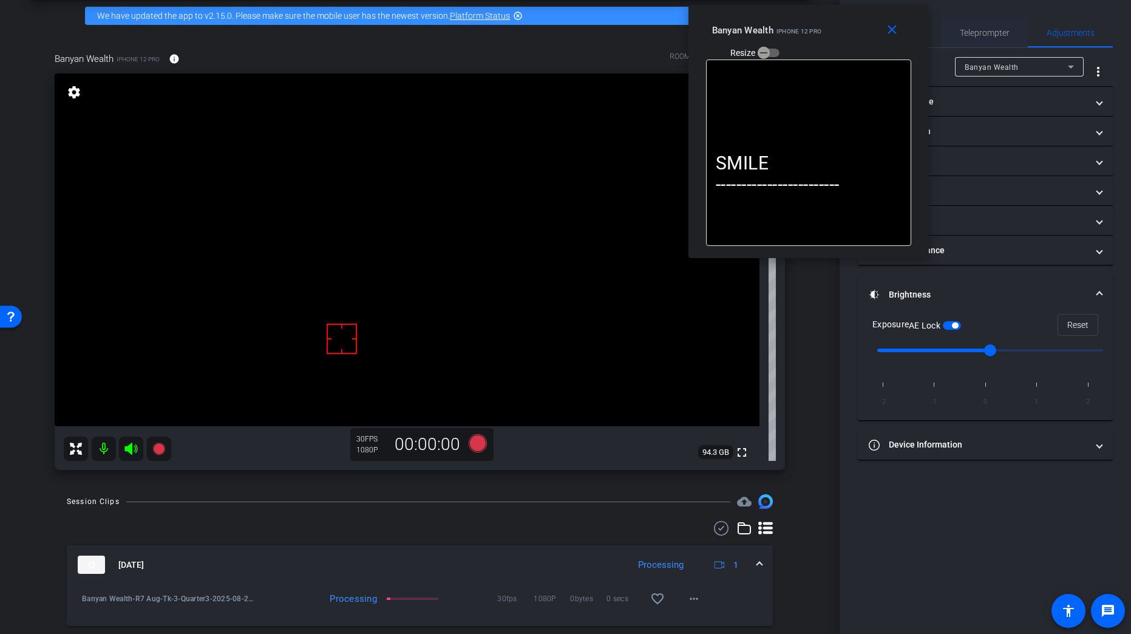
drag, startPoint x: 923, startPoint y: 35, endPoint x: 973, endPoint y: 42, distance: 50.3
click at [848, 26] on div "Banyan Wealth iPhone 12 Pro Resize" at bounding box center [813, 40] width 202 height 43
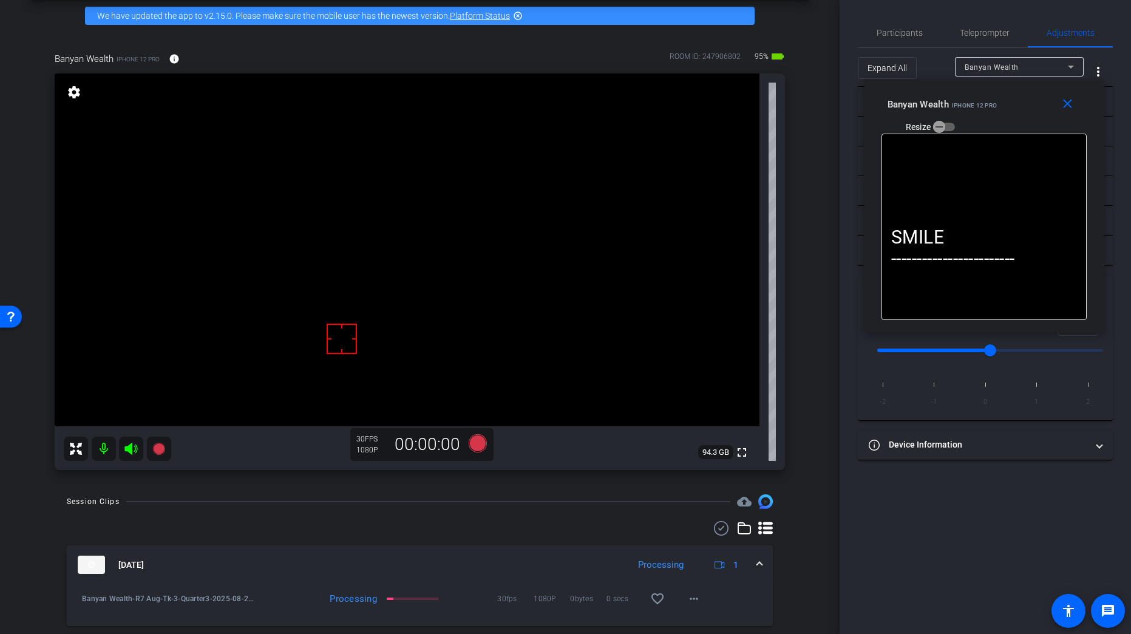
drag, startPoint x: 853, startPoint y: 39, endPoint x: 975, endPoint y: 69, distance: 125.6
click at [1022, 106] on div "Banyan Wealth iPhone 12 Pro Resize" at bounding box center [989, 115] width 202 height 43
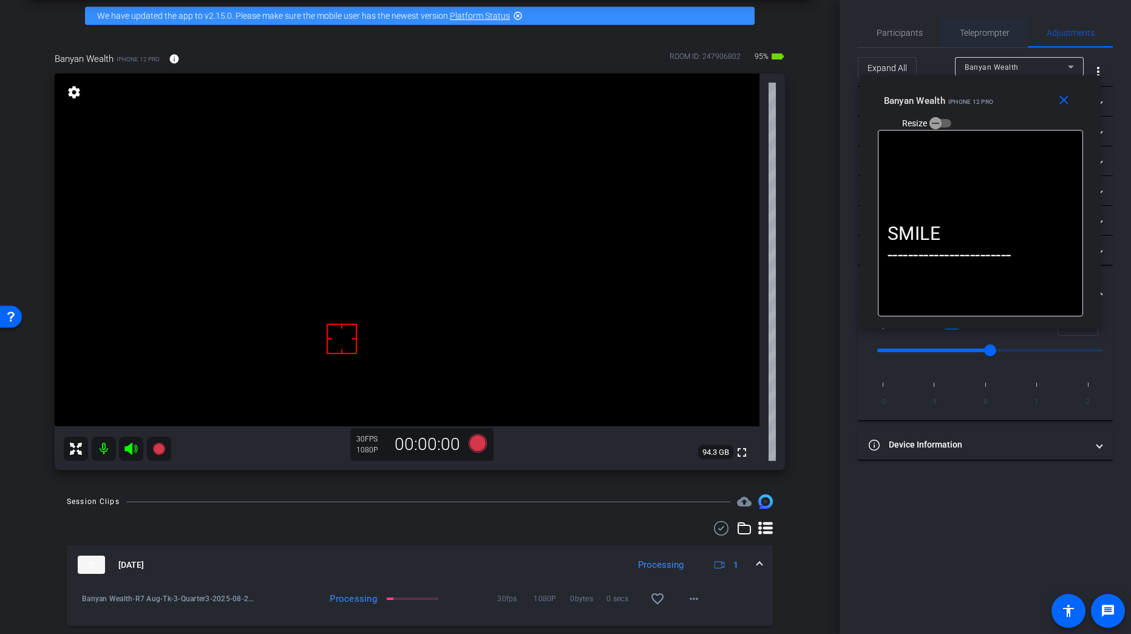
click at [978, 35] on span "Teleprompter" at bounding box center [985, 33] width 50 height 9
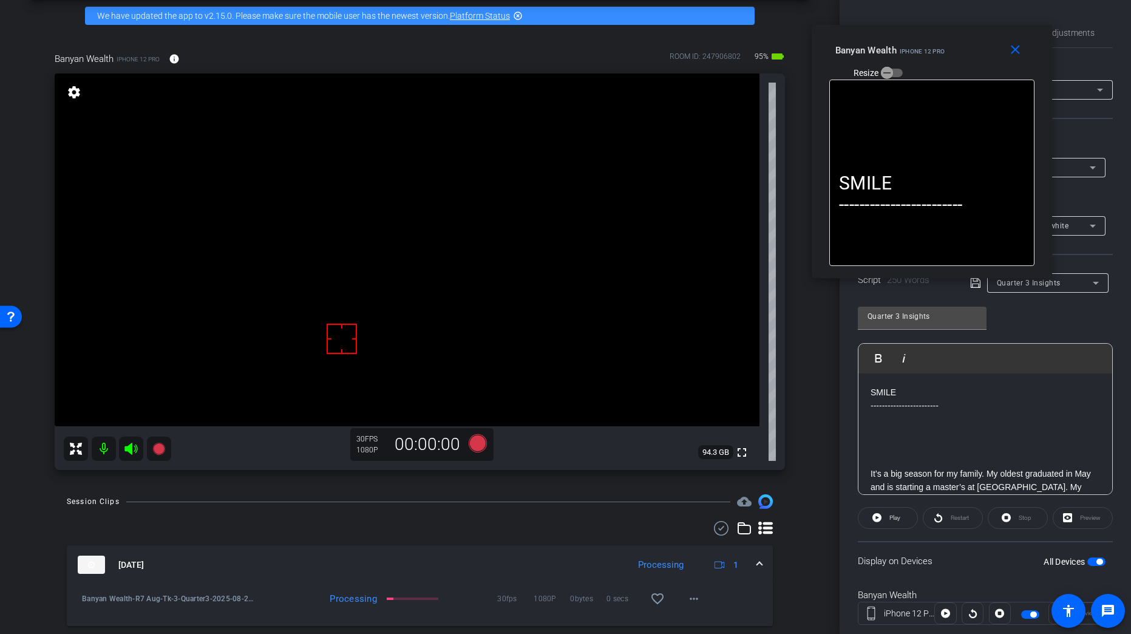
drag, startPoint x: 1004, startPoint y: 117, endPoint x: 956, endPoint y: 67, distance: 70.0
click at [956, 67] on div "Banyan Wealth iPhone 12 Pro Resize" at bounding box center [936, 60] width 202 height 43
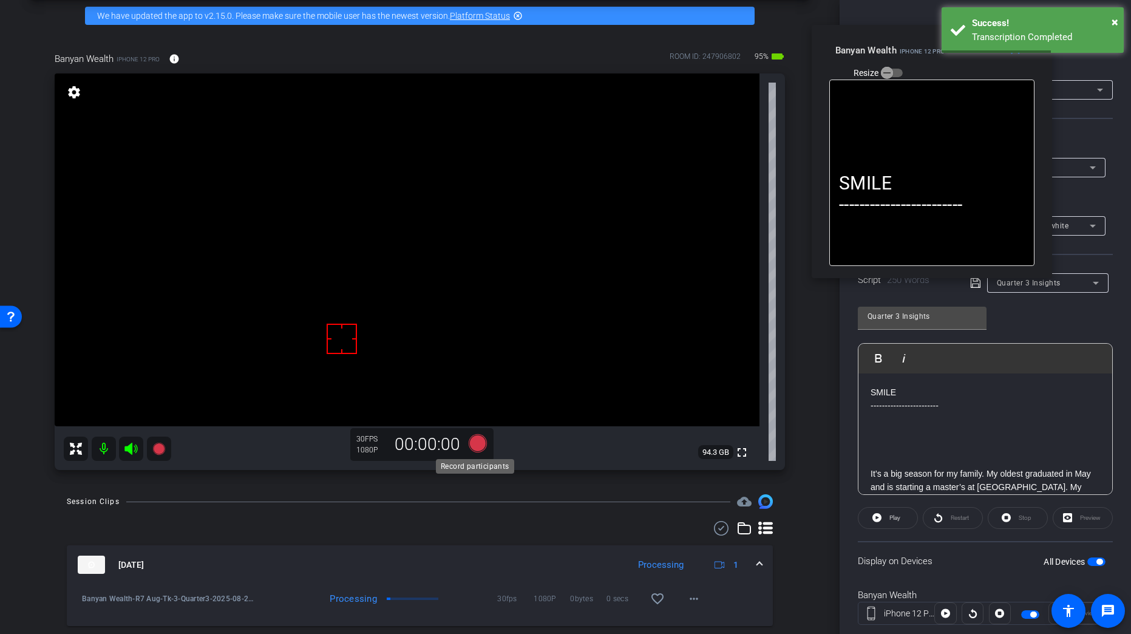
click at [478, 441] on icon at bounding box center [477, 443] width 18 height 18
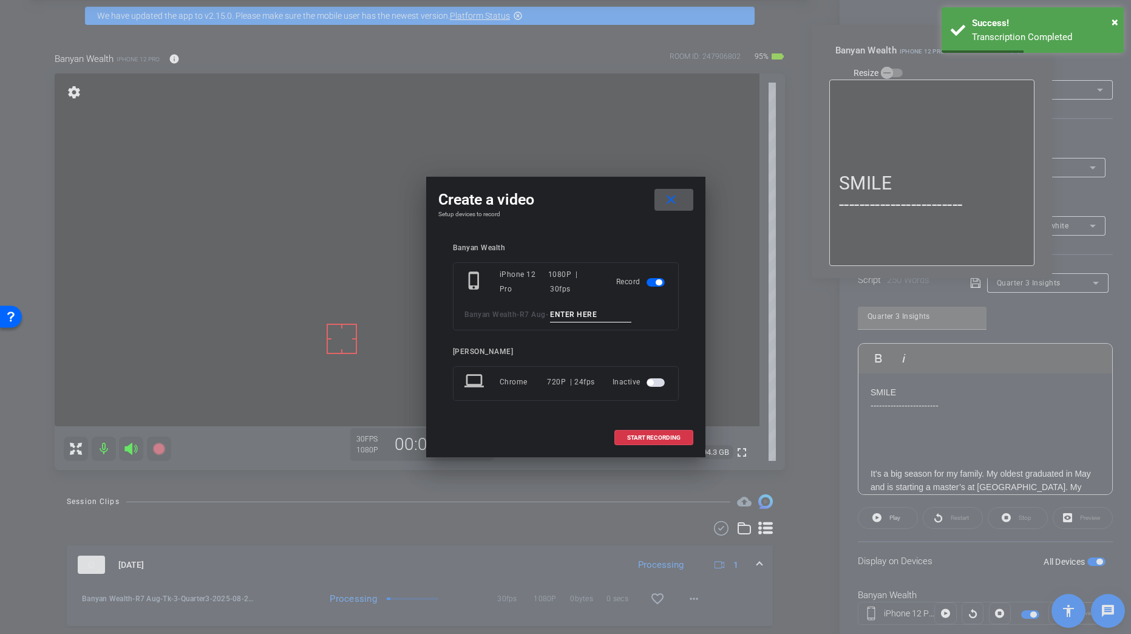
click at [595, 316] on input at bounding box center [590, 314] width 81 height 15
paste input "Tk_1_Quarter3"
click at [571, 311] on input "Tk_1_Quarter3" at bounding box center [590, 314] width 81 height 15
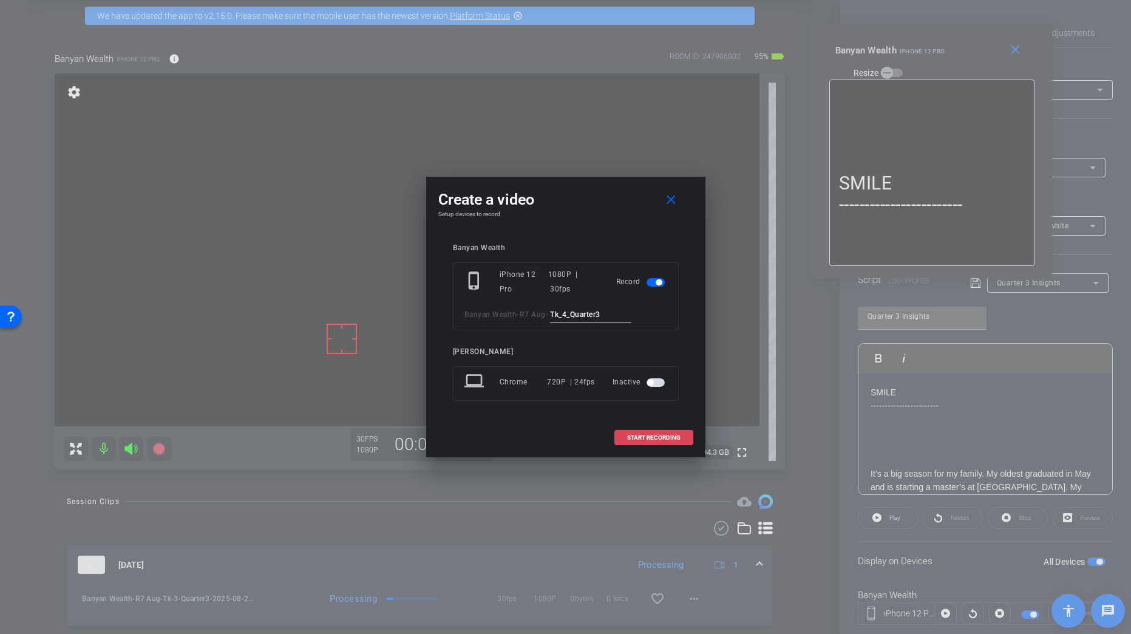
type input "Tk_4_Quarter3"
click at [664, 435] on span "START RECORDING" at bounding box center [653, 438] width 53 height 6
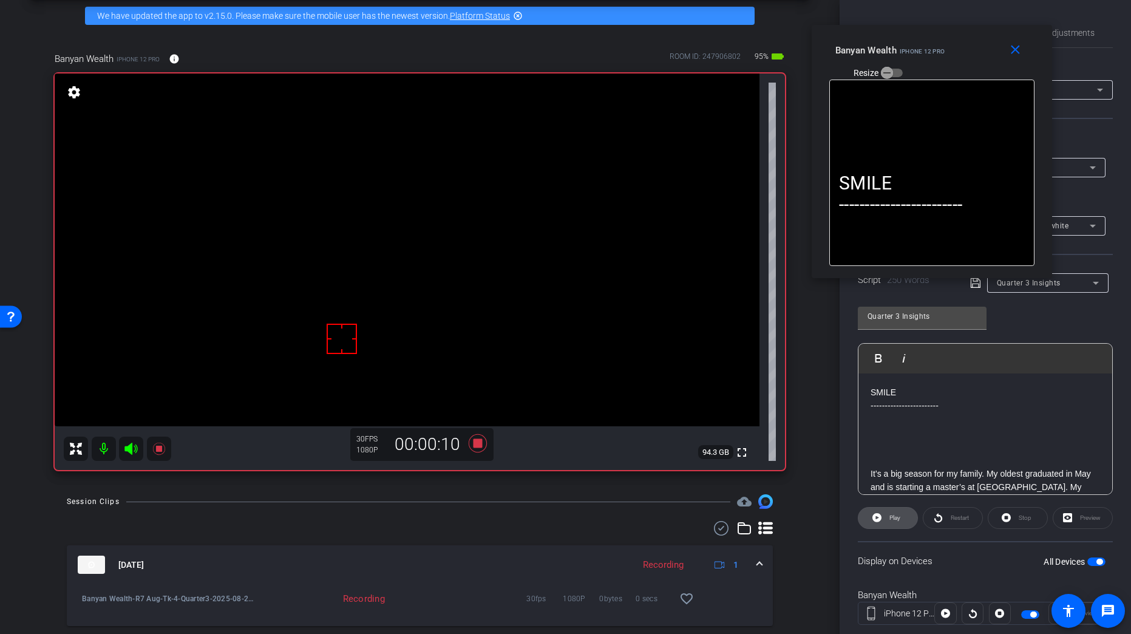
click at [888, 526] on span "Play" at bounding box center [893, 517] width 14 height 17
click at [886, 525] on span "Pause" at bounding box center [893, 517] width 19 height 17
click at [951, 515] on span "Restart" at bounding box center [960, 517] width 18 height 7
click at [880, 520] on span at bounding box center [888, 517] width 60 height 29
click at [885, 522] on span at bounding box center [888, 517] width 59 height 29
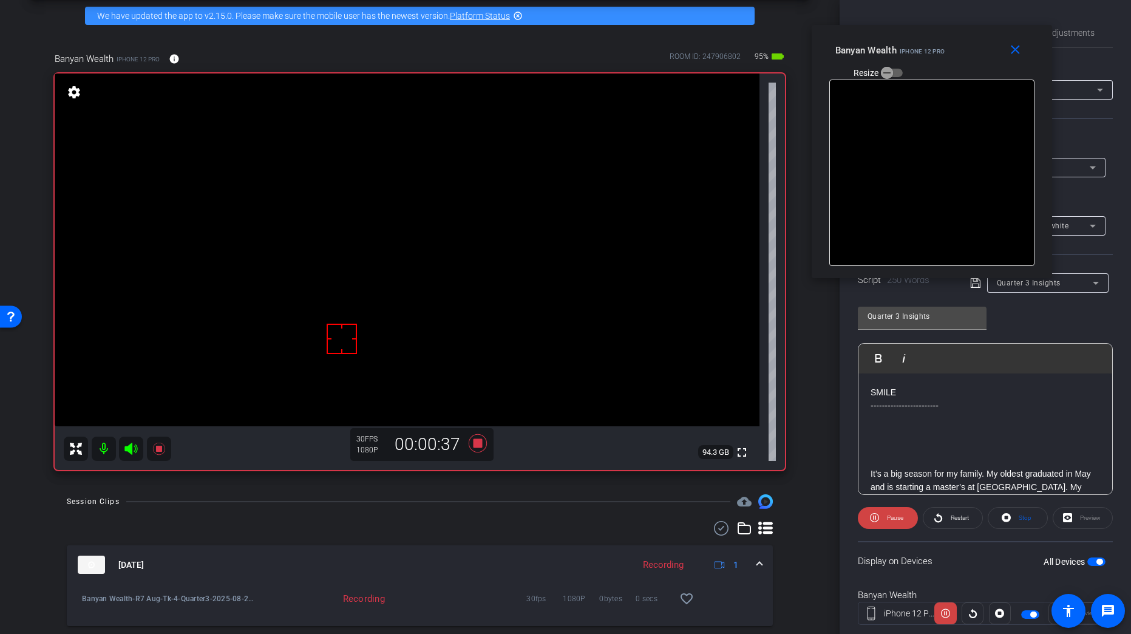
click at [885, 522] on span "Pause" at bounding box center [893, 517] width 19 height 17
click at [934, 517] on icon at bounding box center [938, 517] width 9 height 15
click at [942, 518] on span at bounding box center [953, 517] width 59 height 29
click at [884, 522] on span "Pause" at bounding box center [893, 517] width 19 height 17
click at [884, 520] on span at bounding box center [888, 517] width 59 height 29
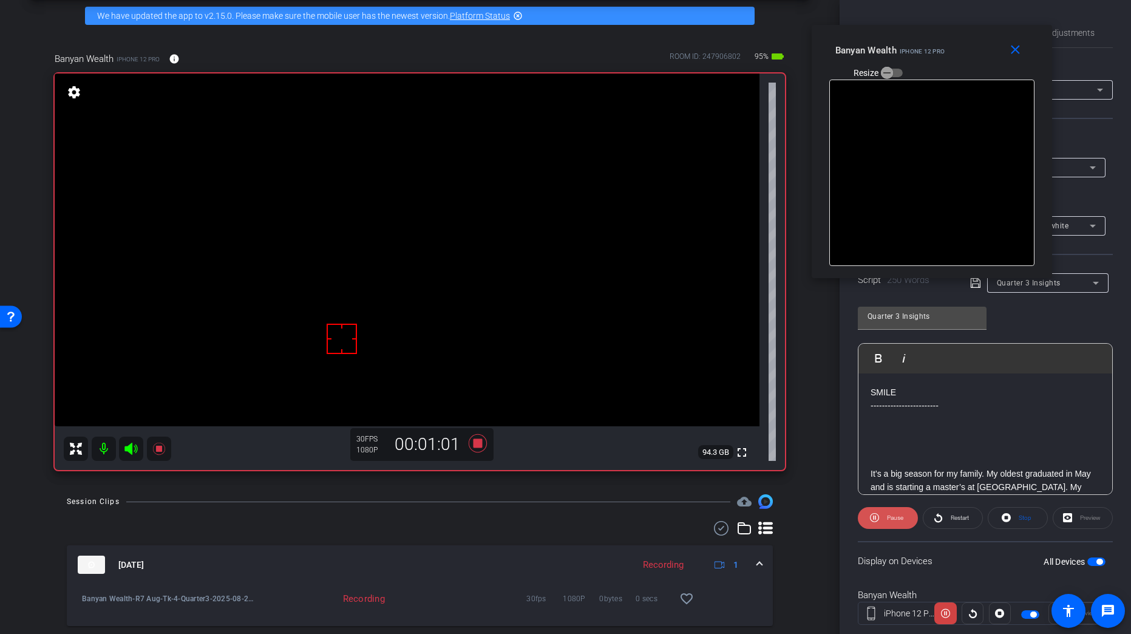
click at [885, 521] on span "Pause" at bounding box center [893, 517] width 19 height 17
click at [886, 524] on span "Play" at bounding box center [893, 517] width 14 height 17
click at [885, 523] on span "Pause" at bounding box center [893, 517] width 19 height 17
click at [886, 523] on span "Play" at bounding box center [893, 517] width 14 height 17
click at [882, 523] on span at bounding box center [888, 517] width 60 height 29
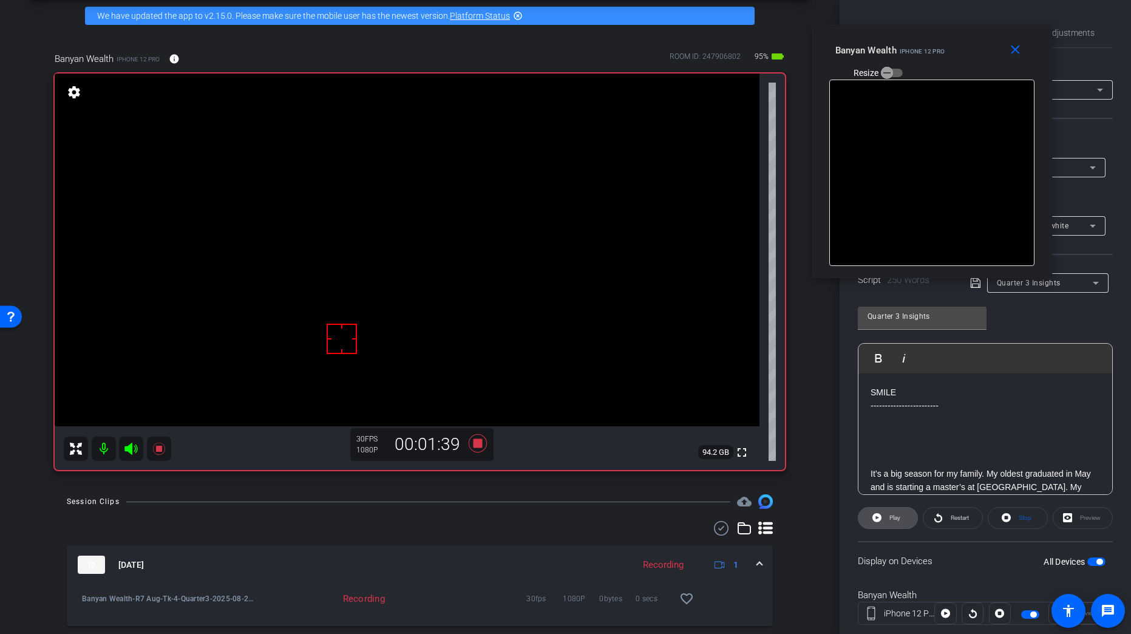
click at [881, 525] on span at bounding box center [888, 517] width 59 height 29
click at [880, 525] on span at bounding box center [888, 517] width 60 height 29
click at [880, 525] on span at bounding box center [888, 517] width 59 height 29
click at [878, 526] on span at bounding box center [888, 517] width 60 height 29
click at [878, 526] on span at bounding box center [888, 517] width 59 height 29
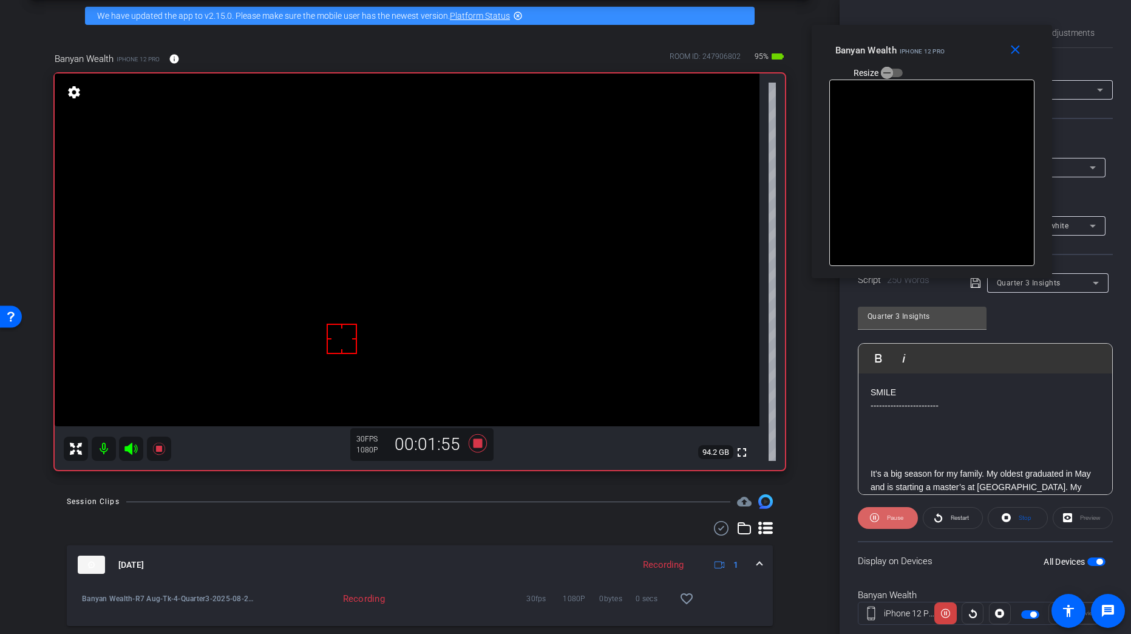
click at [877, 527] on span at bounding box center [888, 517] width 60 height 29
click at [877, 527] on span at bounding box center [888, 517] width 59 height 29
click at [876, 526] on span at bounding box center [888, 517] width 60 height 29
click at [876, 526] on span at bounding box center [888, 517] width 59 height 29
click at [876, 524] on icon at bounding box center [874, 517] width 9 height 15
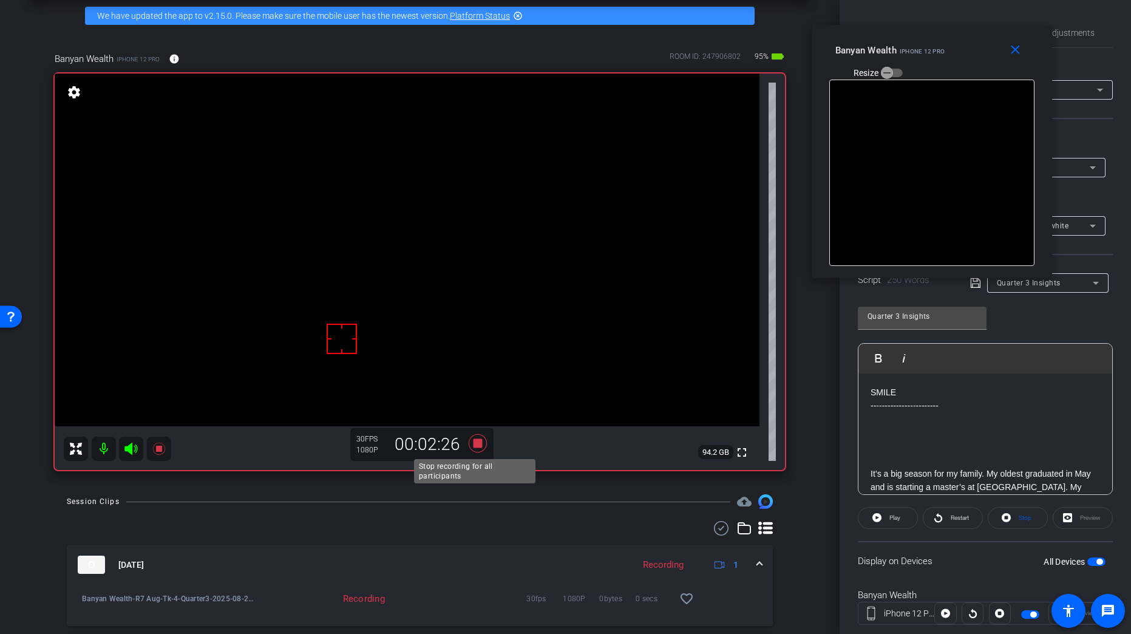
click at [478, 448] on icon at bounding box center [477, 443] width 29 height 22
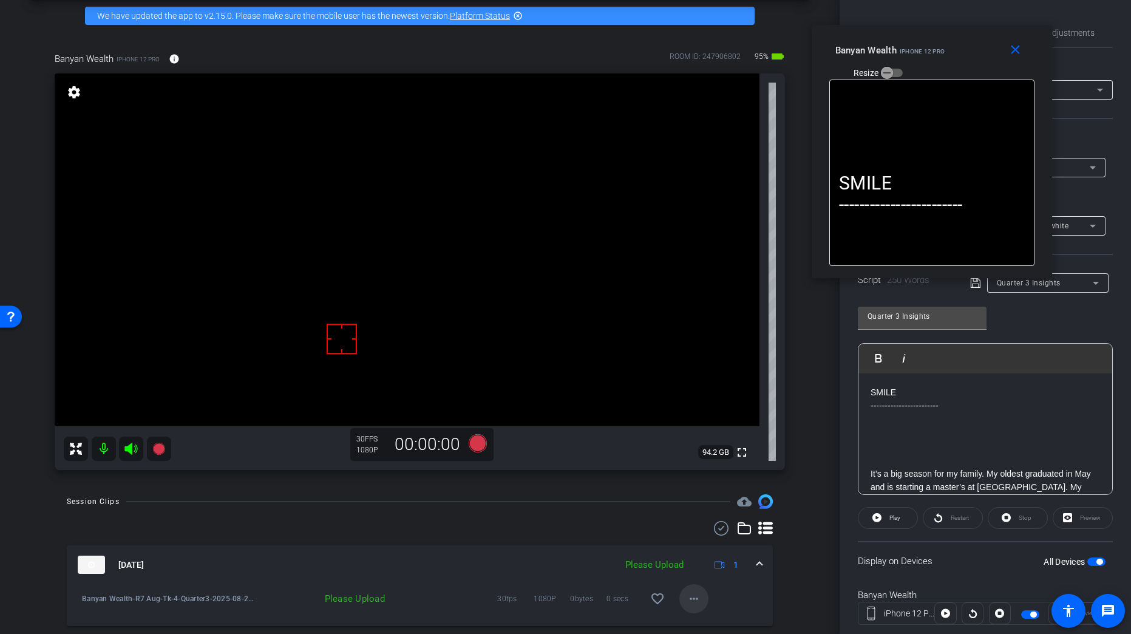
click at [698, 599] on span at bounding box center [693, 598] width 29 height 29
click at [712, 541] on span "Upload" at bounding box center [708, 543] width 49 height 15
click at [1019, 51] on mat-icon "close" at bounding box center [1015, 50] width 15 height 15
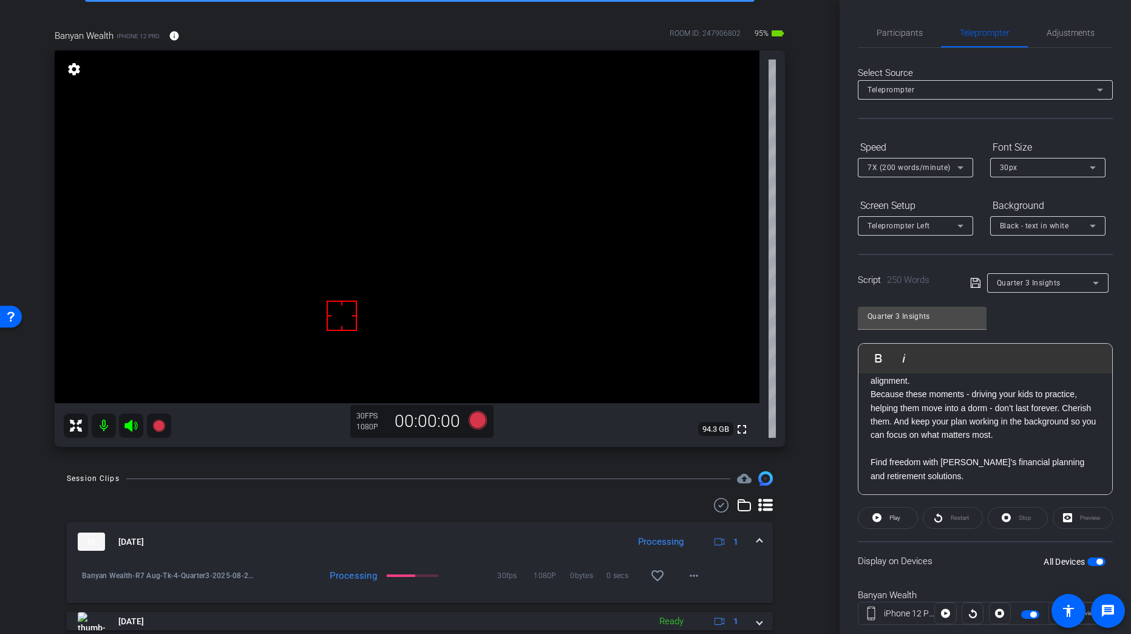
scroll to position [446, 0]
click at [758, 537] on mat-expansion-panel-header "Aug 27, 2025 Processing 1" at bounding box center [420, 541] width 706 height 39
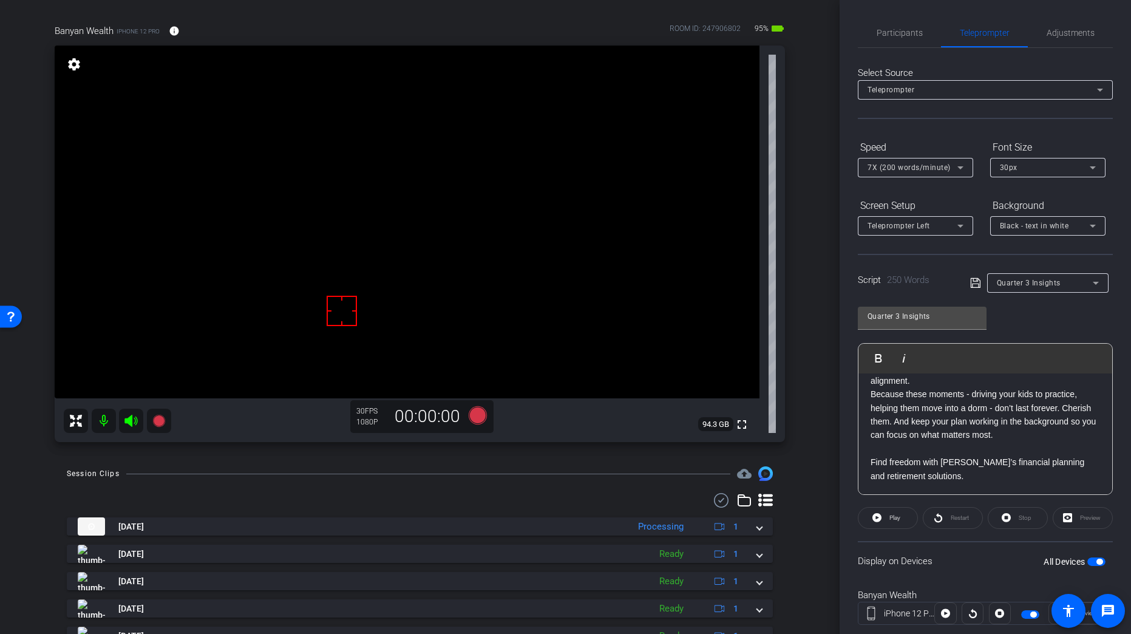
scroll to position [13, 0]
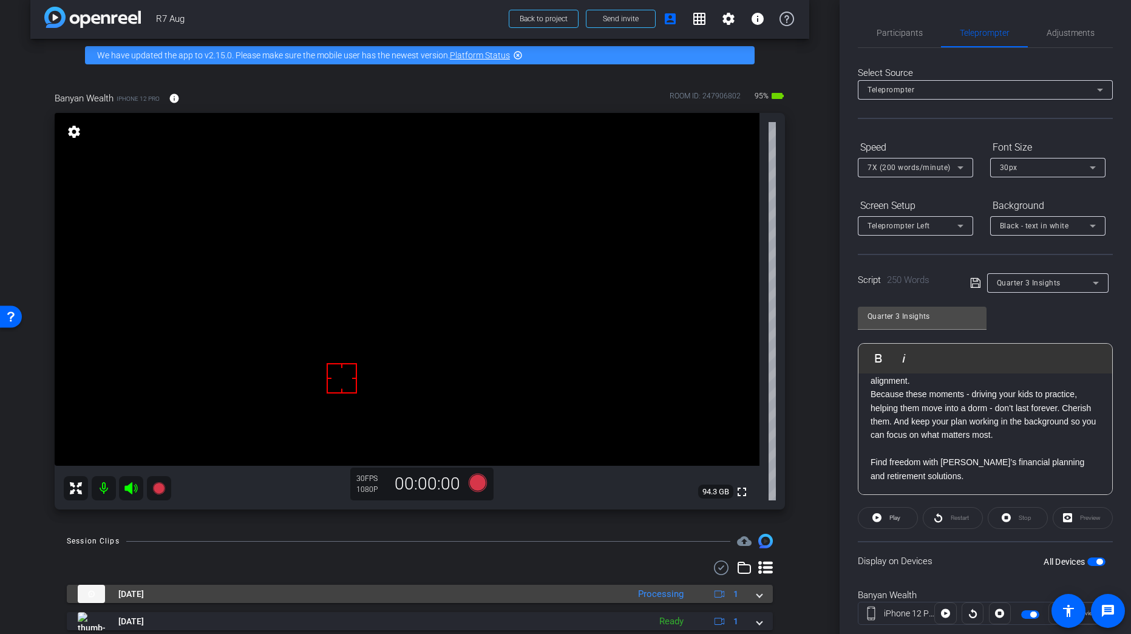
click at [757, 592] on span at bounding box center [759, 594] width 5 height 13
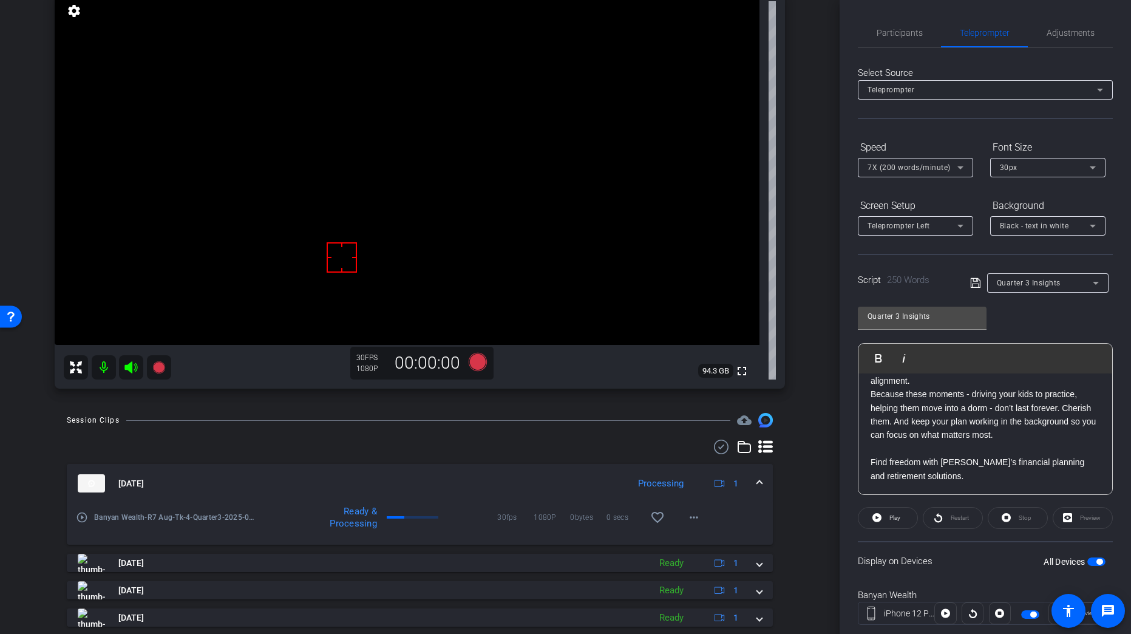
scroll to position [135, 0]
click at [756, 480] on mat-expansion-panel-header "Aug 27, 2025 Processing 1" at bounding box center [420, 482] width 706 height 39
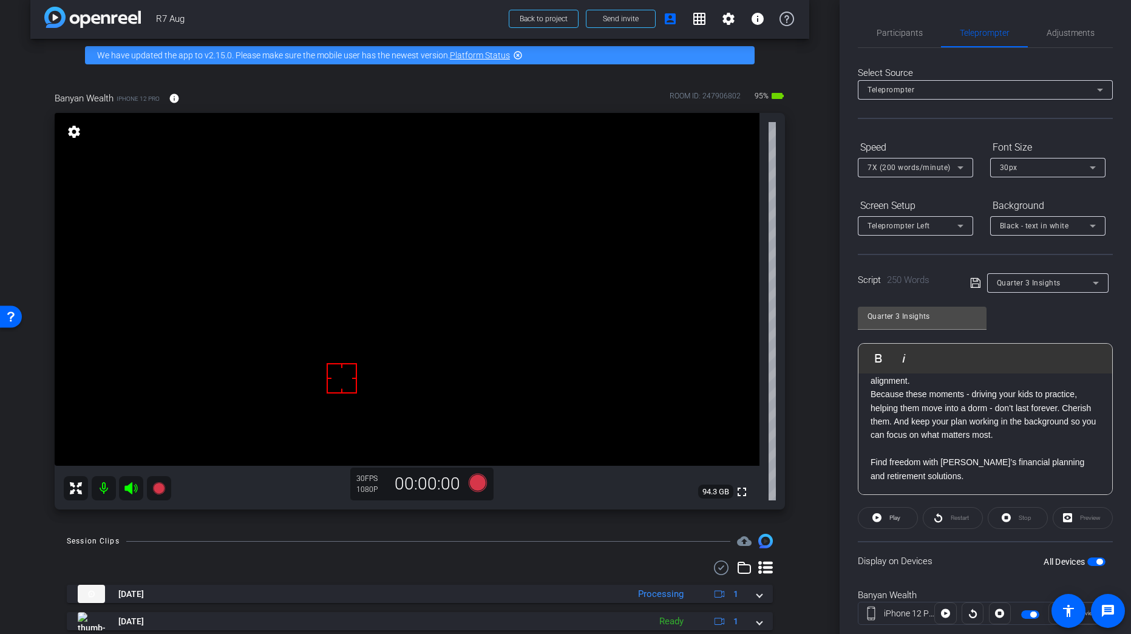
scroll to position [74, 0]
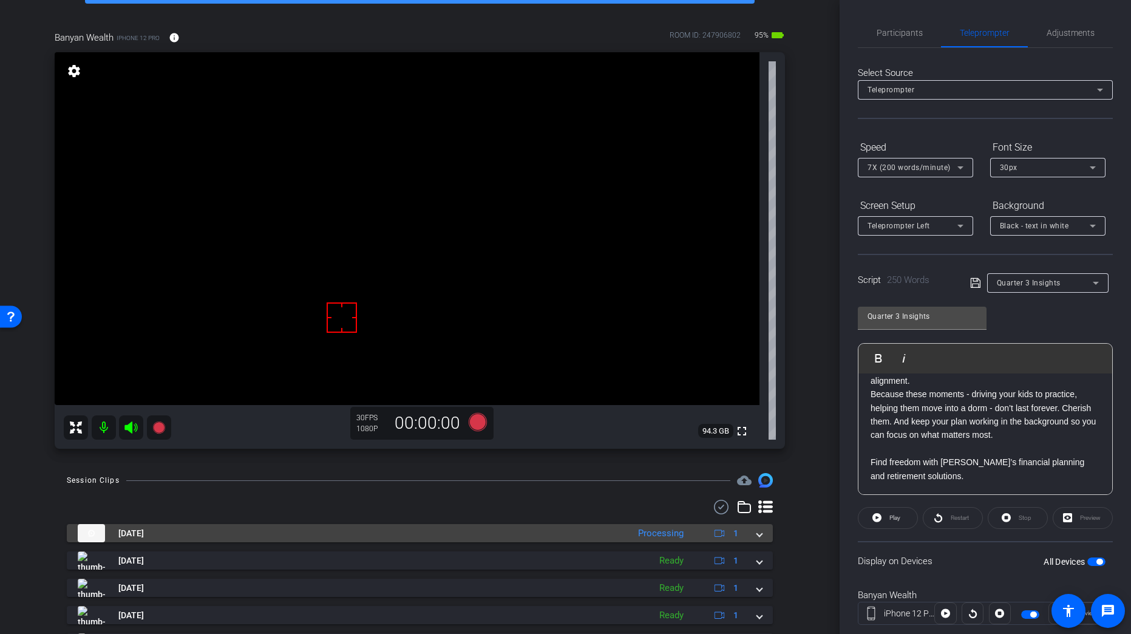
click at [757, 536] on span at bounding box center [759, 533] width 5 height 13
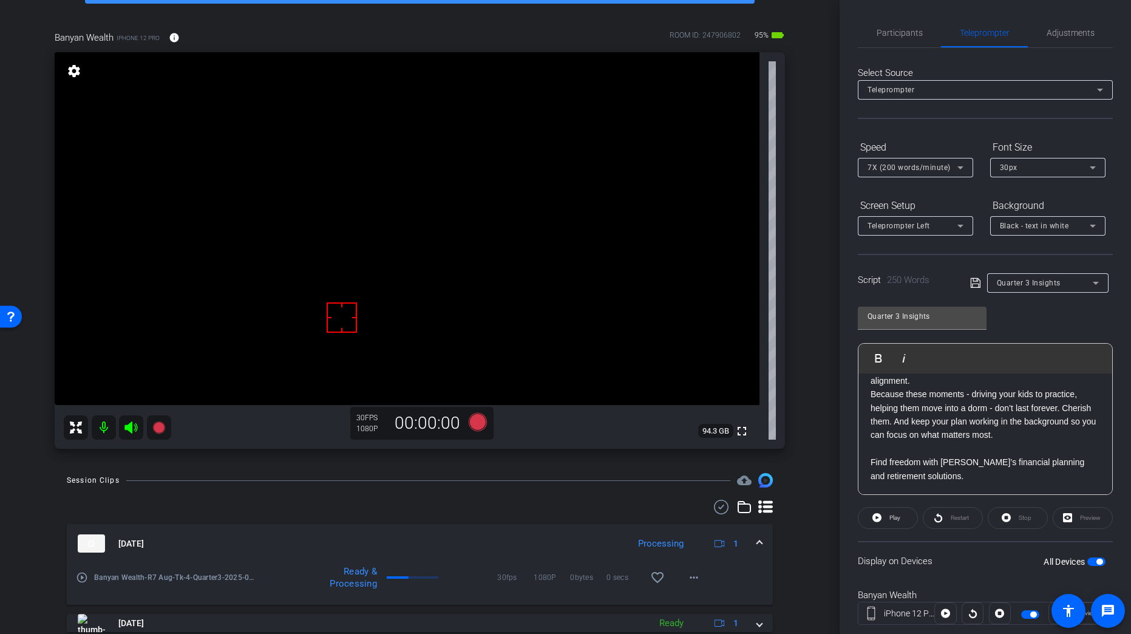
click at [752, 537] on mat-expansion-panel-header "Aug 27, 2025 Processing 1" at bounding box center [420, 543] width 706 height 39
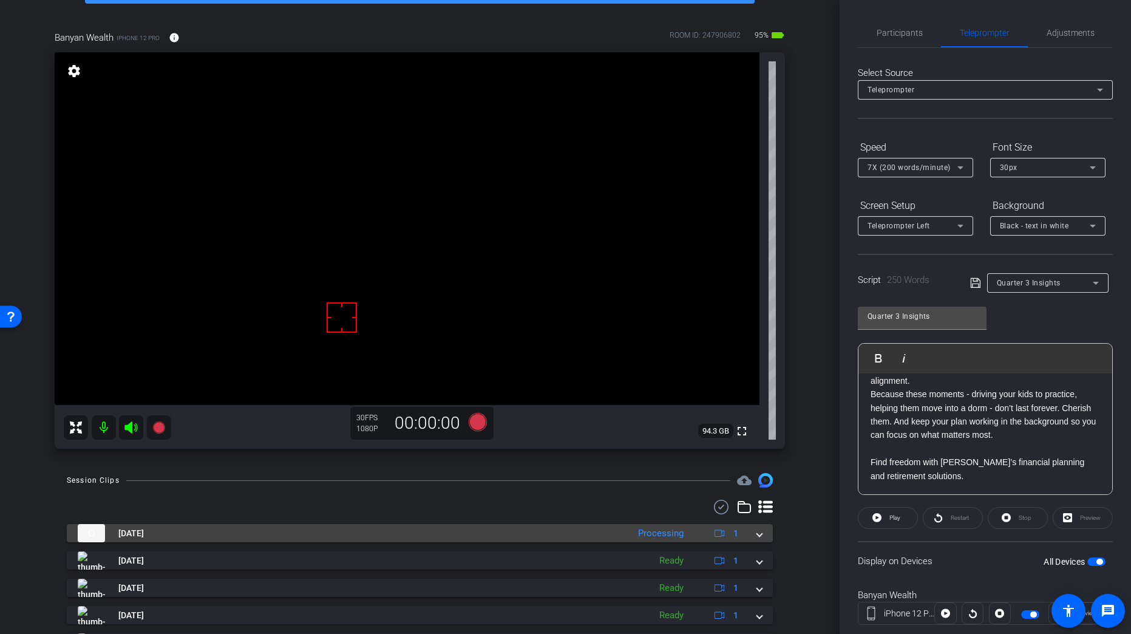
click at [758, 532] on mat-expansion-panel-header "Aug 27, 2025 Processing 1" at bounding box center [420, 533] width 706 height 18
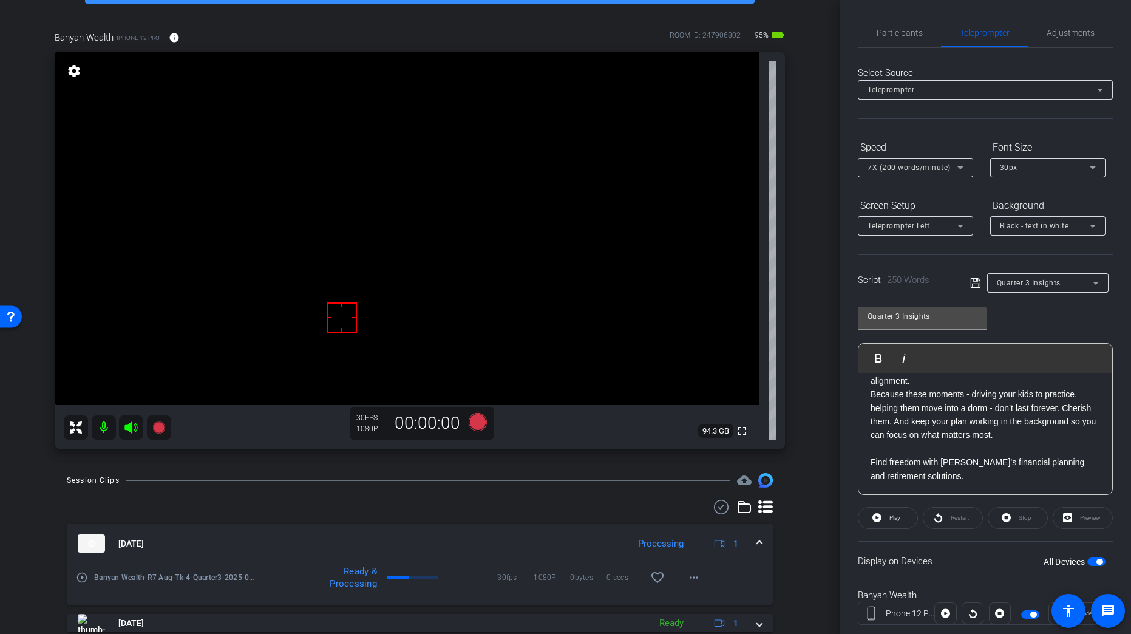
click at [758, 532] on mat-expansion-panel-header "Aug 27, 2025 Processing 1" at bounding box center [420, 543] width 706 height 39
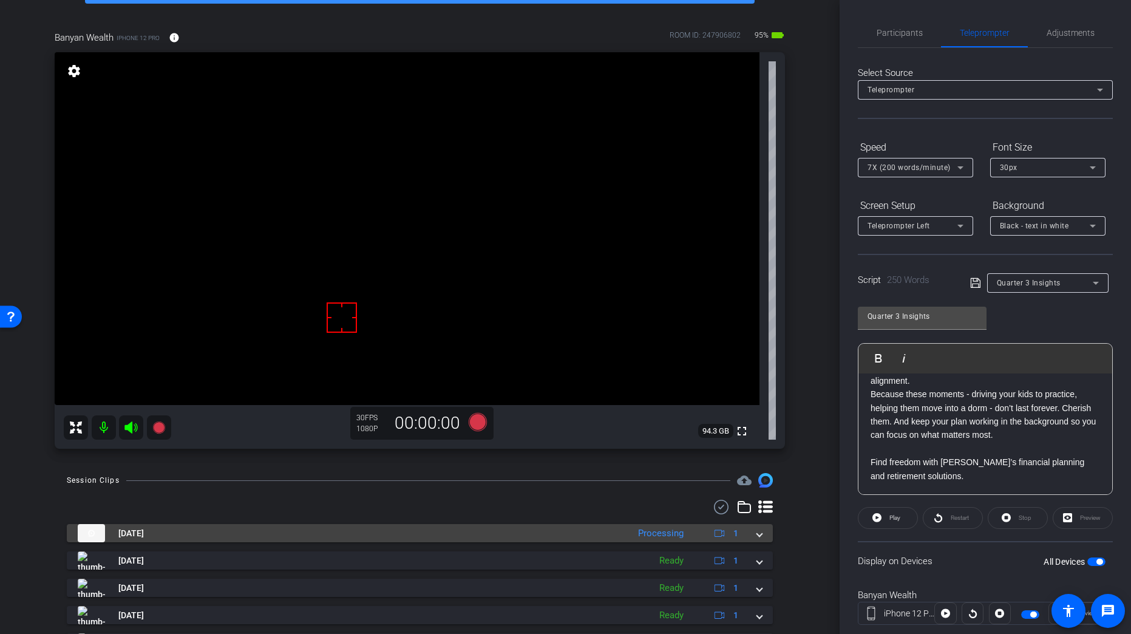
click at [755, 532] on mat-expansion-panel-header "Aug 27, 2025 Processing 1" at bounding box center [420, 533] width 706 height 18
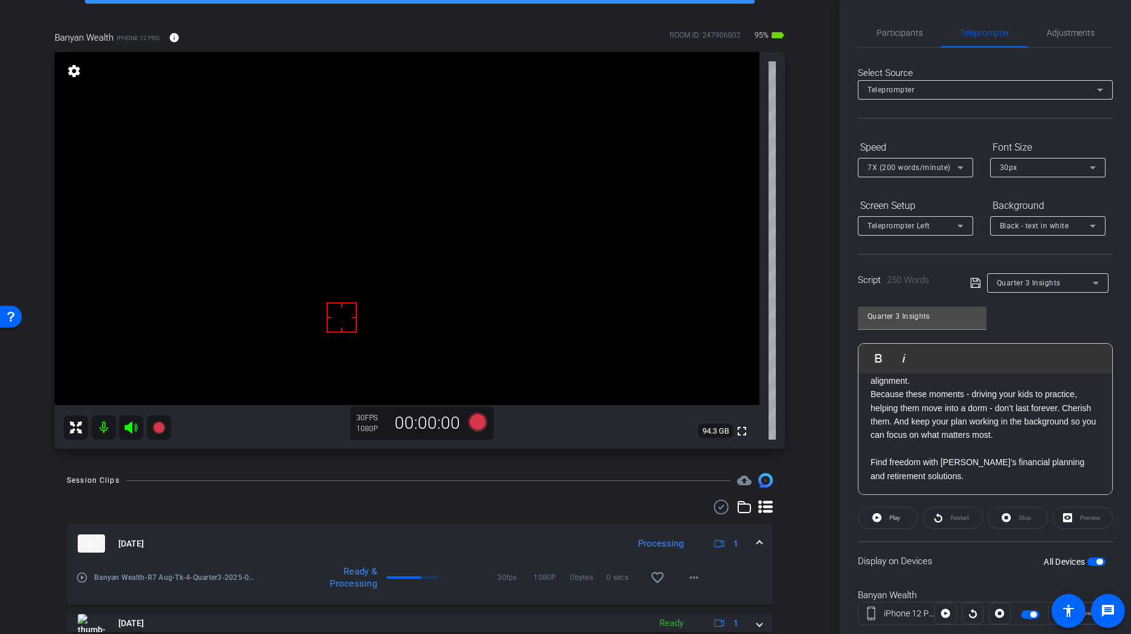
click at [755, 534] on mat-expansion-panel-header "Aug 27, 2025 Processing 1" at bounding box center [420, 543] width 706 height 39
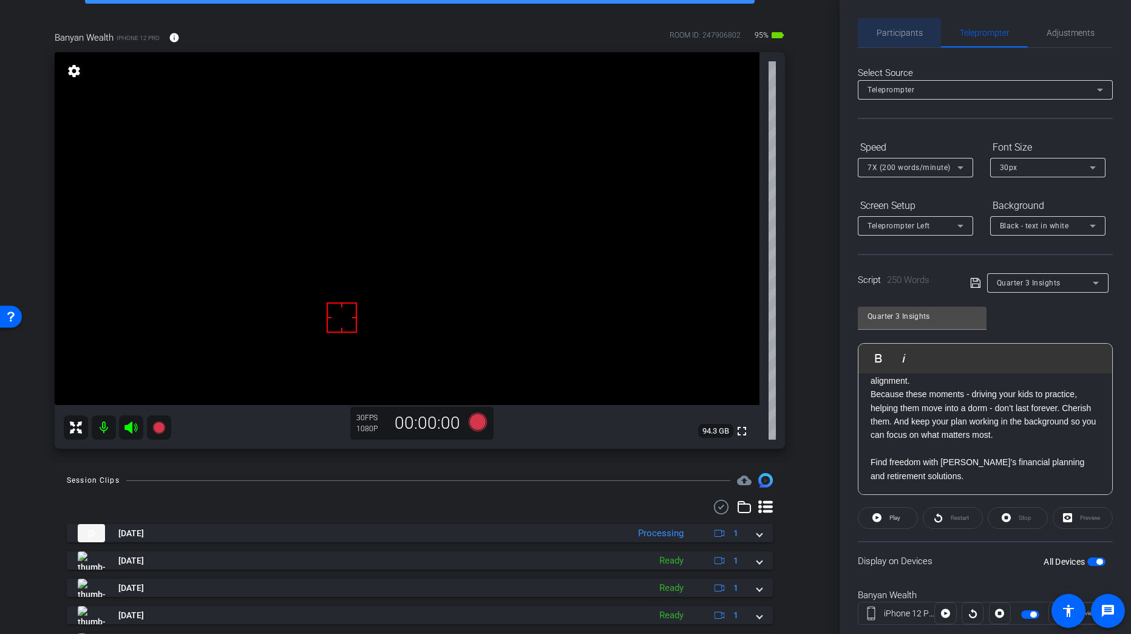
click at [914, 26] on span "Participants" at bounding box center [900, 32] width 46 height 29
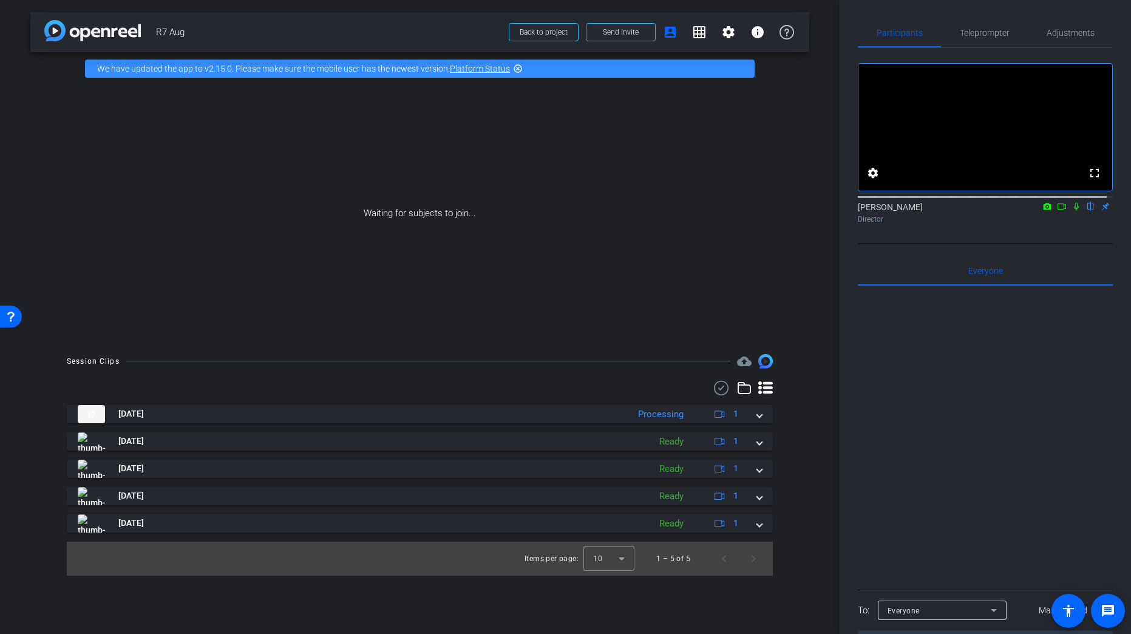
scroll to position [0, 0]
click at [1057, 211] on icon at bounding box center [1062, 206] width 10 height 9
click at [1086, 211] on icon at bounding box center [1091, 206] width 10 height 9
click at [715, 389] on icon at bounding box center [721, 388] width 18 height 15
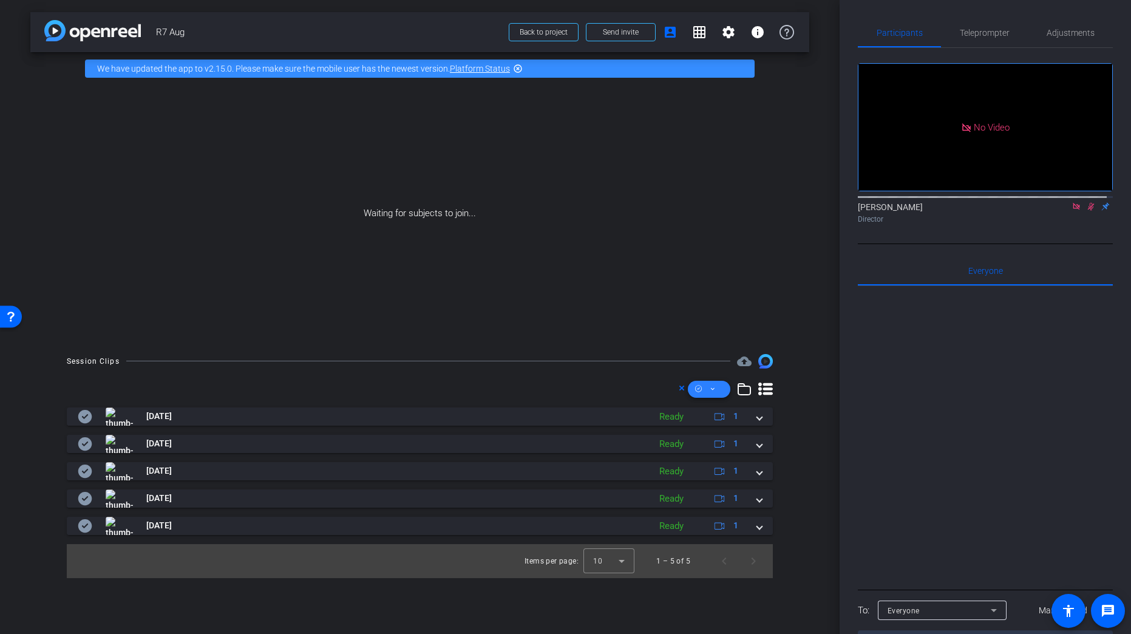
click at [715, 388] on icon at bounding box center [713, 388] width 6 height 15
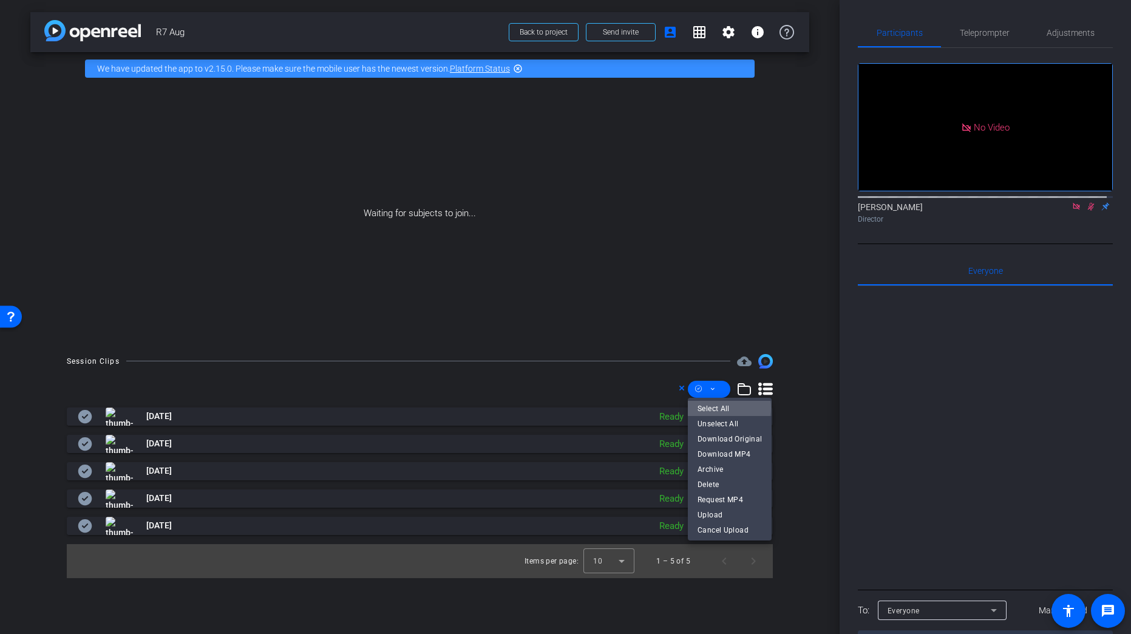
click at [727, 408] on span "Select All" at bounding box center [730, 408] width 64 height 15
click at [731, 454] on span "Download MP4" at bounding box center [730, 453] width 64 height 15
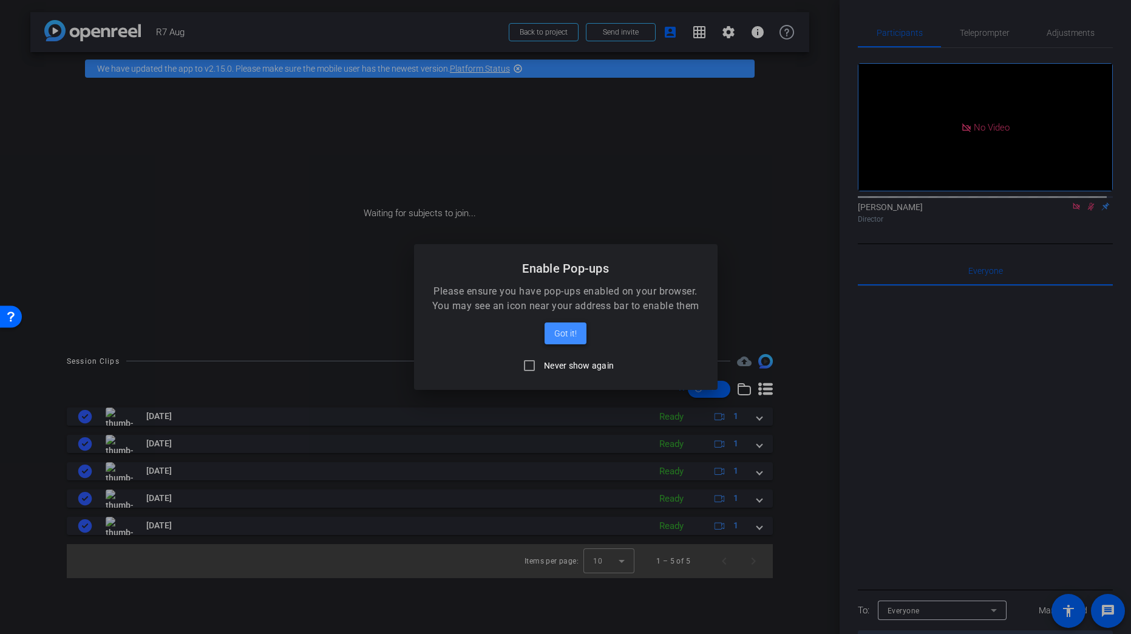
click at [569, 340] on span "Got it!" at bounding box center [565, 333] width 22 height 15
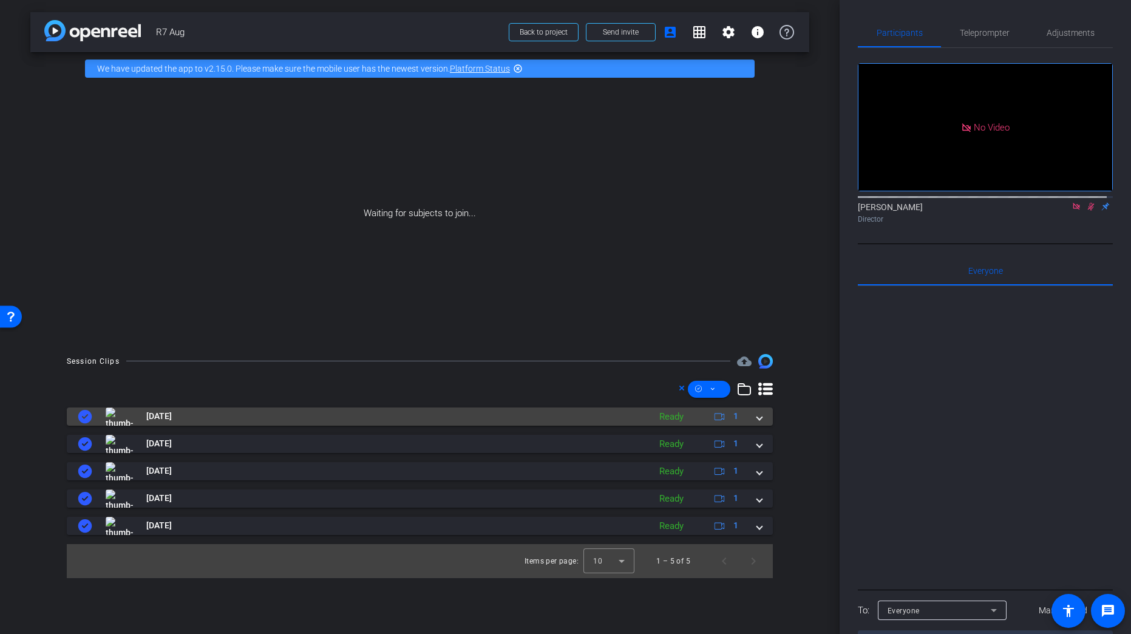
click at [758, 413] on span at bounding box center [759, 416] width 5 height 13
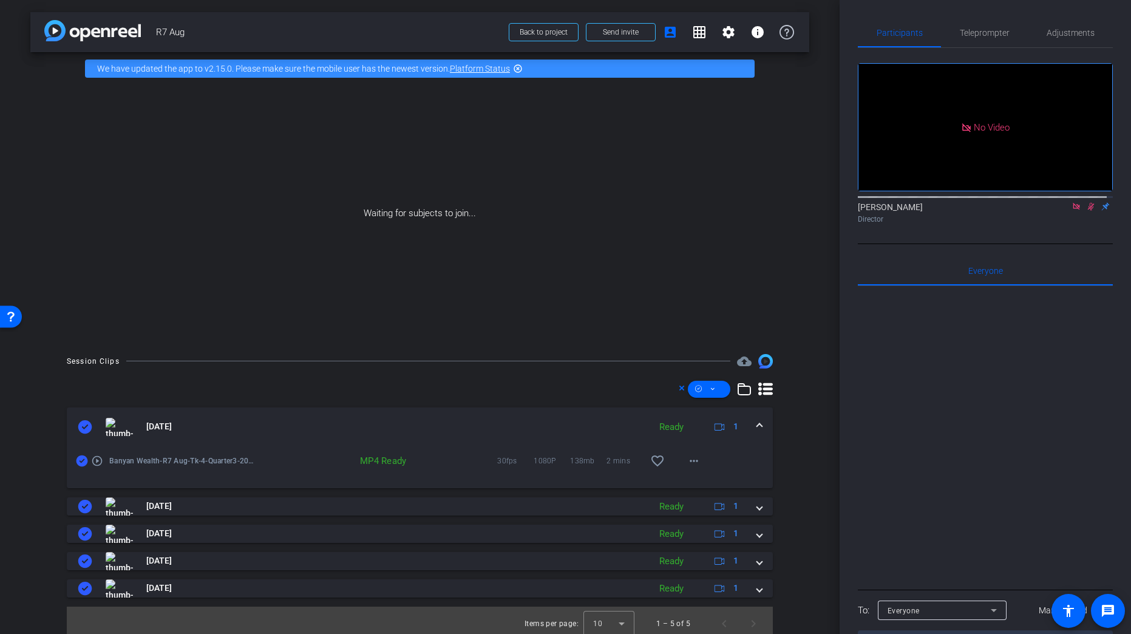
click at [758, 417] on mat-expansion-panel-header "Aug 27, 2025 Ready 1" at bounding box center [420, 426] width 706 height 39
